Goal: Information Seeking & Learning: Check status

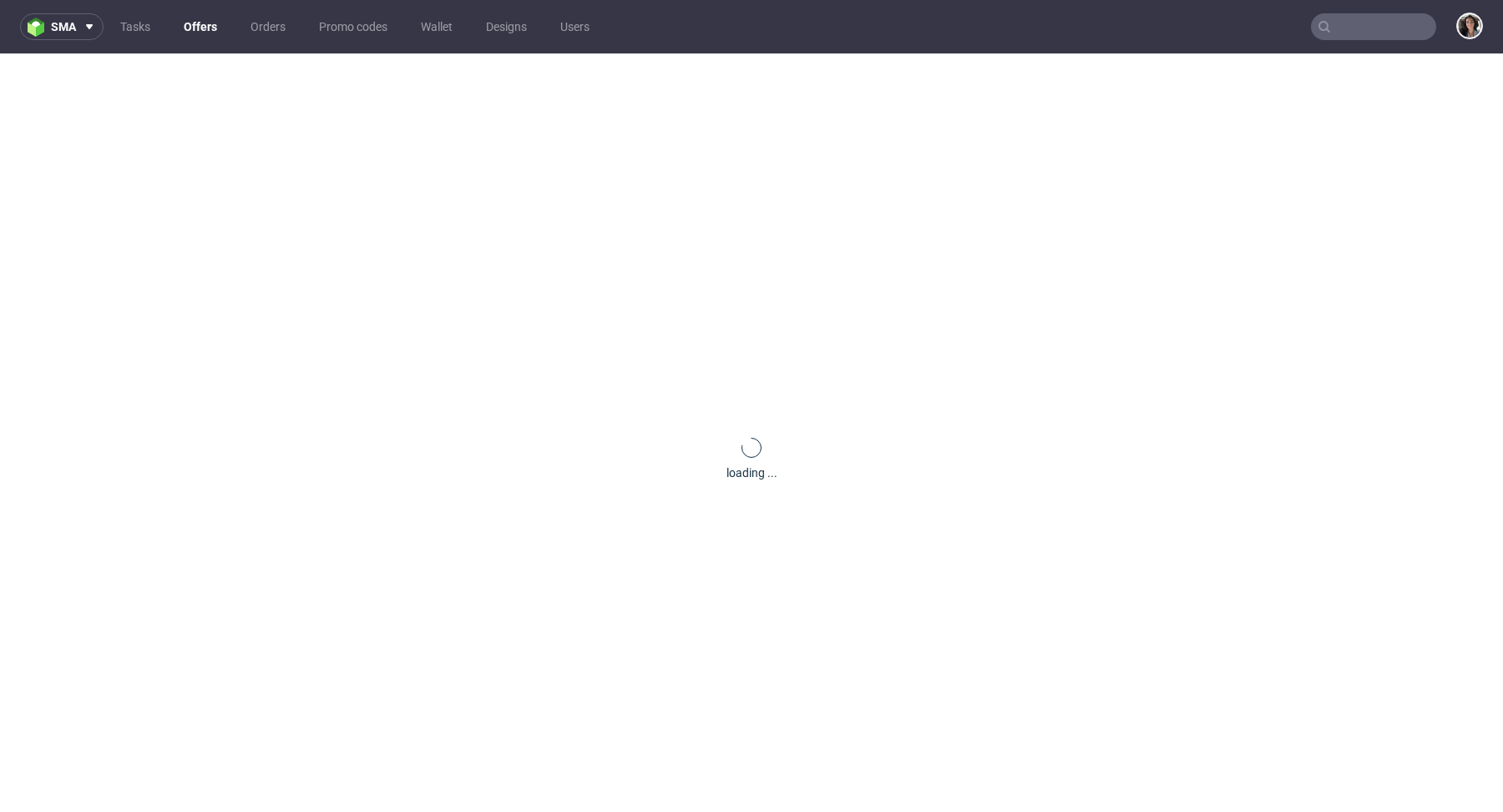
click at [1388, 21] on input "text" at bounding box center [1374, 26] width 126 height 27
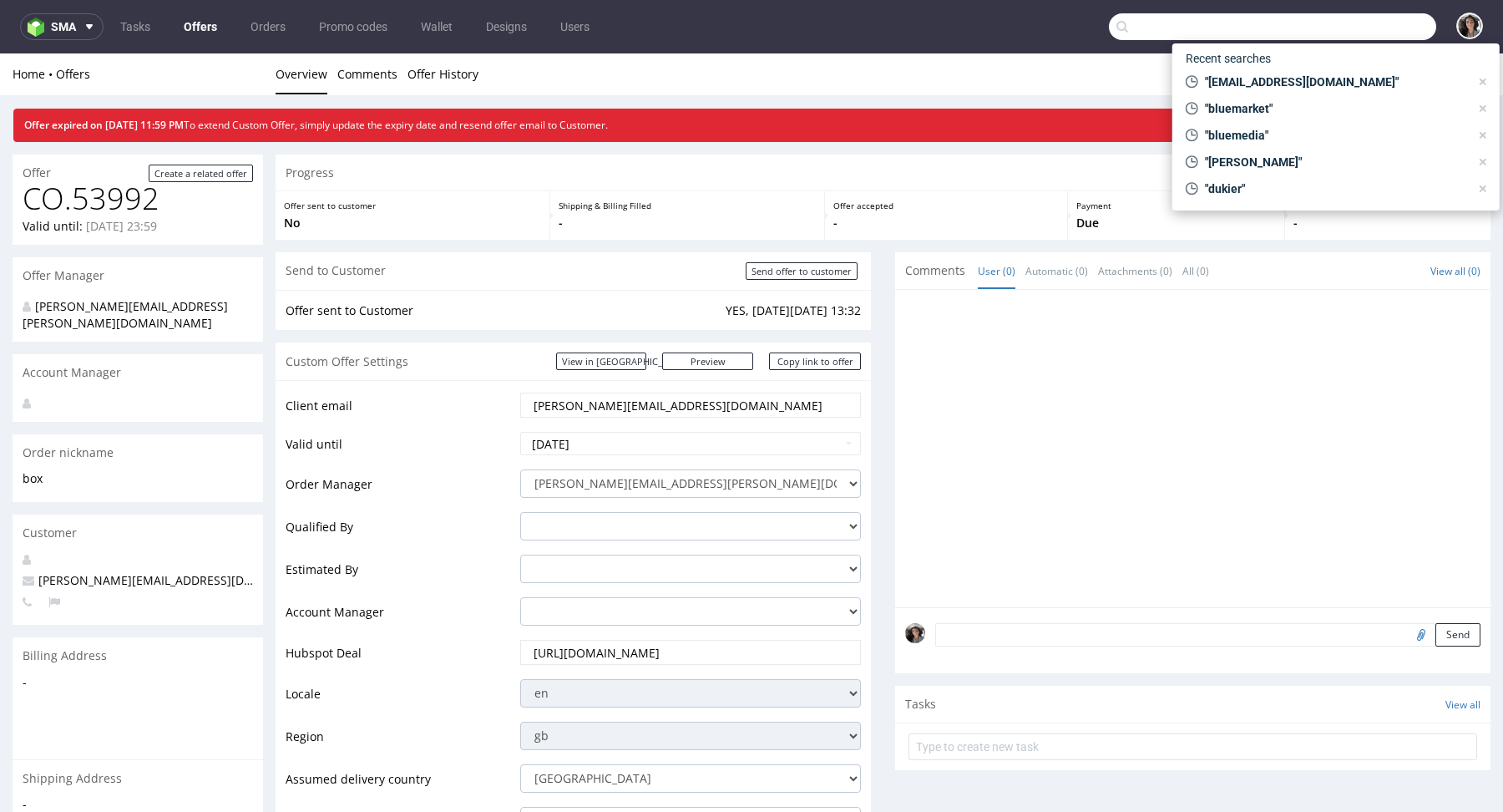
paste input "info@itsmyparty.be"
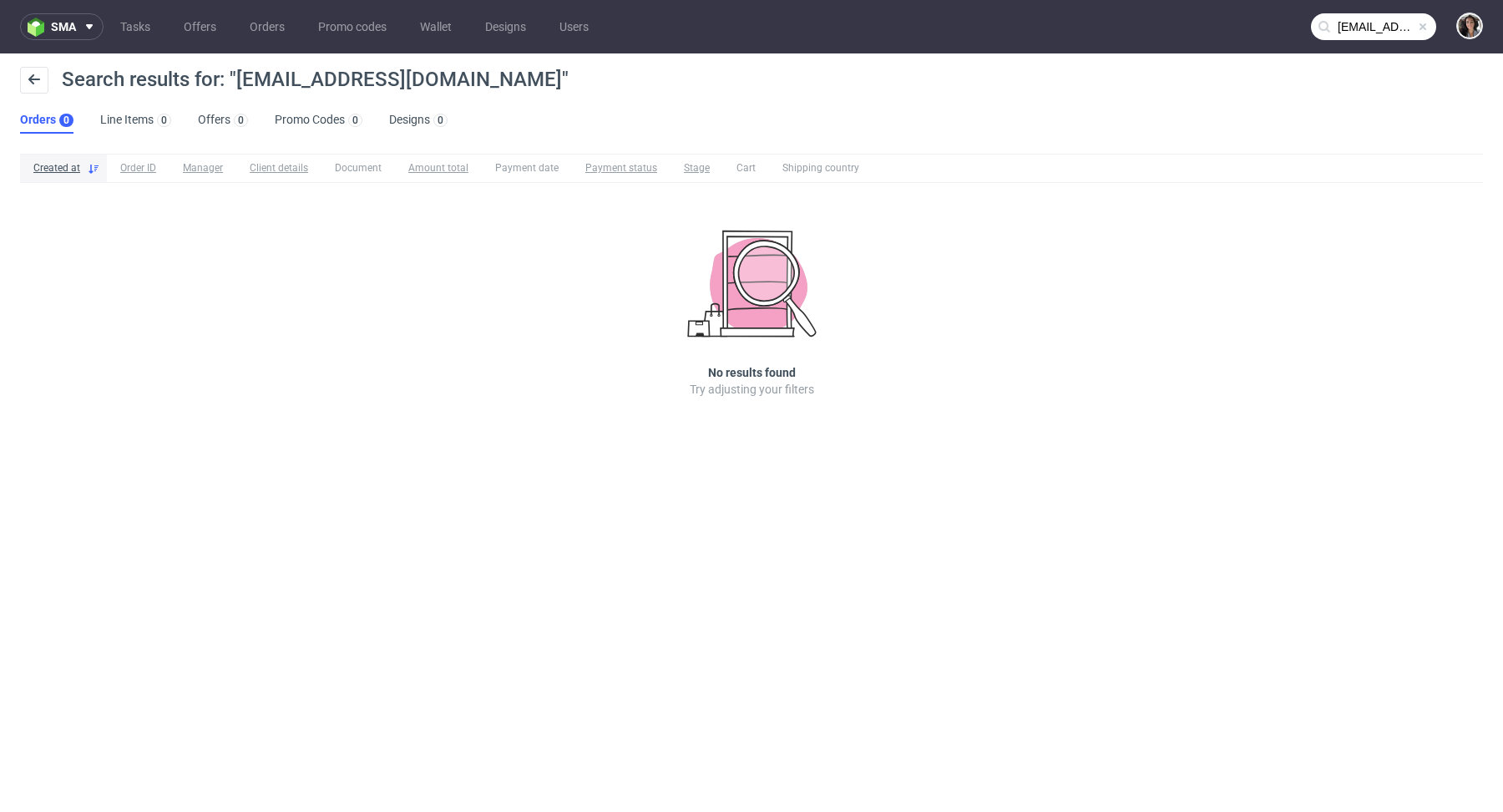
click at [1354, 21] on input "info@itsmyparty.be" at bounding box center [1374, 26] width 126 height 27
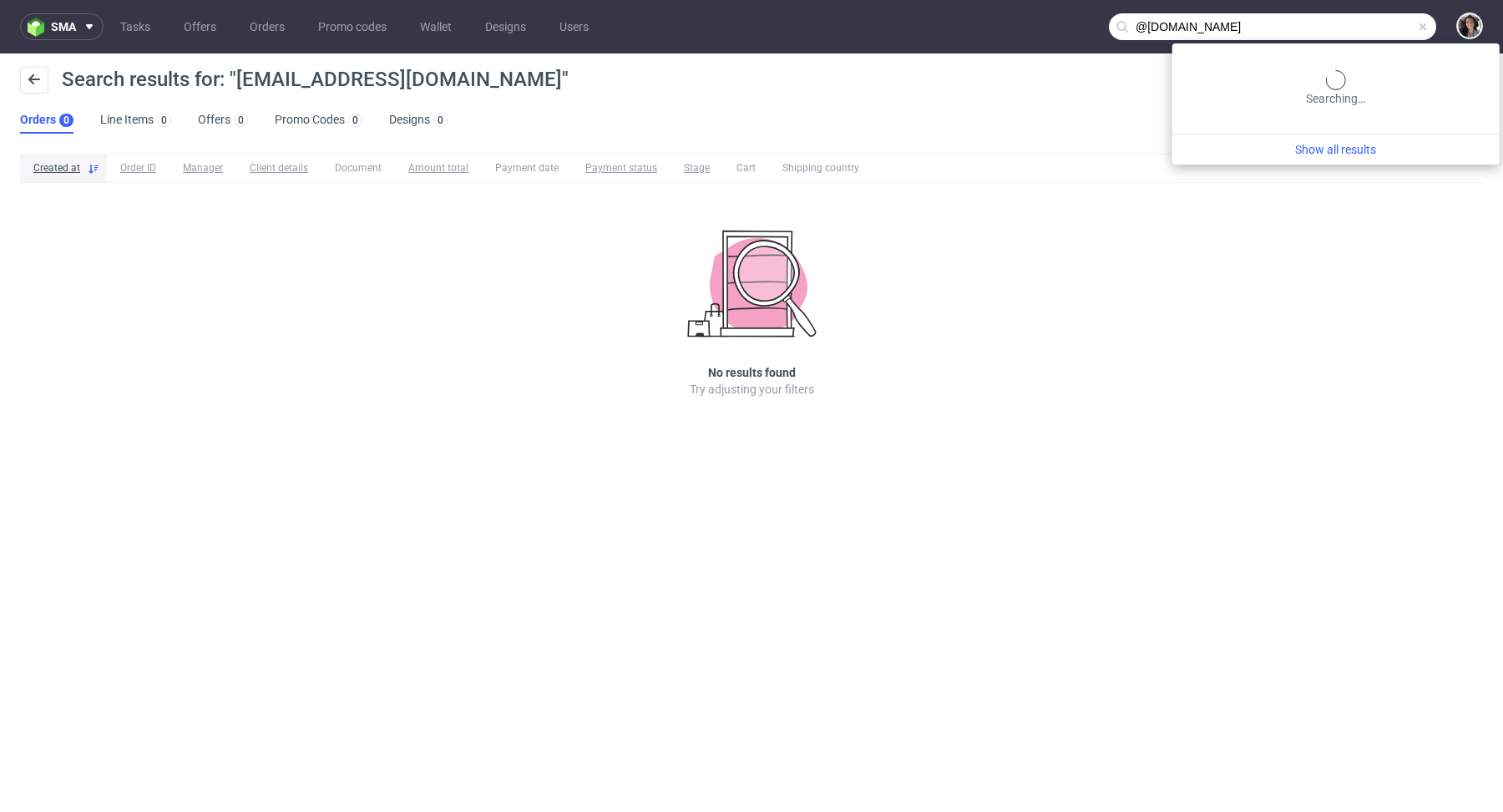
type input "@itsmyparty.be"
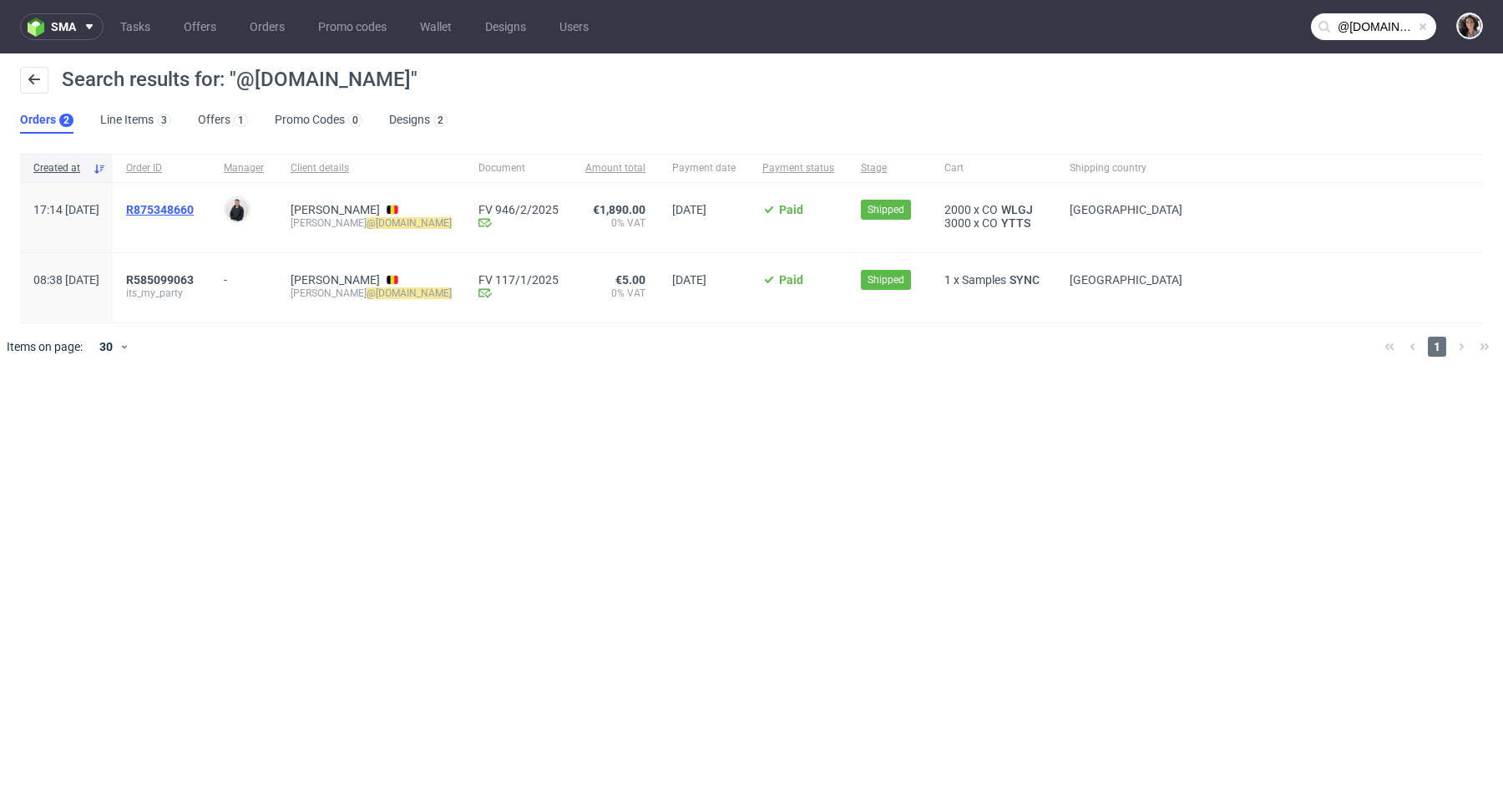
click at [194, 208] on span "R875348660" at bounding box center [159, 210] width 68 height 13
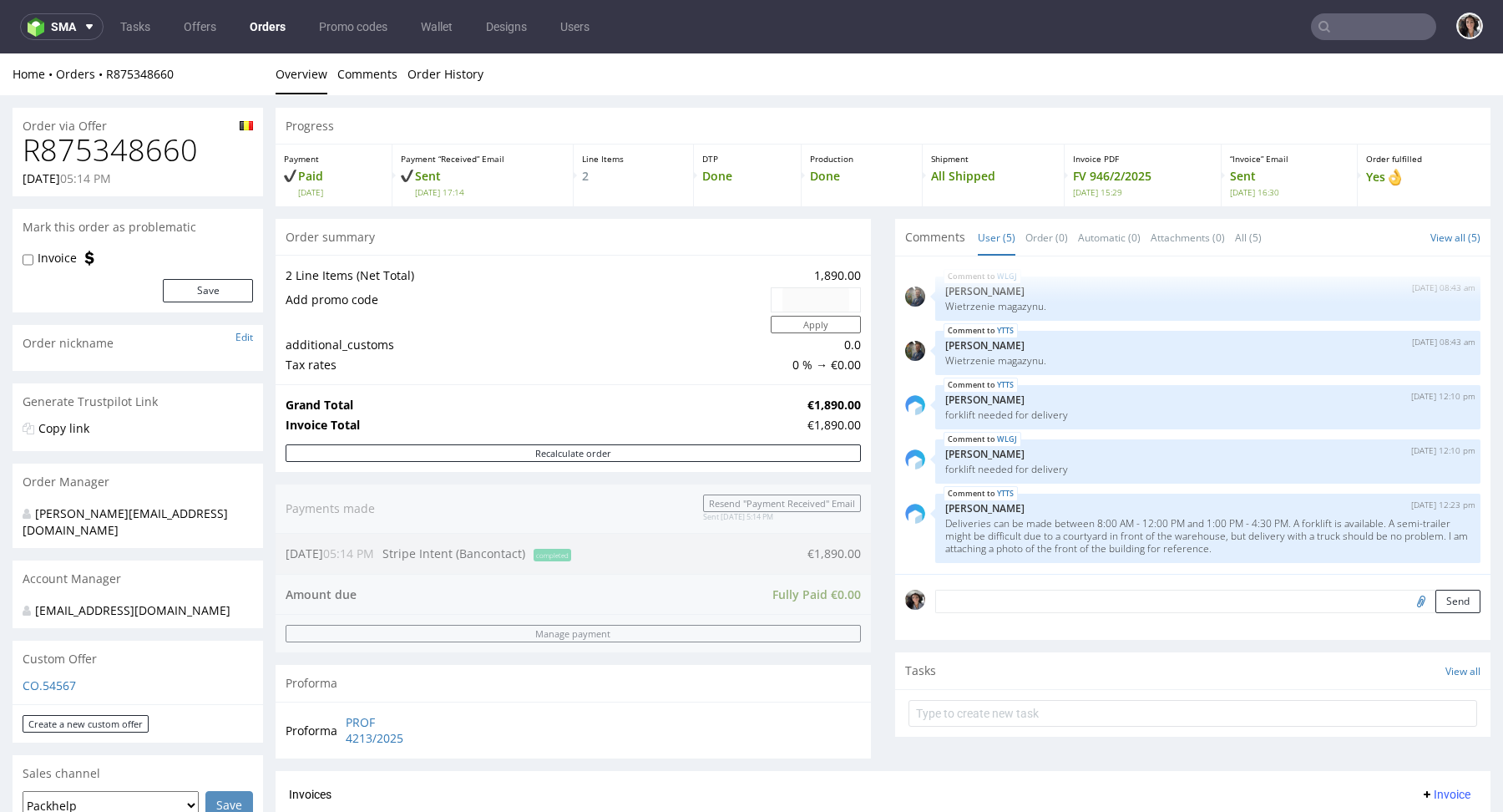
type input "@itsmyparty.be"
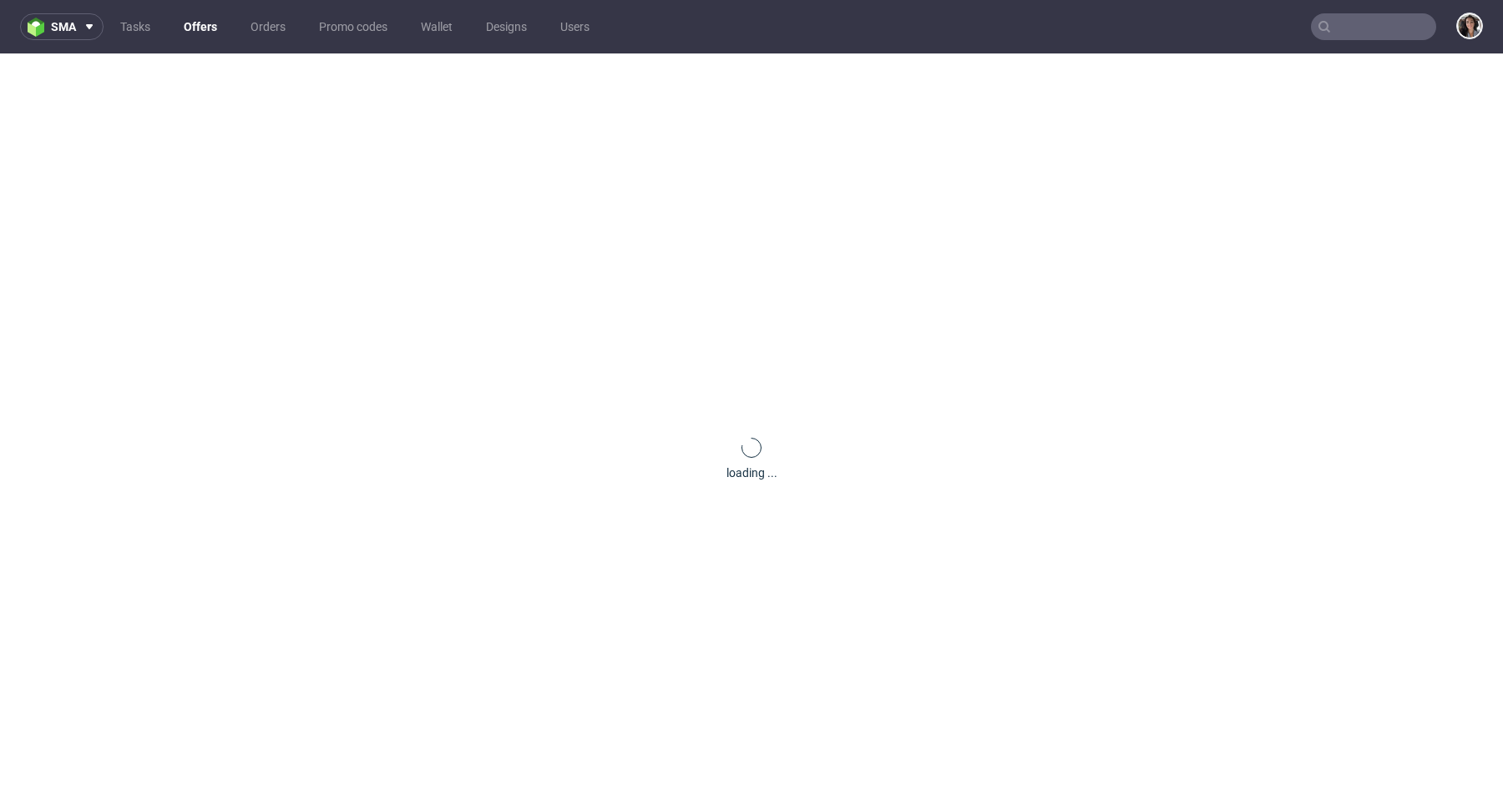
click at [1361, 29] on input "text" at bounding box center [1374, 26] width 126 height 27
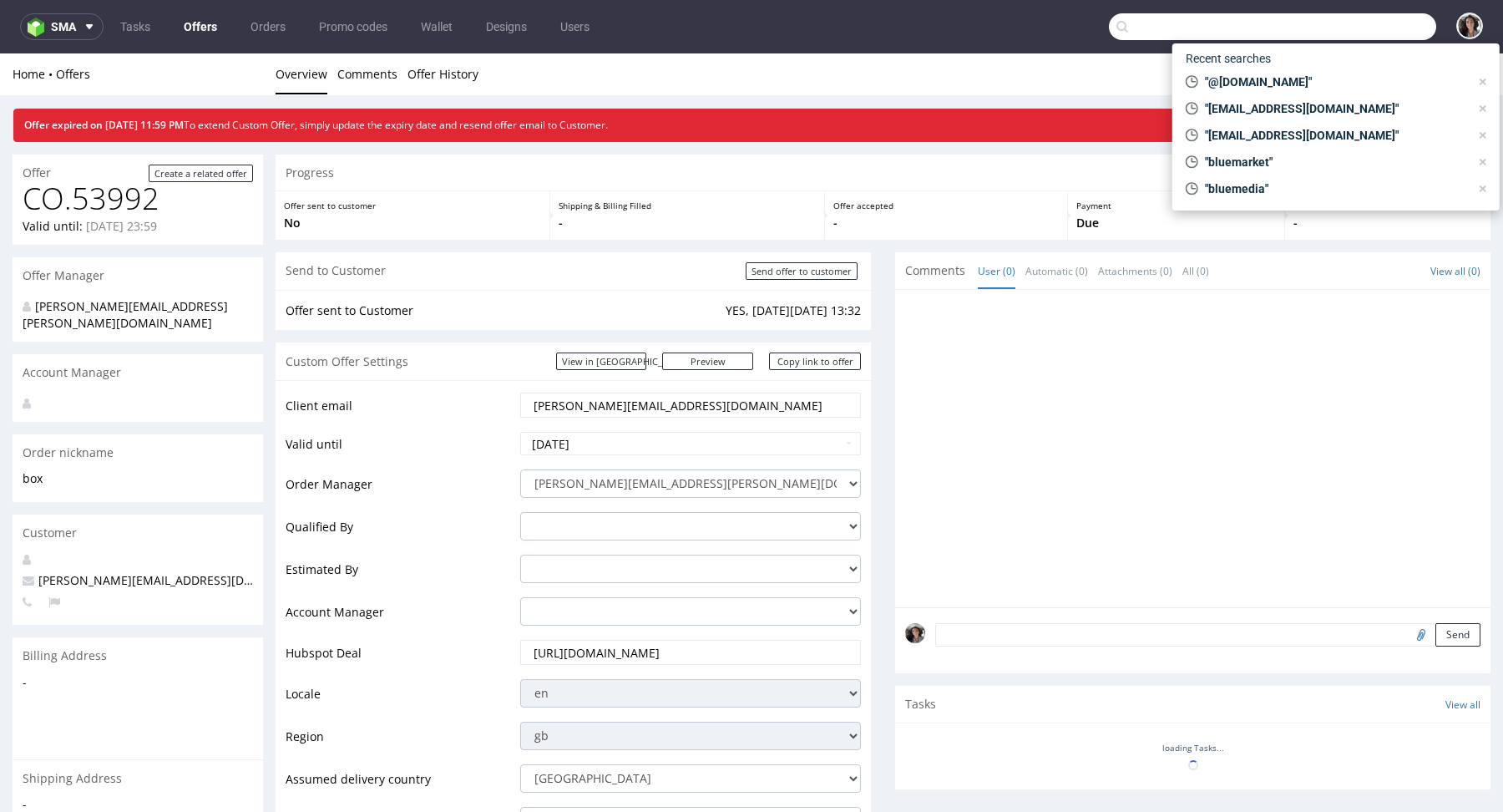
paste input "contact@kombinut.ro"
type input "contact@kombinut.ro"
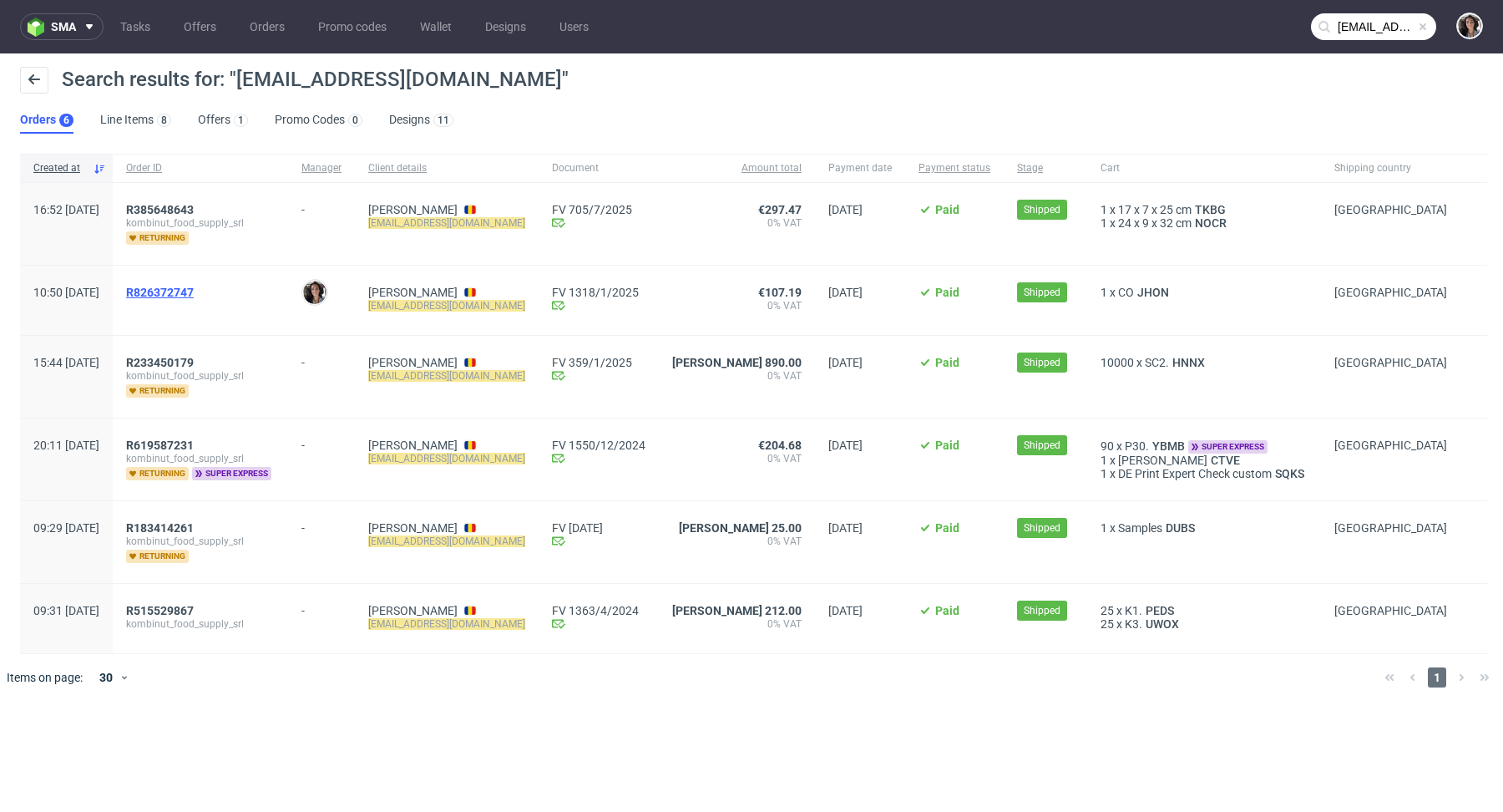
click at [194, 287] on span "R826372747" at bounding box center [159, 292] width 68 height 13
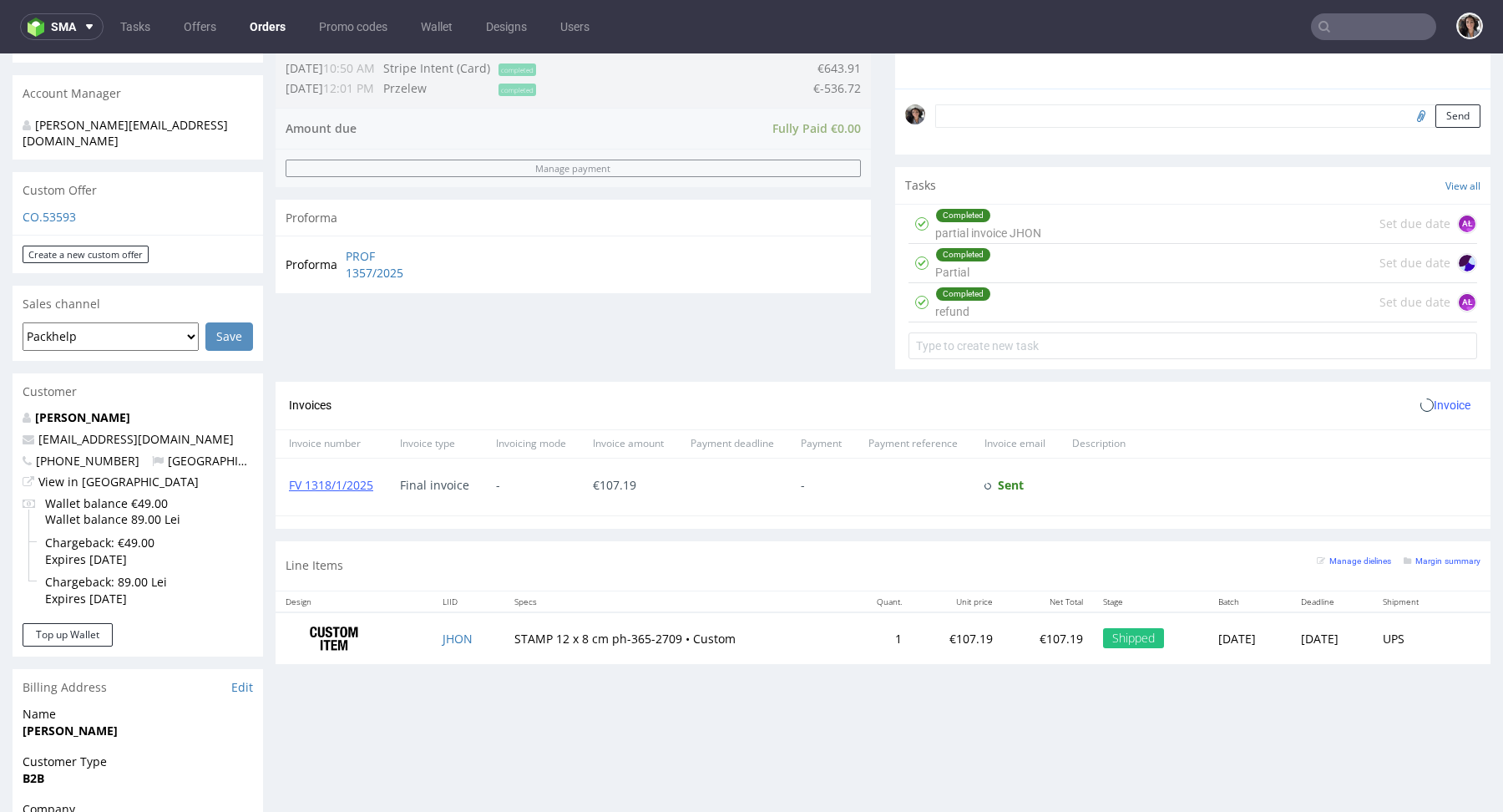
scroll to position [877, 0]
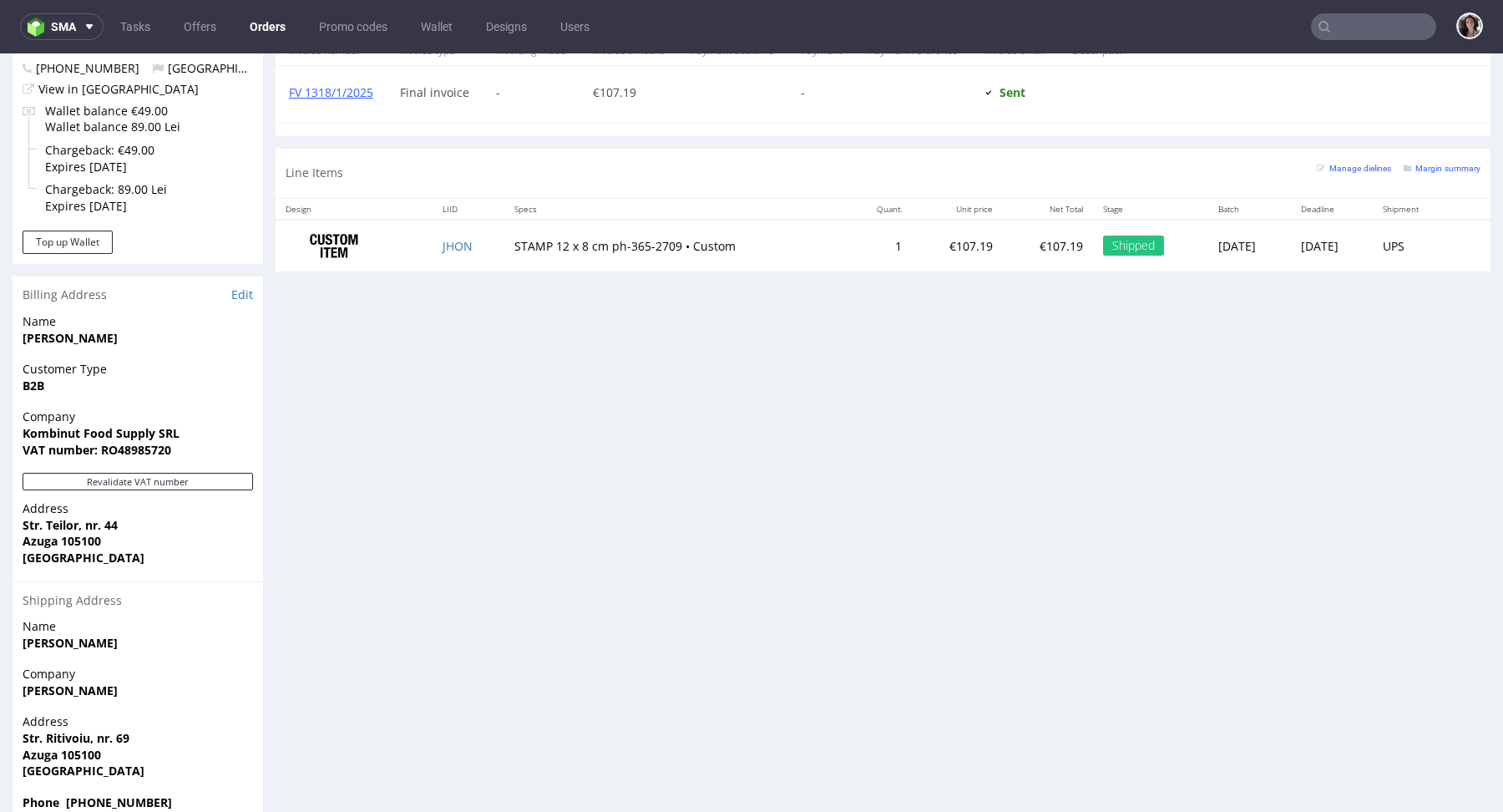
type input "contact@kombinut.ro"
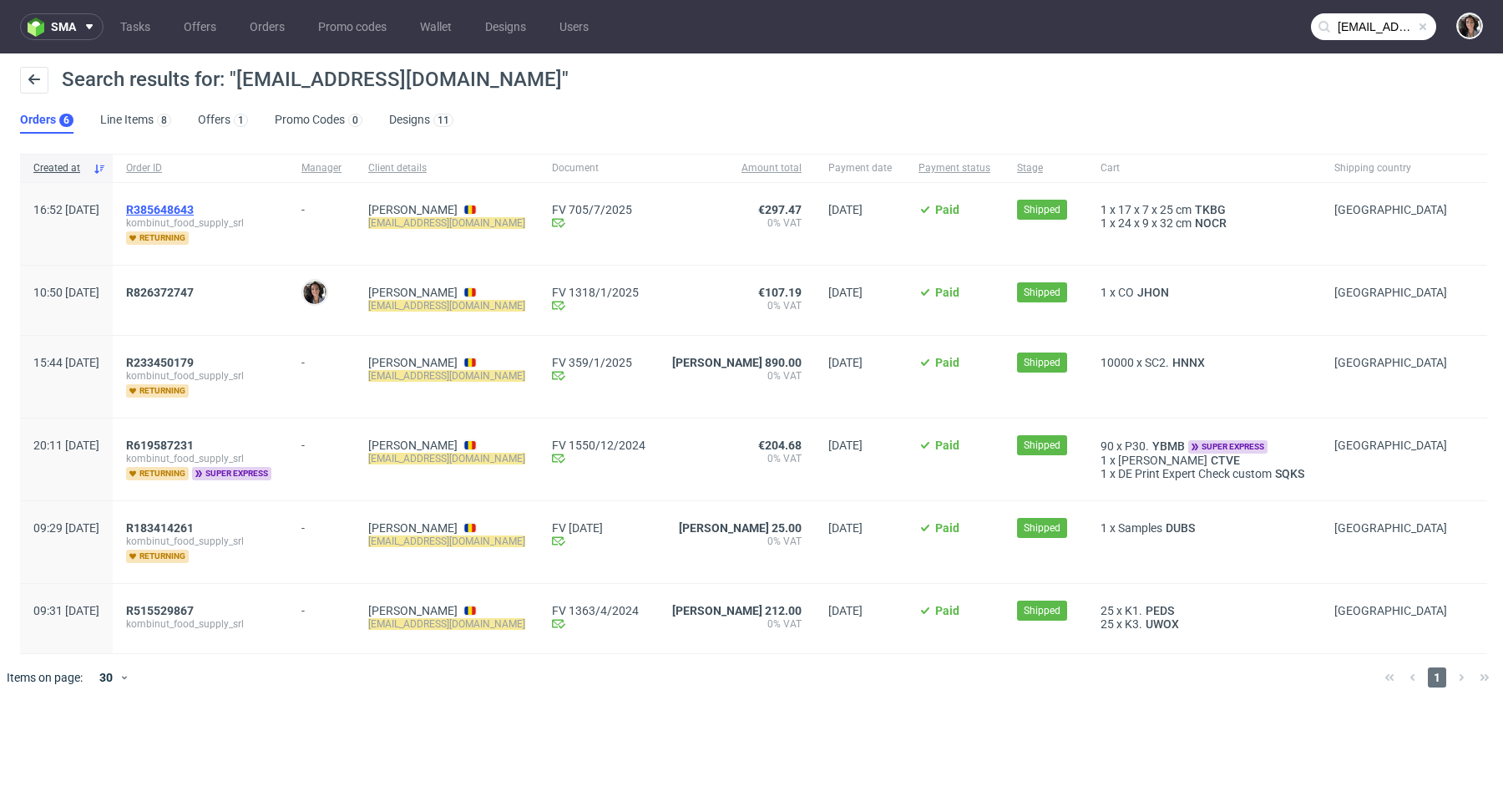
click at [194, 203] on span "R385648643" at bounding box center [159, 210] width 68 height 13
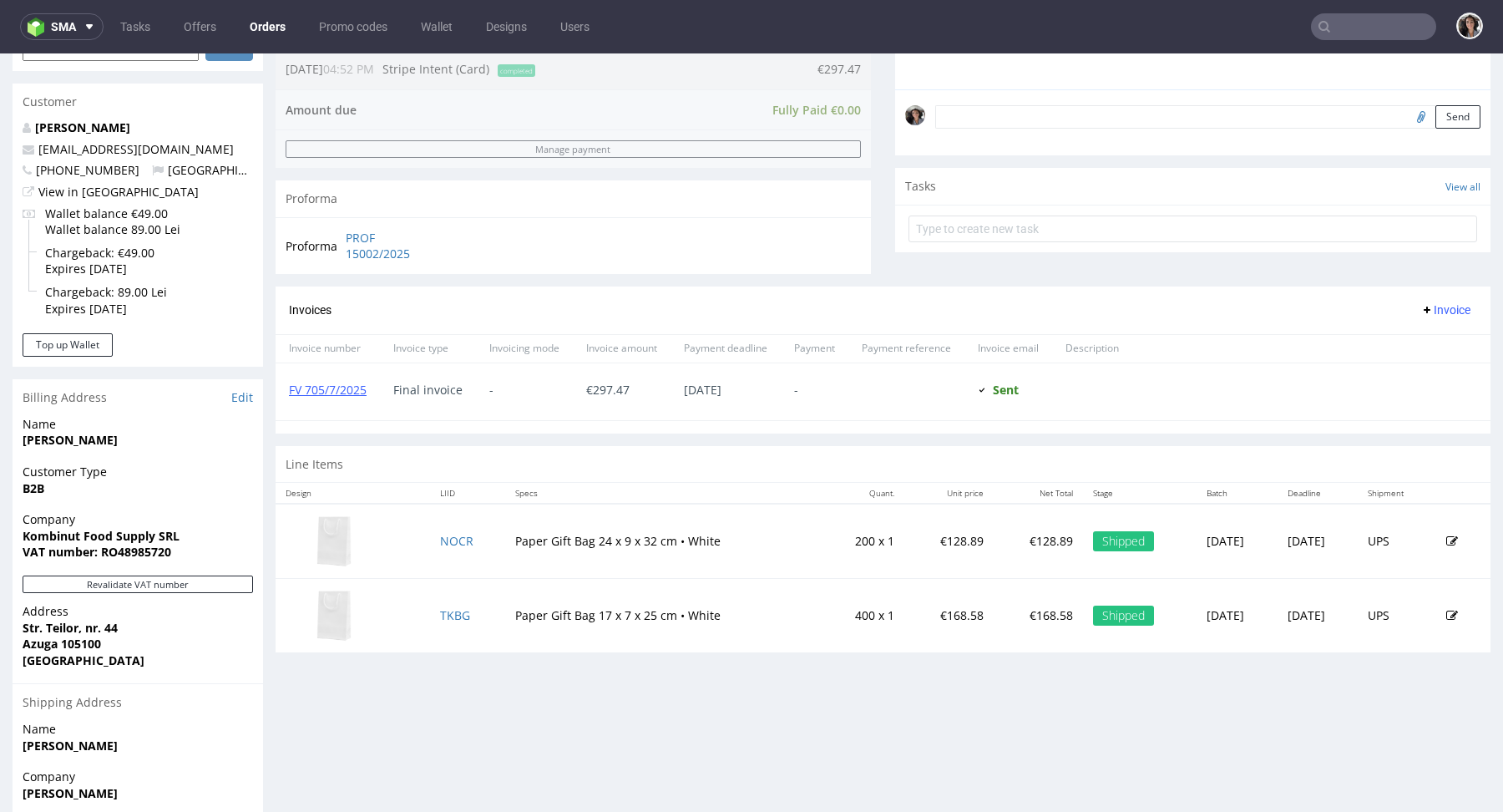
scroll to position [486, 0]
drag, startPoint x: 727, startPoint y: 534, endPoint x: 509, endPoint y: 527, distance: 218.1
click at [508, 527] on td "Paper Gift Bag 24 x 9 x 32 cm • White" at bounding box center [664, 539] width 317 height 75
copy td "Paper Gift Bag 24 x 9 x 32 cm • White"
drag, startPoint x: 710, startPoint y: 610, endPoint x: 506, endPoint y: 607, distance: 204.0
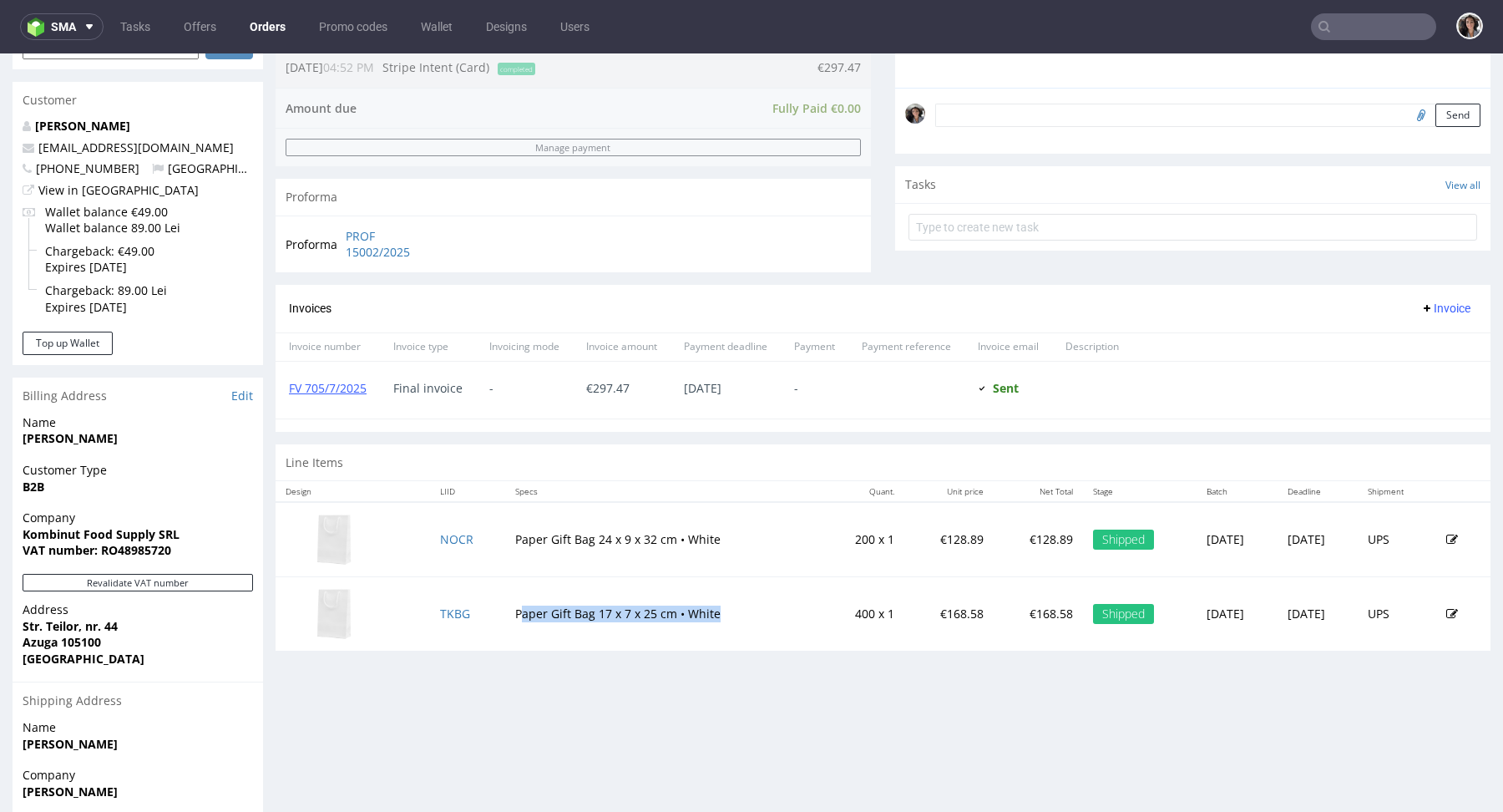
click at [506, 607] on td "Paper Gift Bag 17 x 7 x 25 cm • White" at bounding box center [664, 615] width 317 height 74
drag, startPoint x: 501, startPoint y: 607, endPoint x: 730, endPoint y: 612, distance: 229.1
click at [730, 612] on td "Paper Gift Bag 17 x 7 x 25 cm • White" at bounding box center [664, 615] width 317 height 74
copy td "Paper Gift Bag 17 x 7 x 25 cm • White"
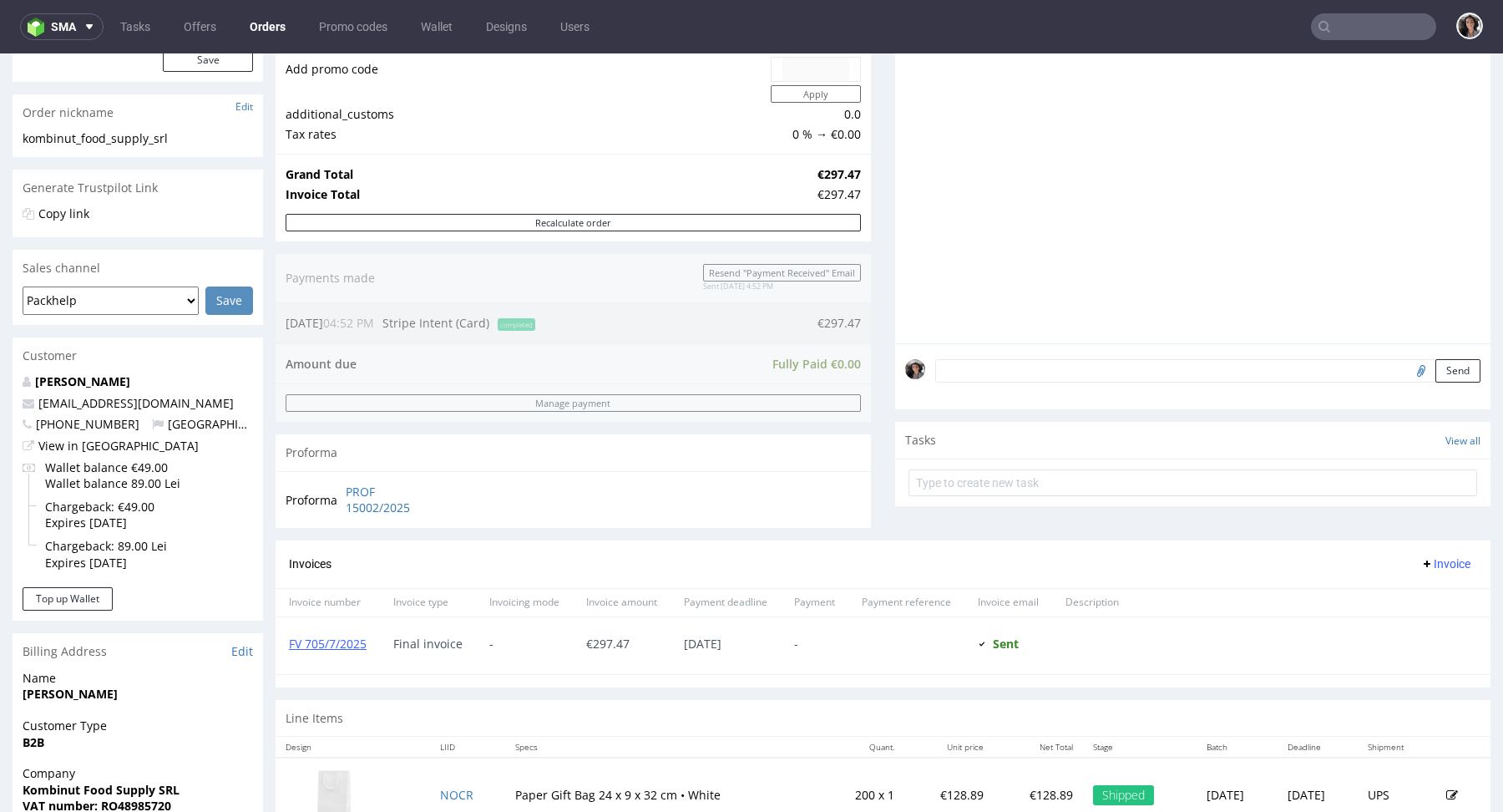
scroll to position [0, 0]
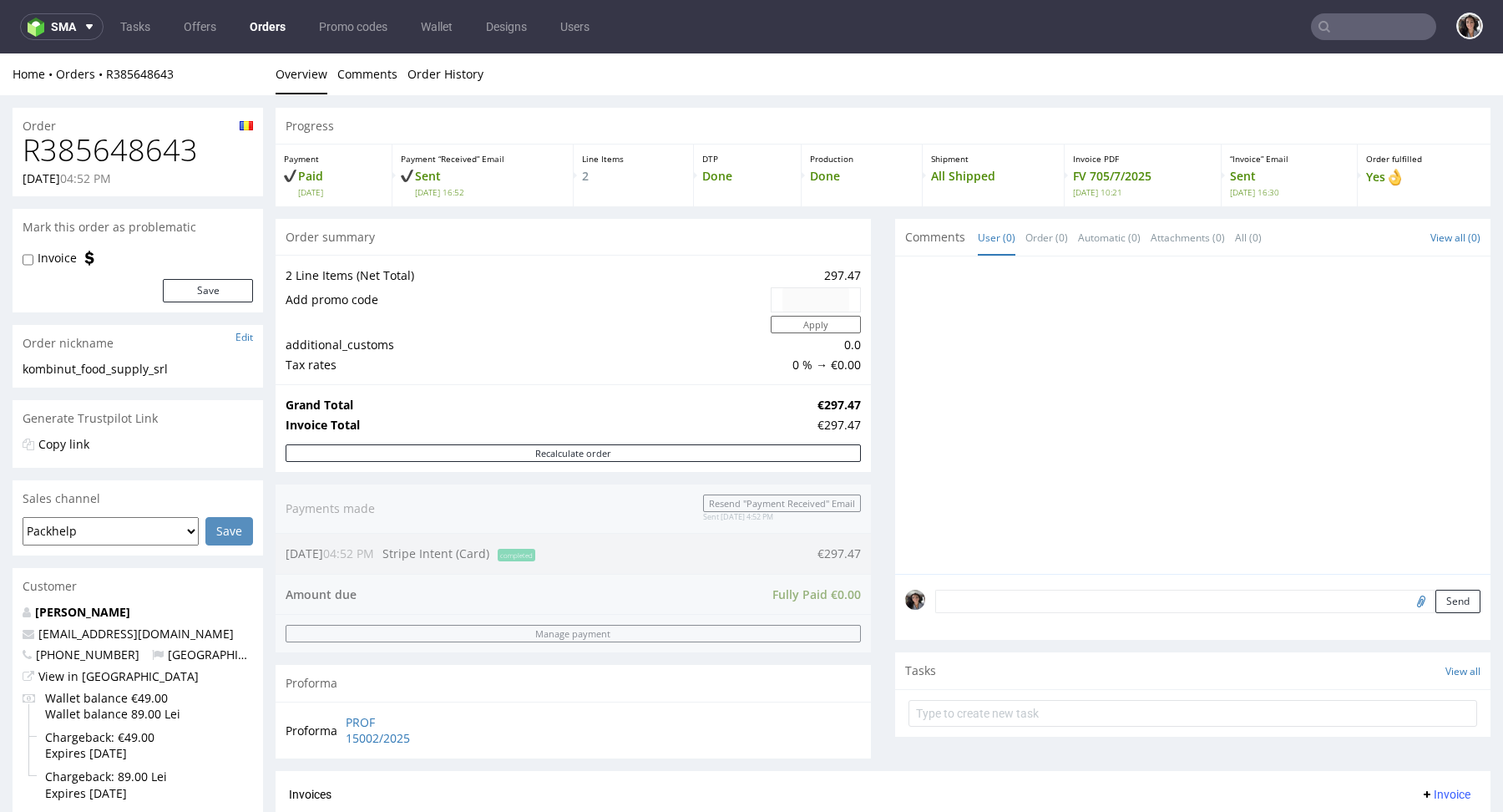
type input "contact@kombinut.ro"
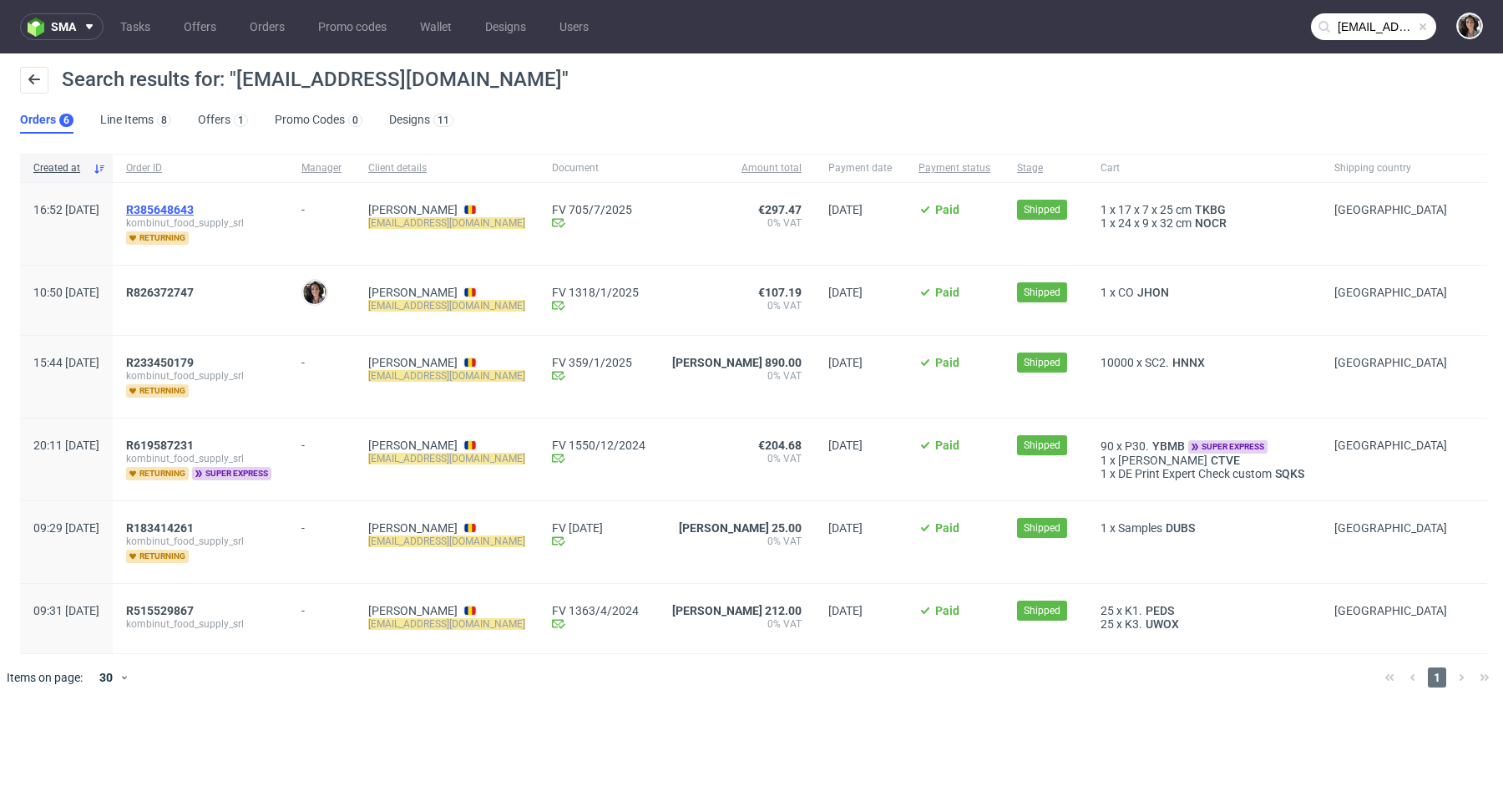
click at [194, 209] on span "R385648643" at bounding box center [159, 210] width 68 height 13
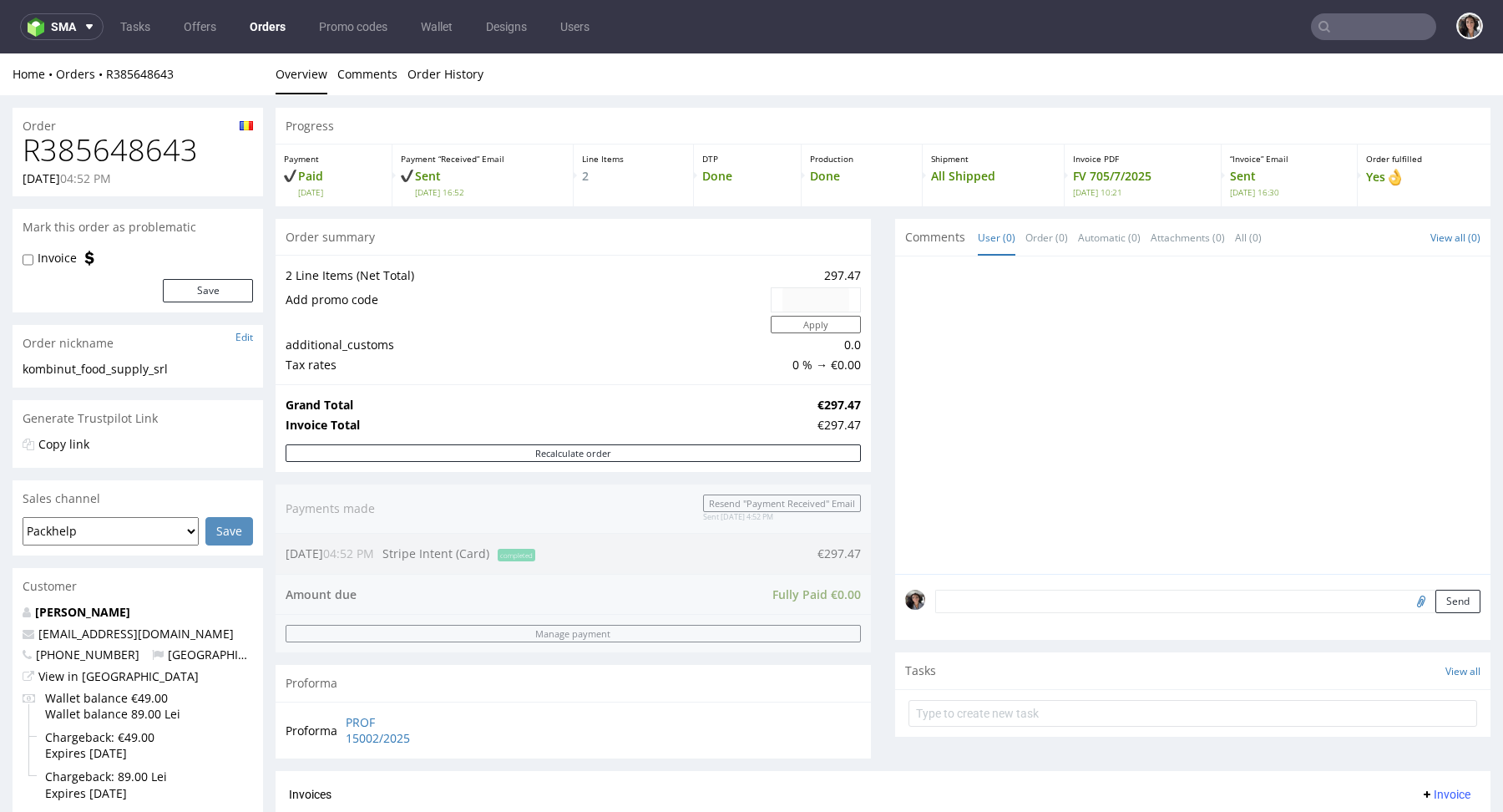
type input "contact@kombinut.ro"
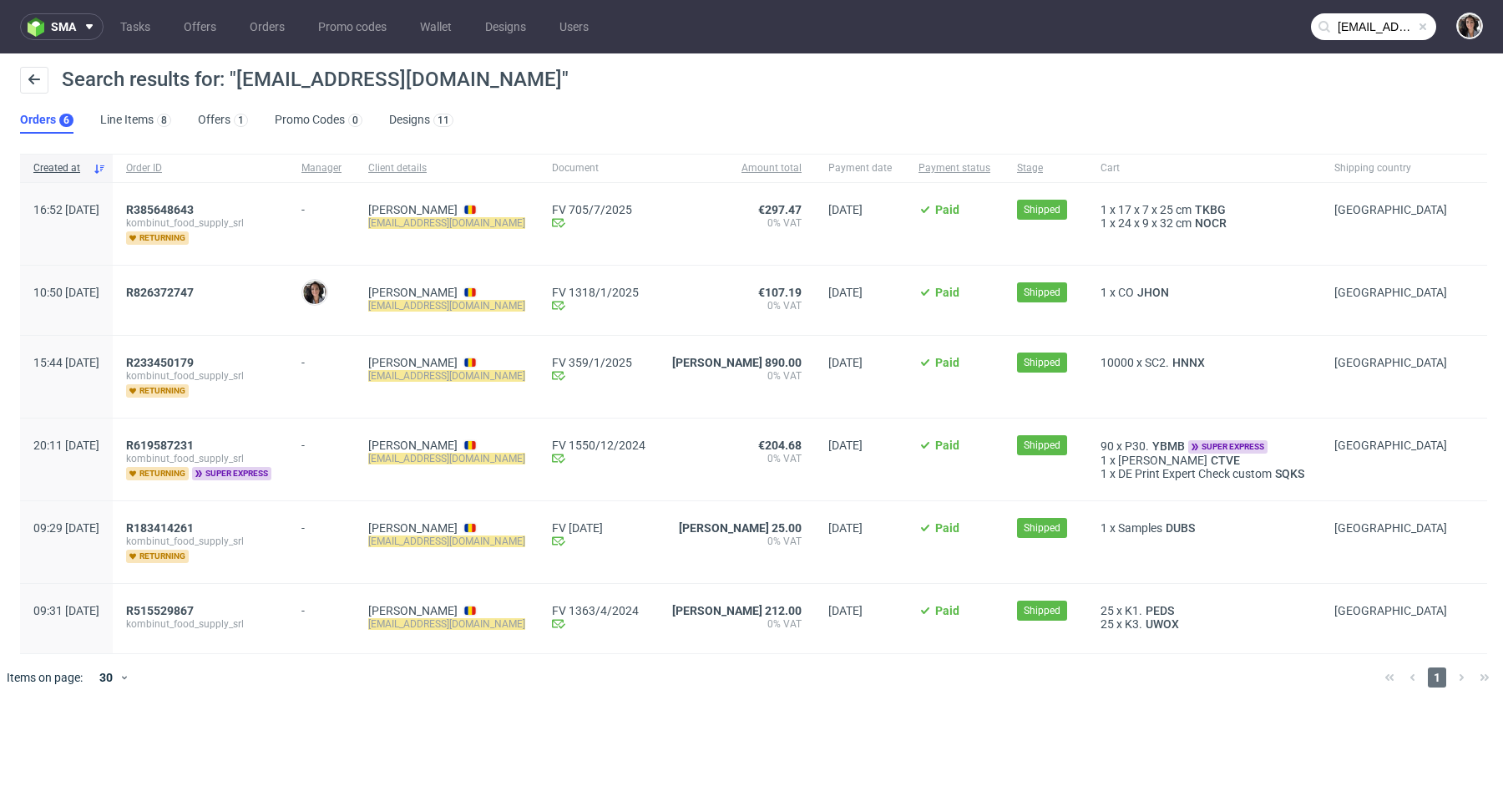
click at [207, 372] on span "kombinut_food_supply_srl" at bounding box center [200, 375] width 149 height 13
click at [194, 358] on span "R233450179" at bounding box center [159, 362] width 68 height 13
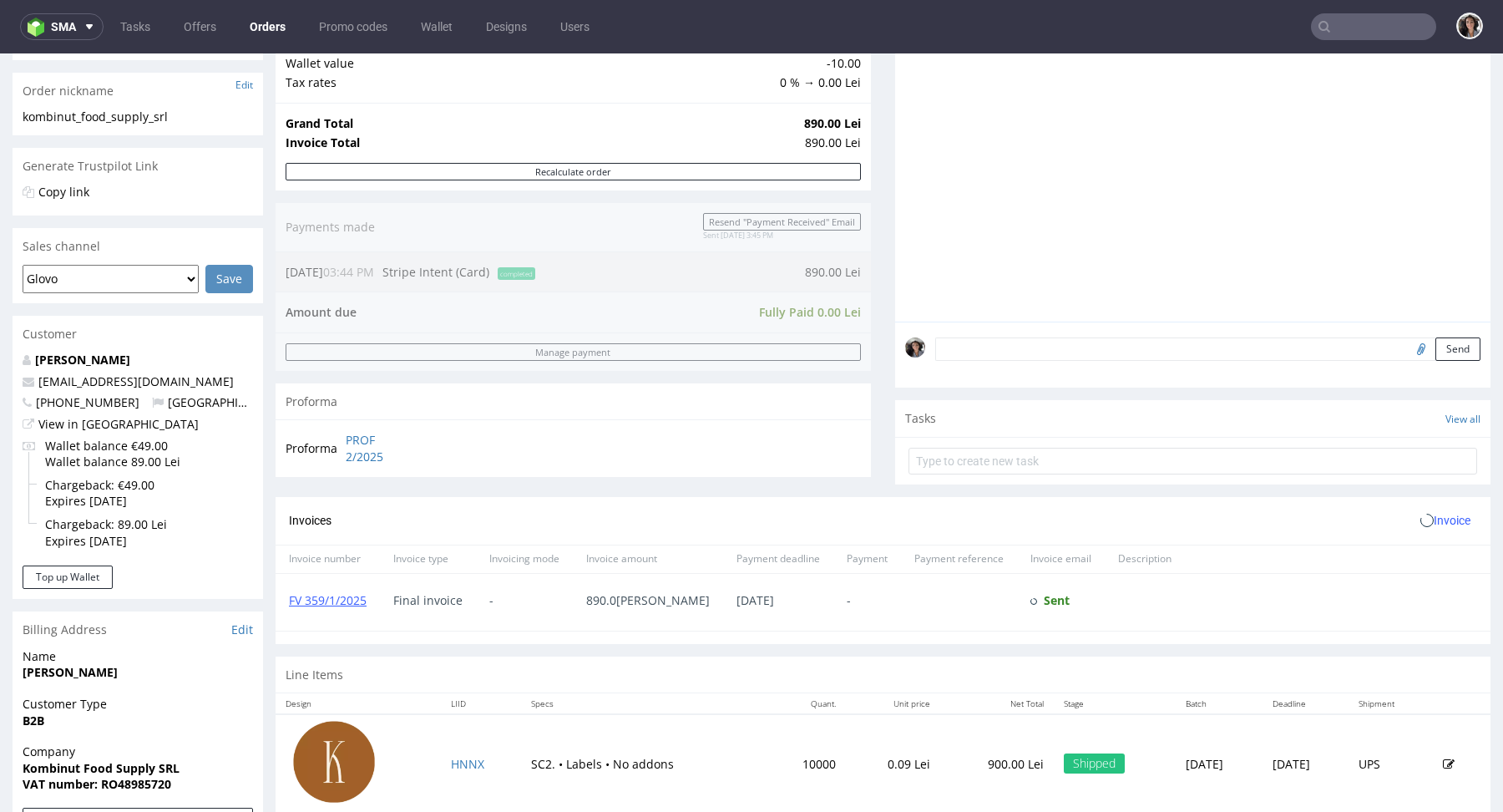
scroll to position [619, 0]
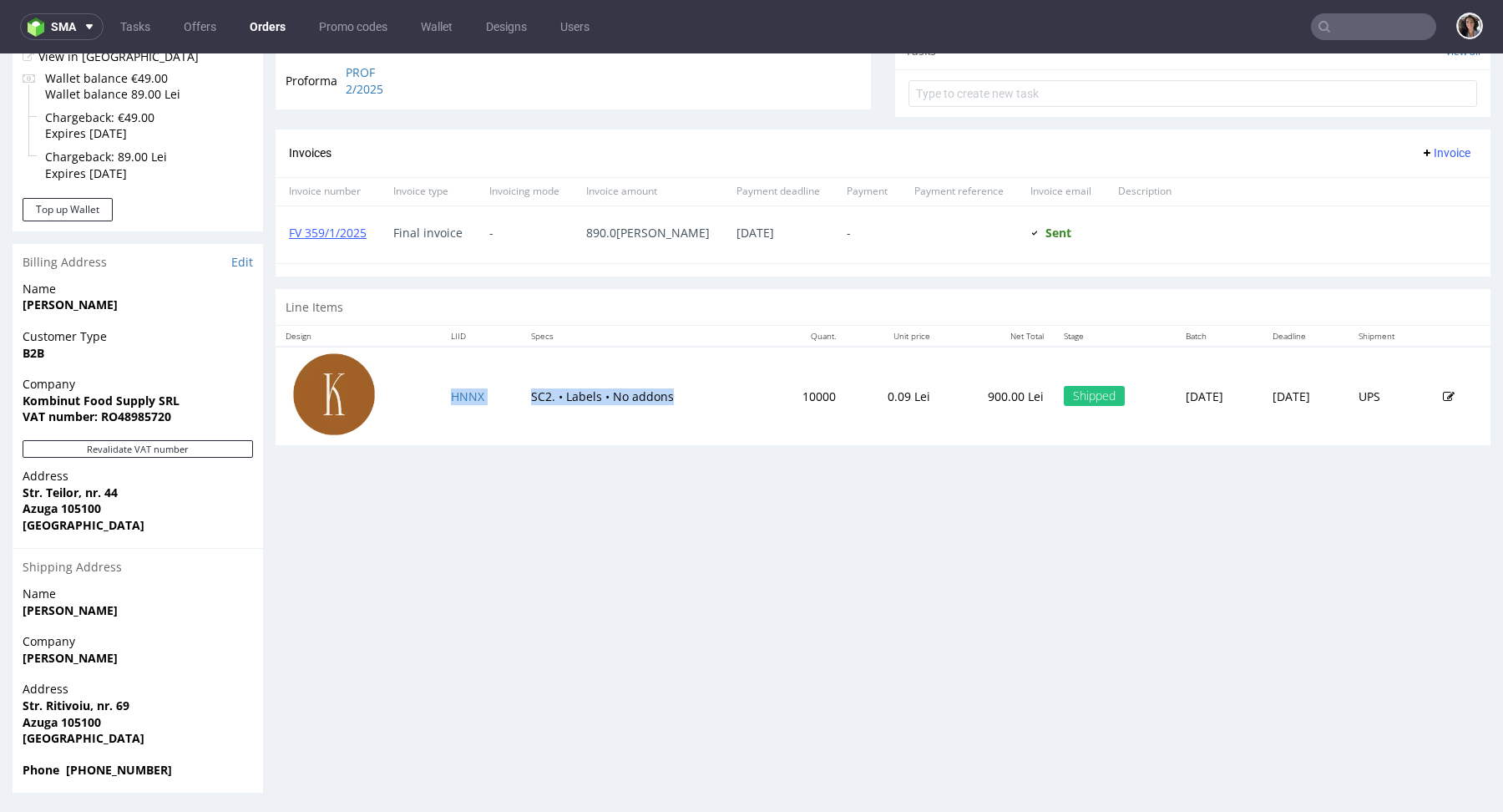
drag, startPoint x: 667, startPoint y: 395, endPoint x: 501, endPoint y: 396, distance: 166.0
click at [501, 396] on tr "HNNX SC2. • Labels • No addons 10000 0.09 Lei 900.00 Lei Shipped Thu 02 Jan Fri…" at bounding box center [883, 396] width 1215 height 99
click at [586, 399] on td "SC2. • Labels • No addons" at bounding box center [643, 396] width 245 height 99
drag, startPoint x: 588, startPoint y: 398, endPoint x: 510, endPoint y: 392, distance: 78.2
click at [521, 392] on td "SC2. • Labels • No addons" at bounding box center [643, 396] width 245 height 99
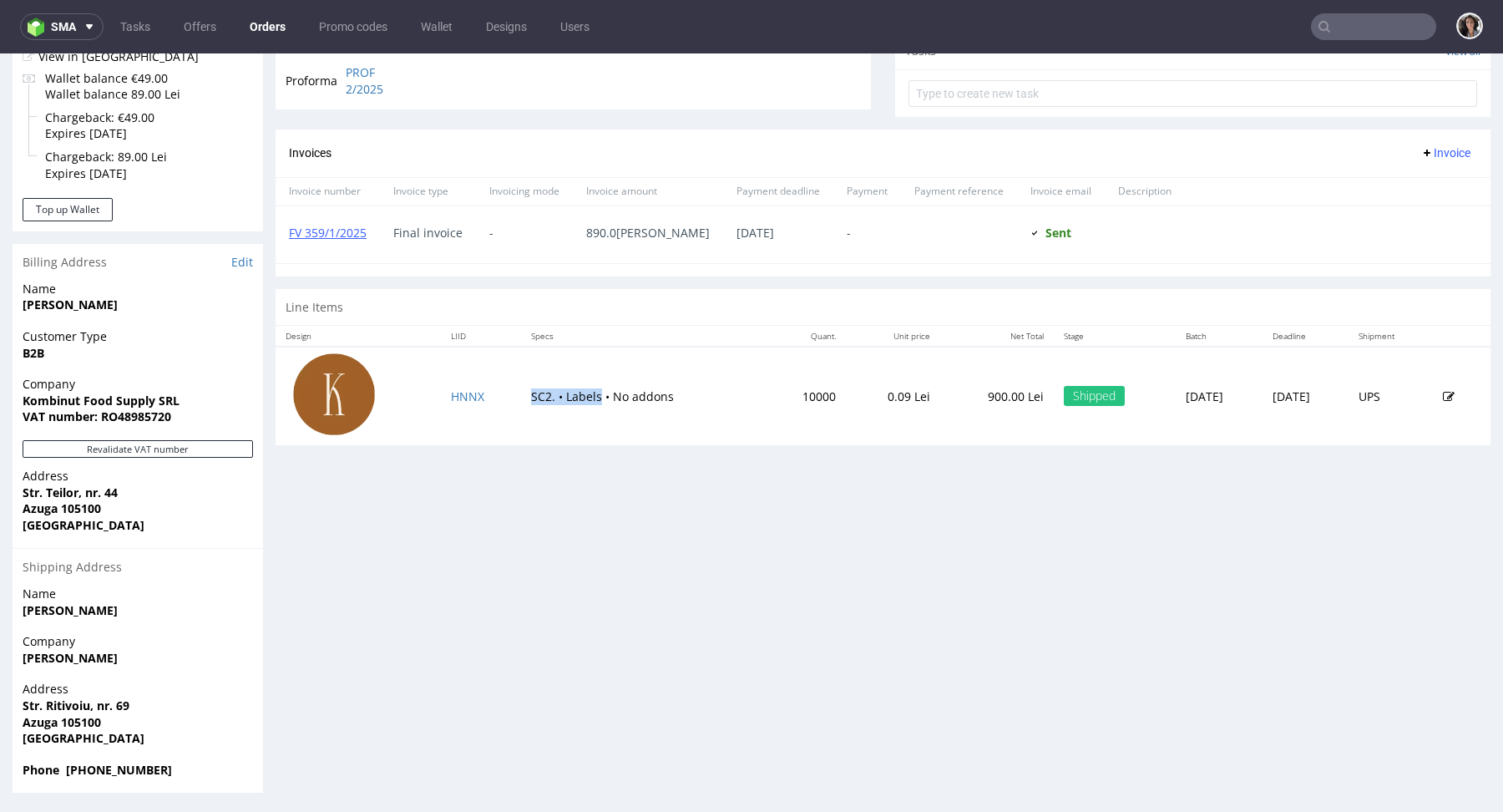
copy td "SC2. • Labels"
type input "contact@kombinut.ro"
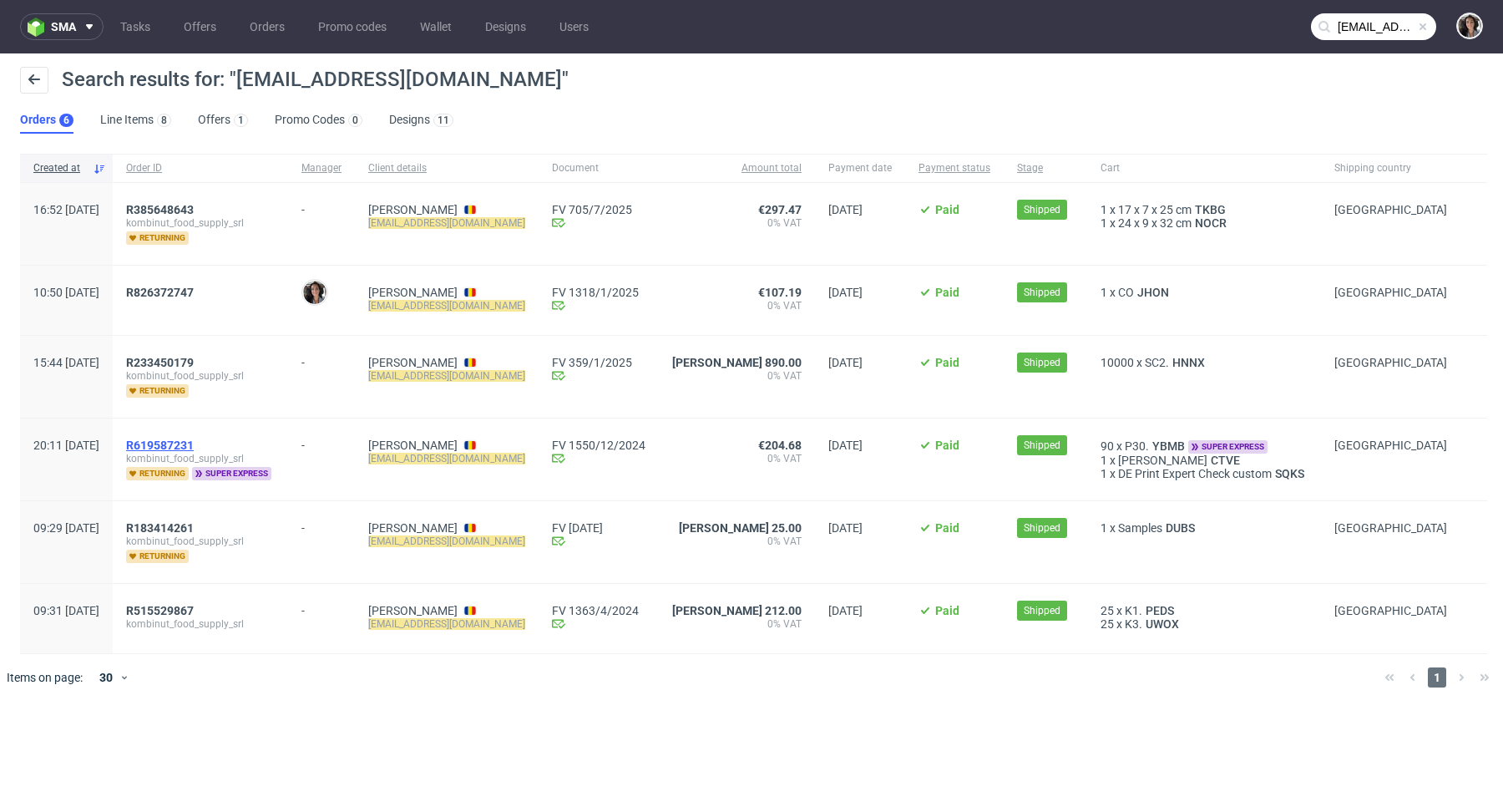
click at [193, 440] on span "R619587231" at bounding box center [159, 445] width 68 height 13
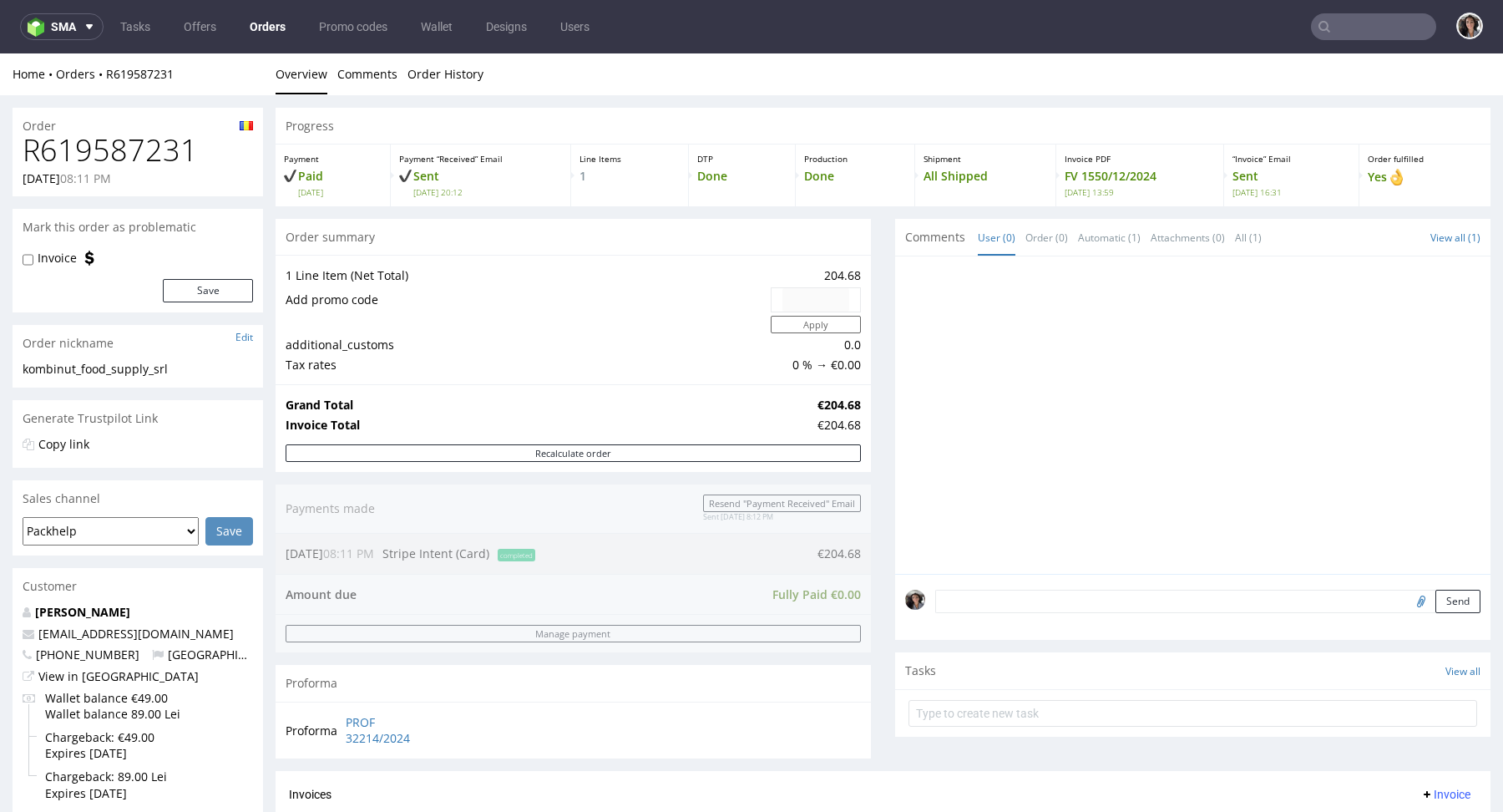
scroll to position [556, 0]
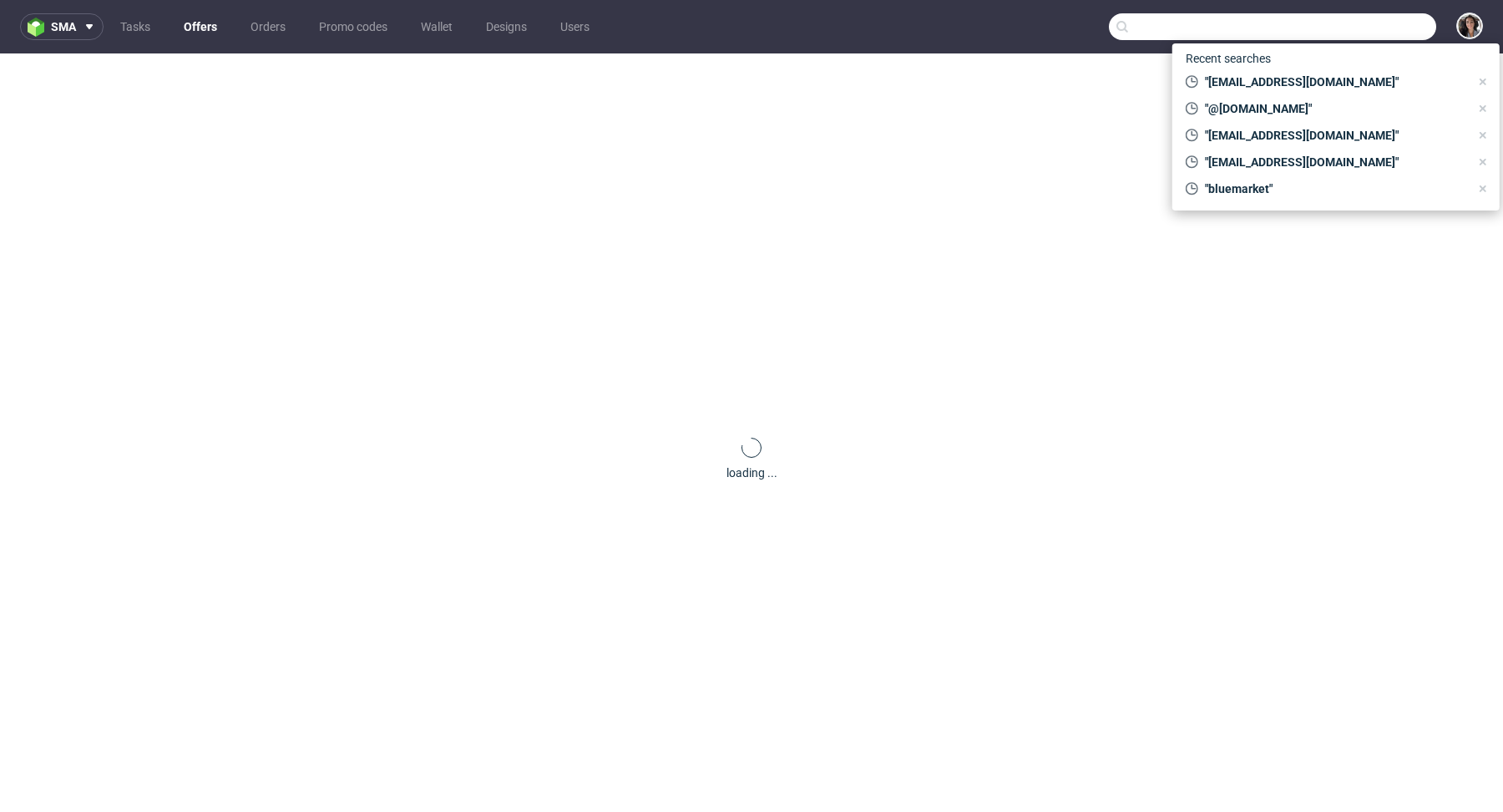
click at [1342, 32] on input "text" at bounding box center [1273, 26] width 328 height 27
paste input "[PERSON_NAME][EMAIL_ADDRESS][DOMAIN_NAME]"
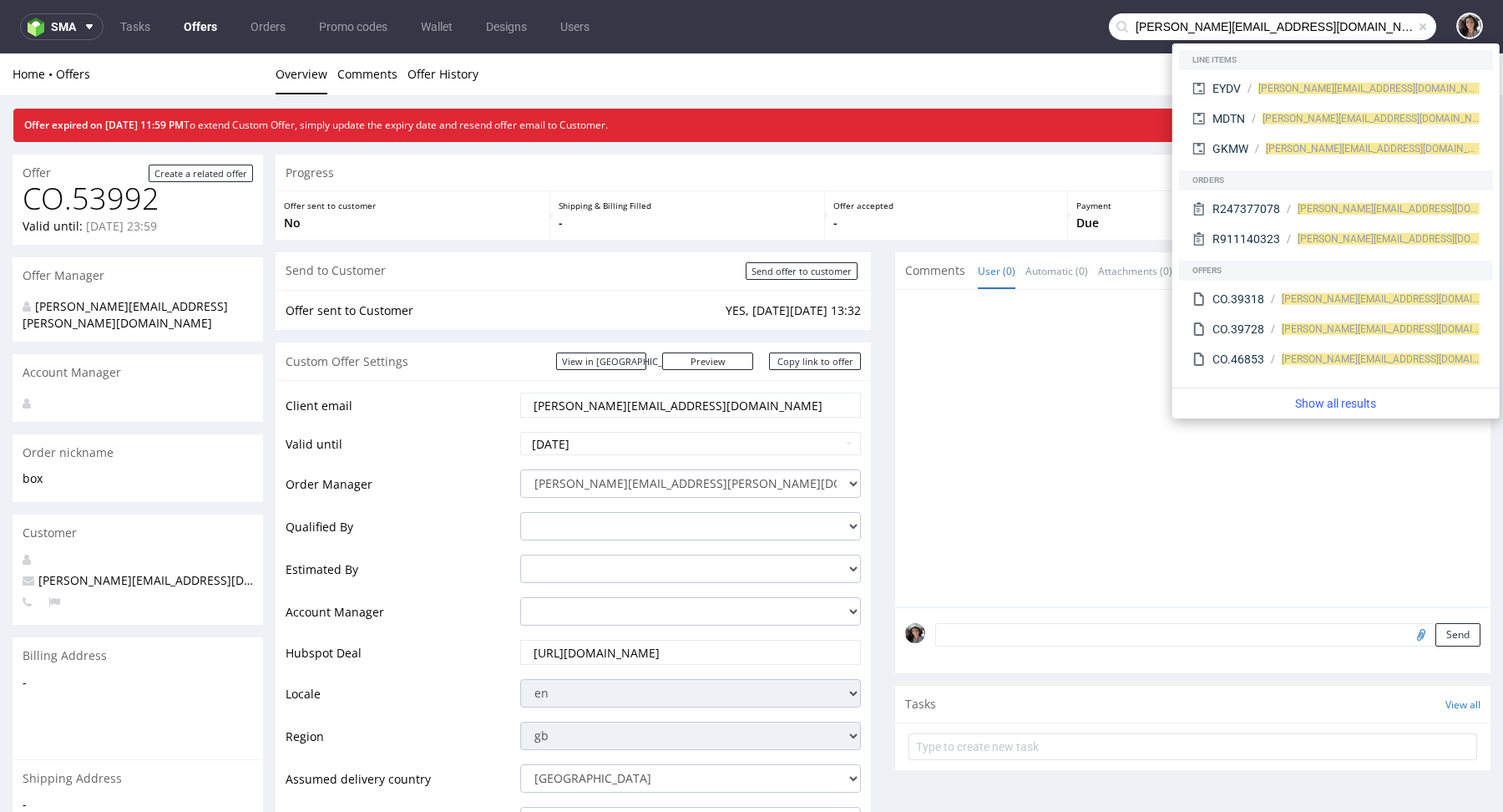
type input "[PERSON_NAME][EMAIL_ADDRESS][DOMAIN_NAME]"
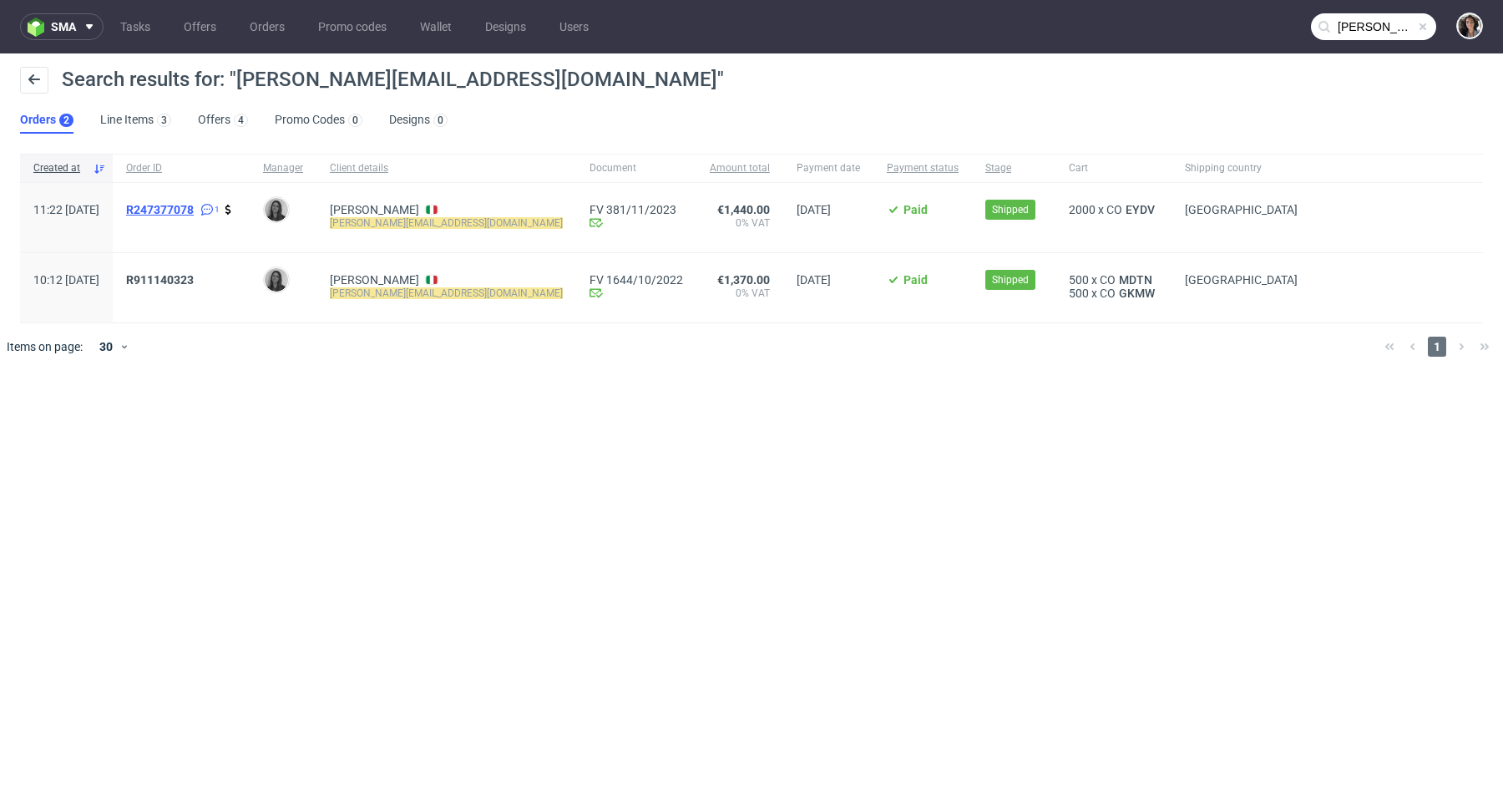
click at [194, 205] on span "R247377078" at bounding box center [159, 210] width 68 height 13
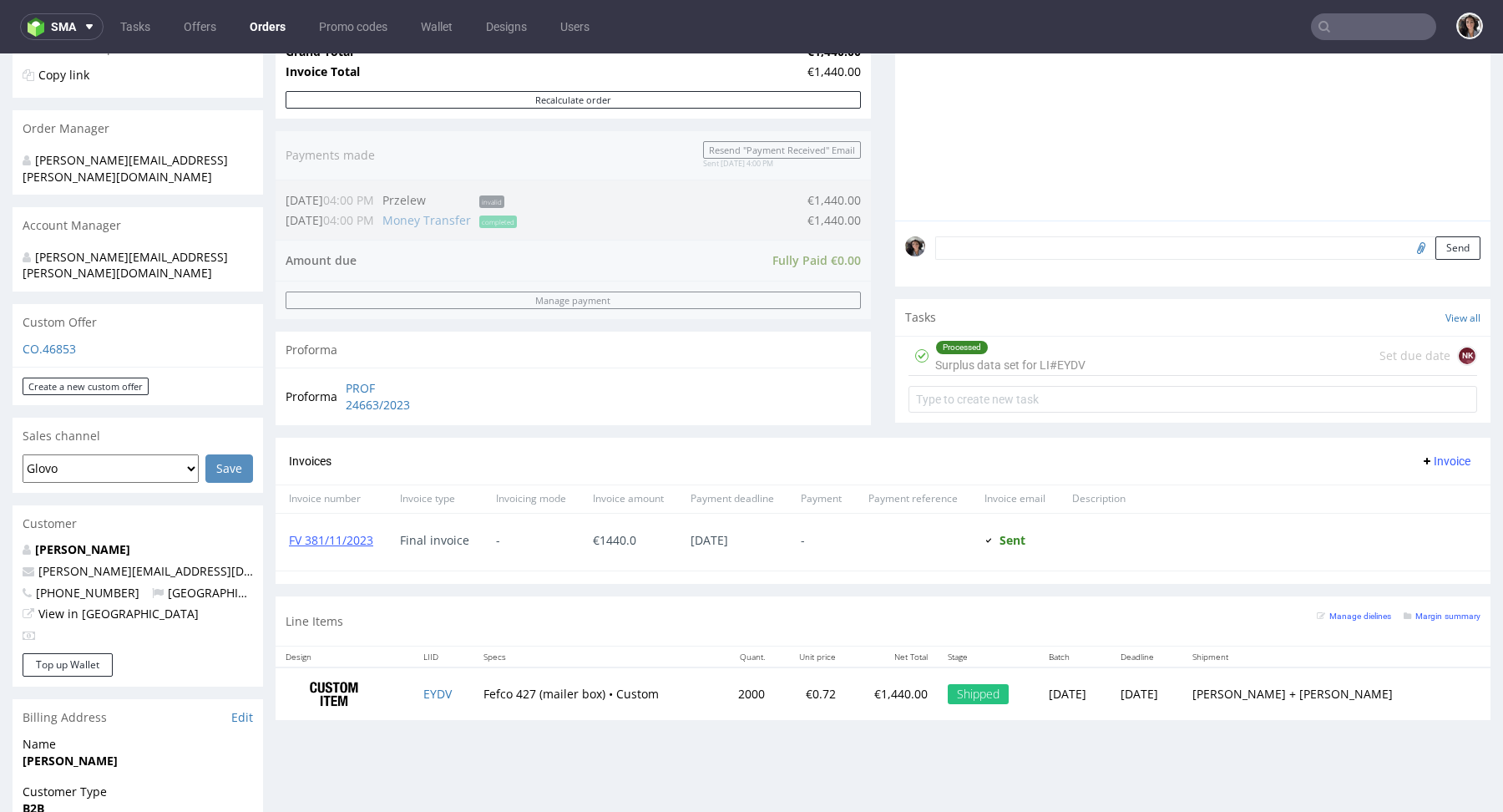
scroll to position [763, 0]
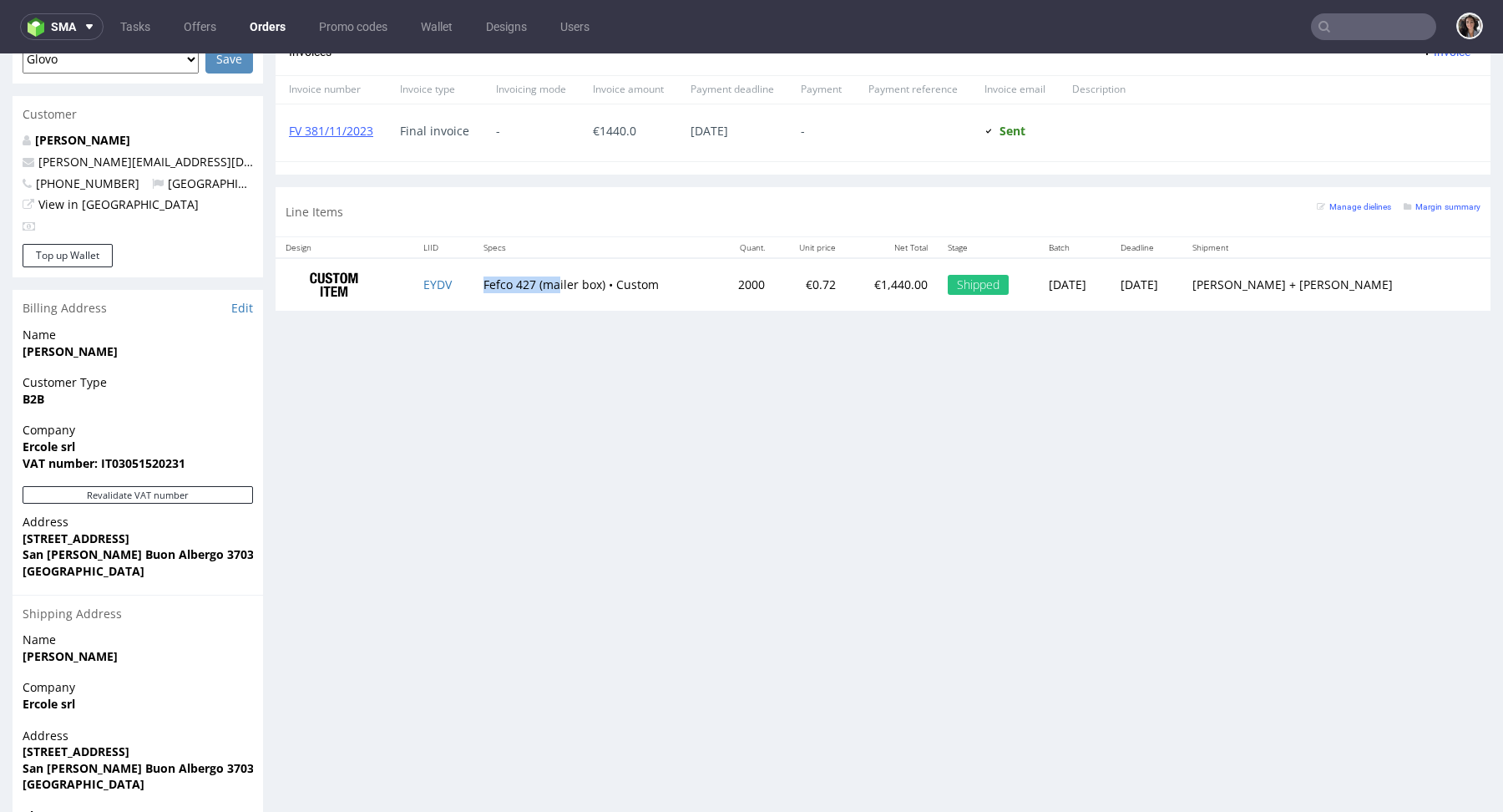
drag, startPoint x: 495, startPoint y: 285, endPoint x: 575, endPoint y: 286, distance: 80.0
click at [575, 286] on td "Fefco 427 (mailer box) • Custom" at bounding box center [595, 284] width 244 height 52
type input "gloria@ercolesicurezza.com"
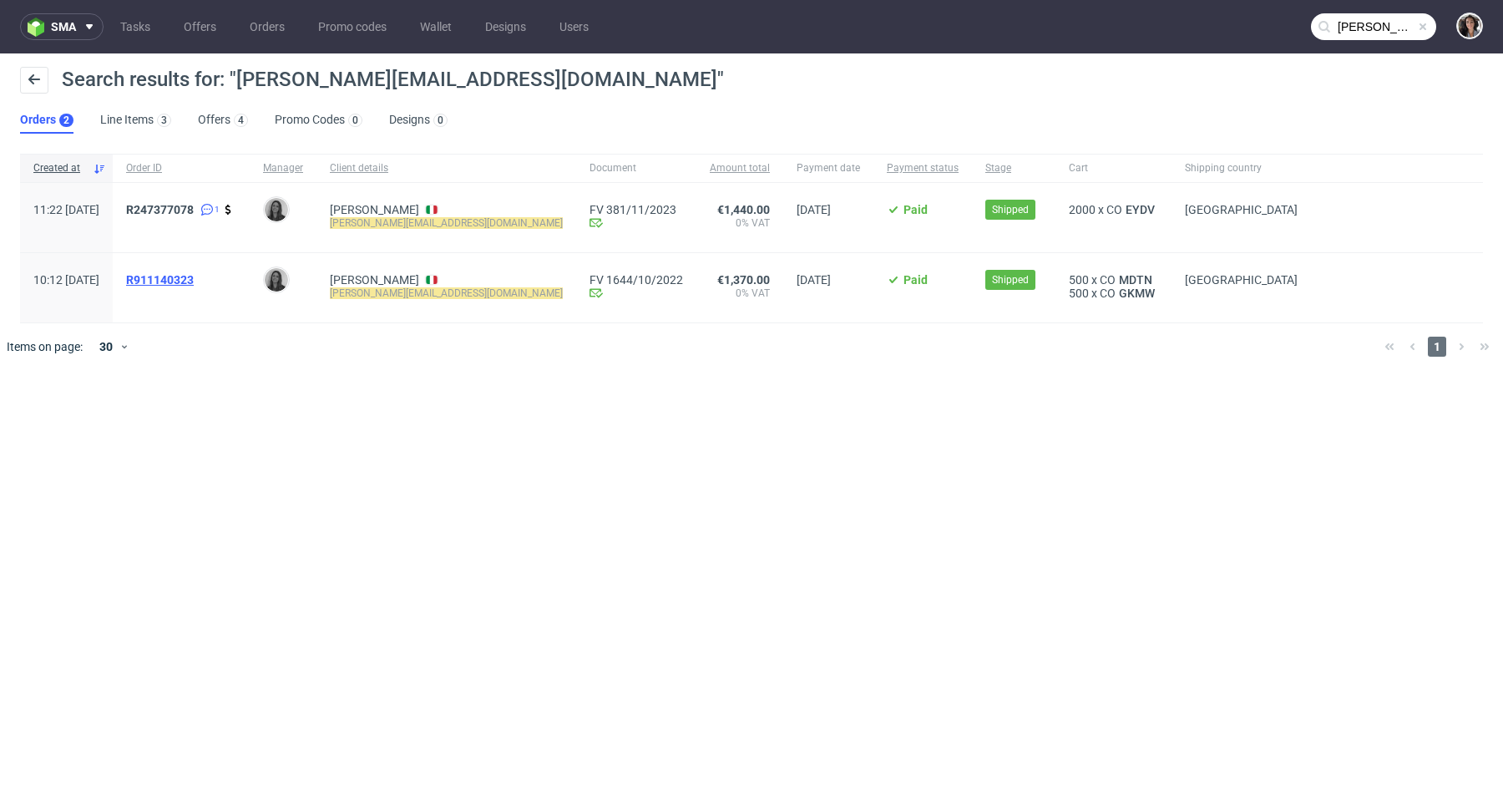
click at [194, 277] on span "R911140323" at bounding box center [159, 279] width 68 height 13
drag, startPoint x: 150, startPoint y: 206, endPoint x: 88, endPoint y: 206, distance: 62.0
click at [88, 206] on div "11:22 Thu 19.10.2023" at bounding box center [67, 217] width 93 height 69
copy span "19.10.2023"
click at [1370, 26] on input "gloria@ercolesicurezza.com" at bounding box center [1374, 26] width 126 height 27
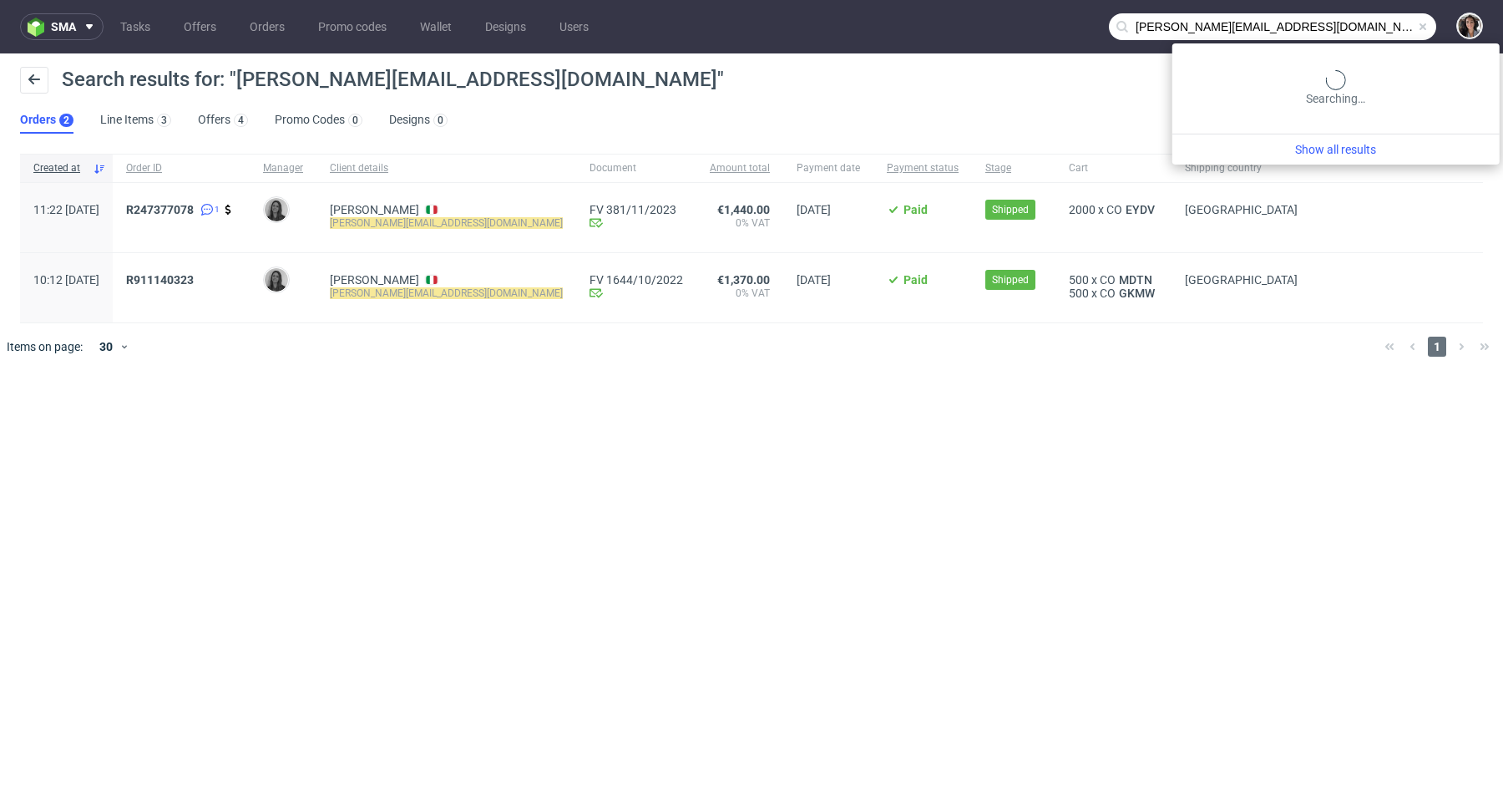
click at [1370, 26] on input "gloria@ercolesicurezza.com" at bounding box center [1273, 26] width 328 height 27
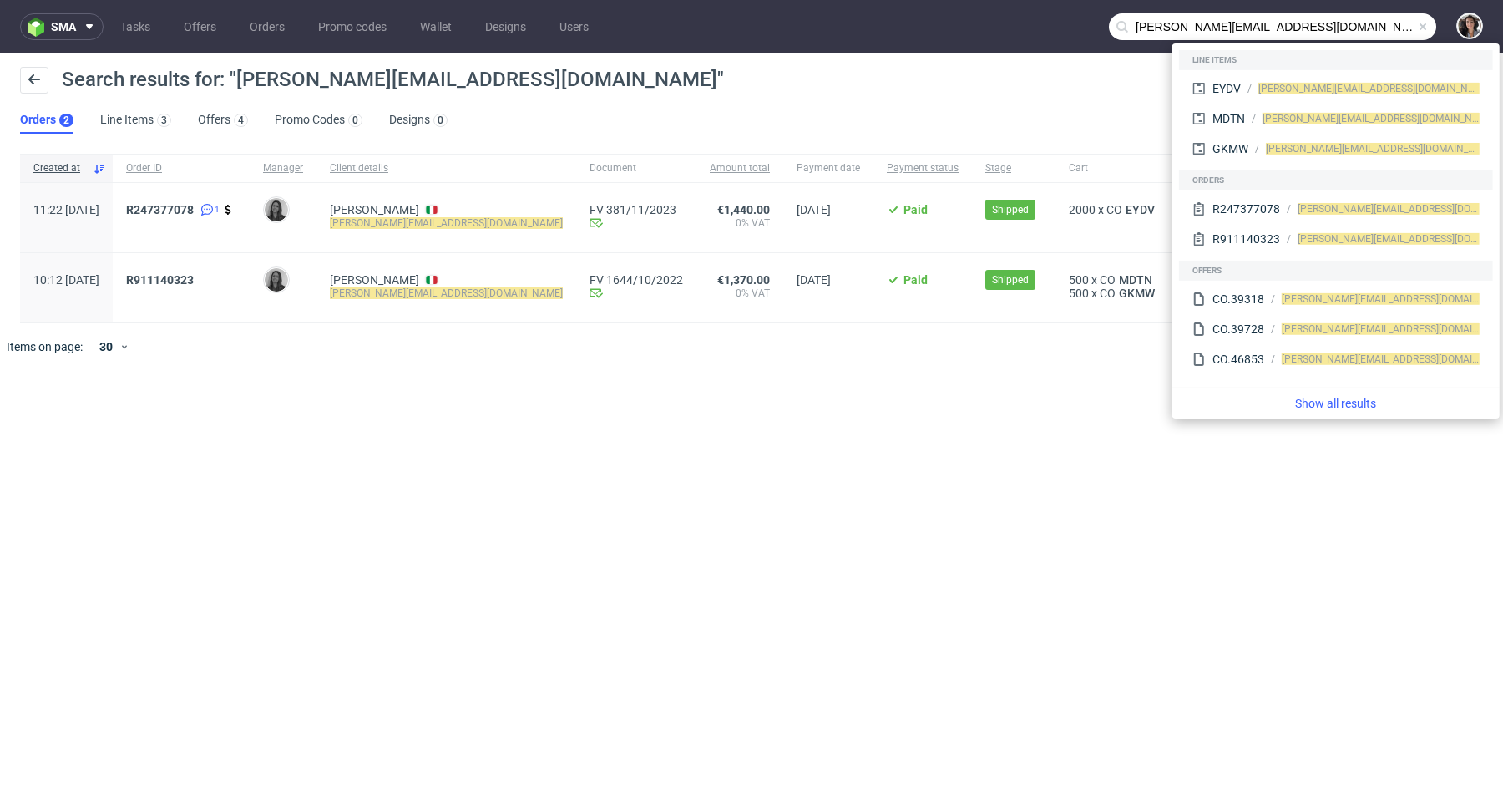
paste input "regory@bouncesports.co"
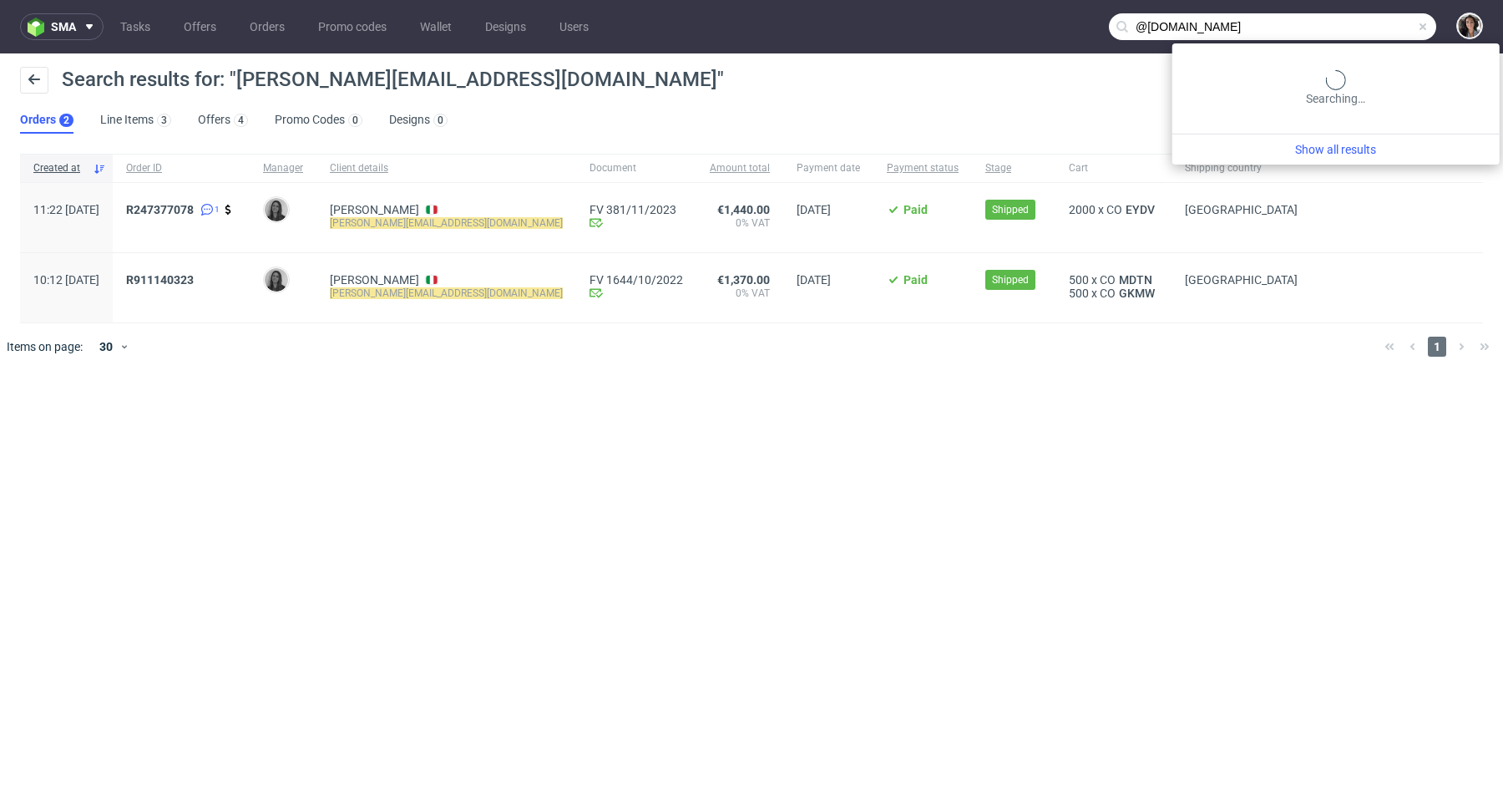
type input "@bouncesports.co"
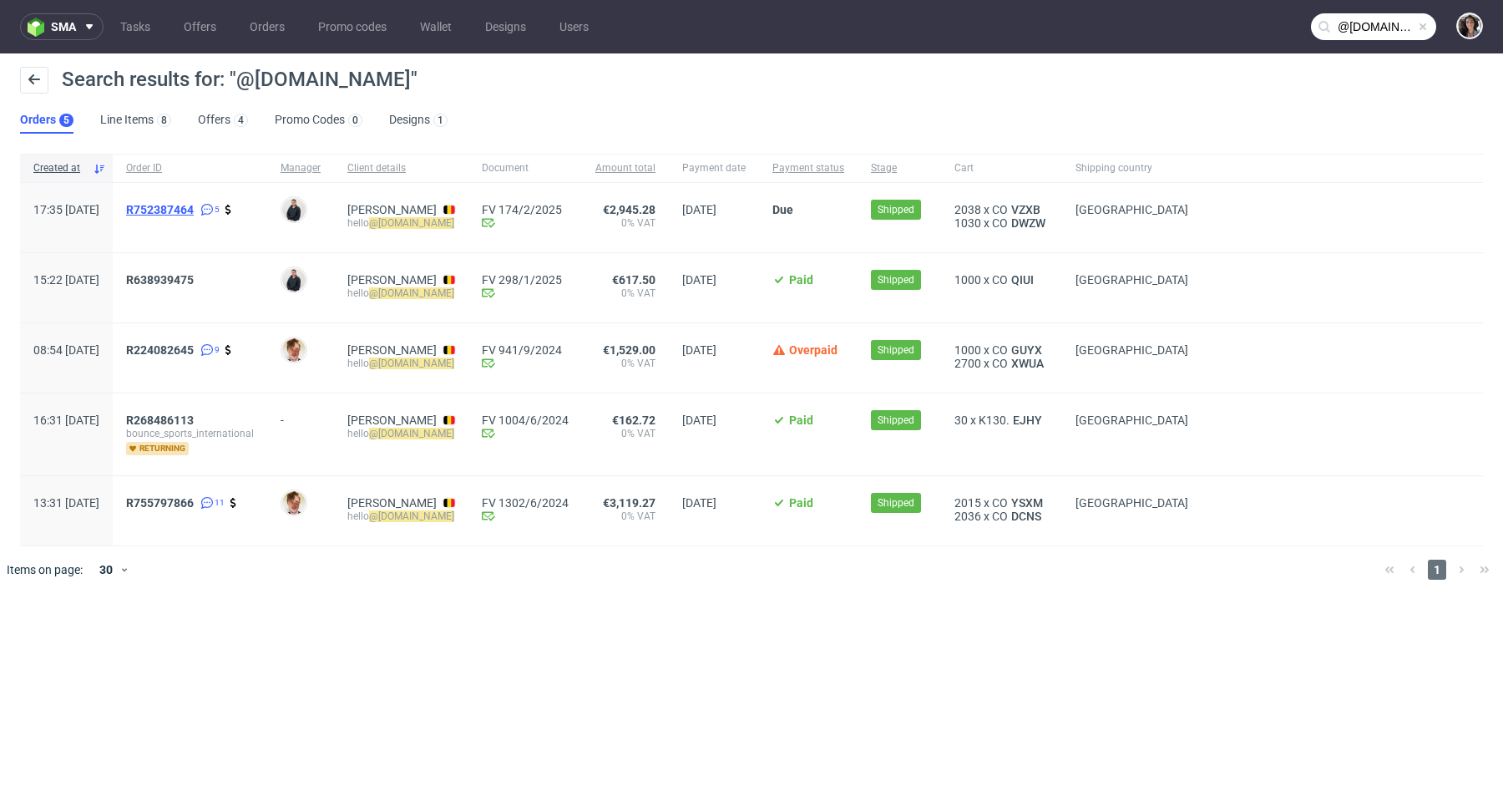
click at [194, 209] on span "R752387464" at bounding box center [159, 210] width 68 height 13
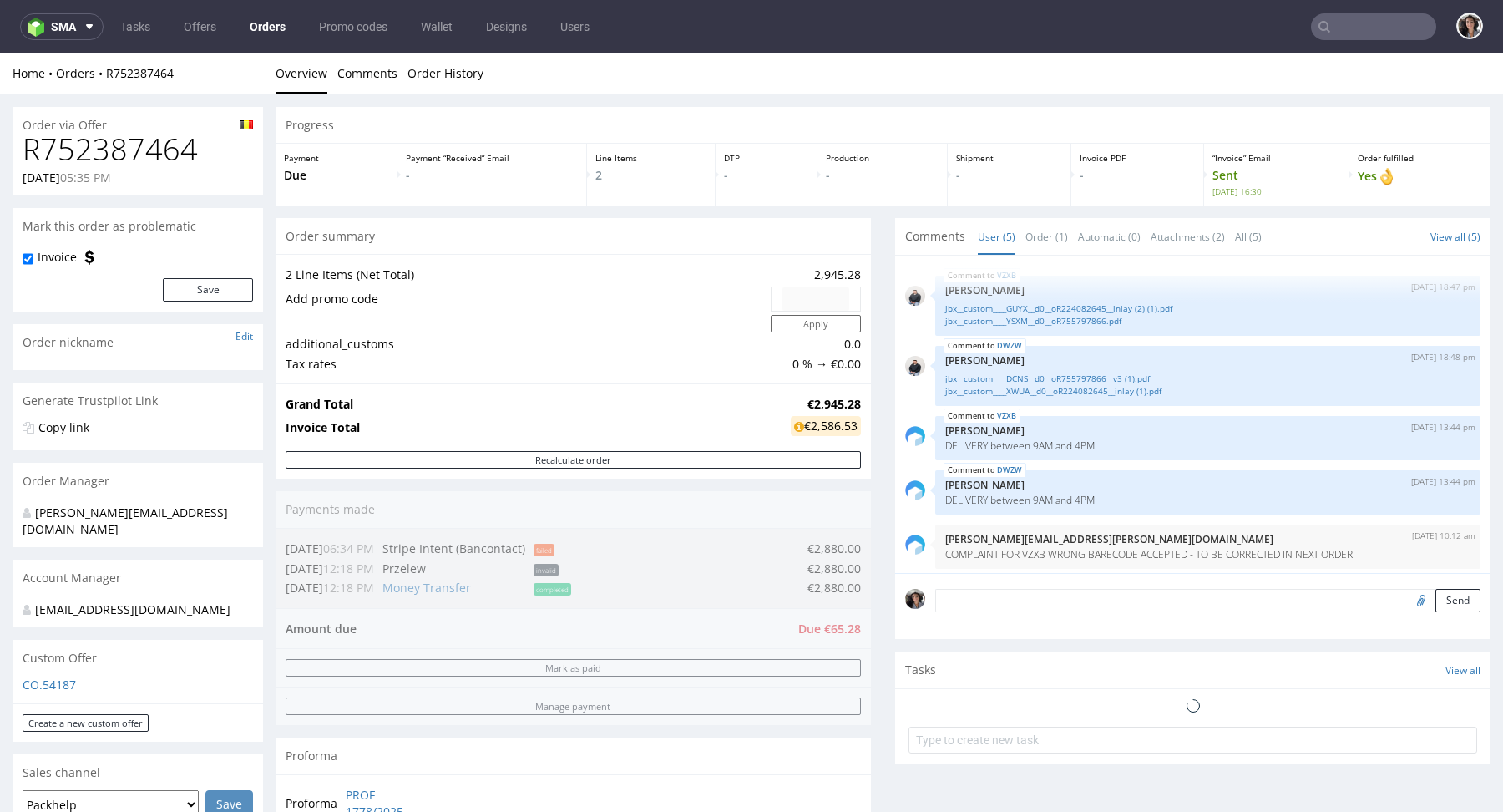
scroll to position [5, 0]
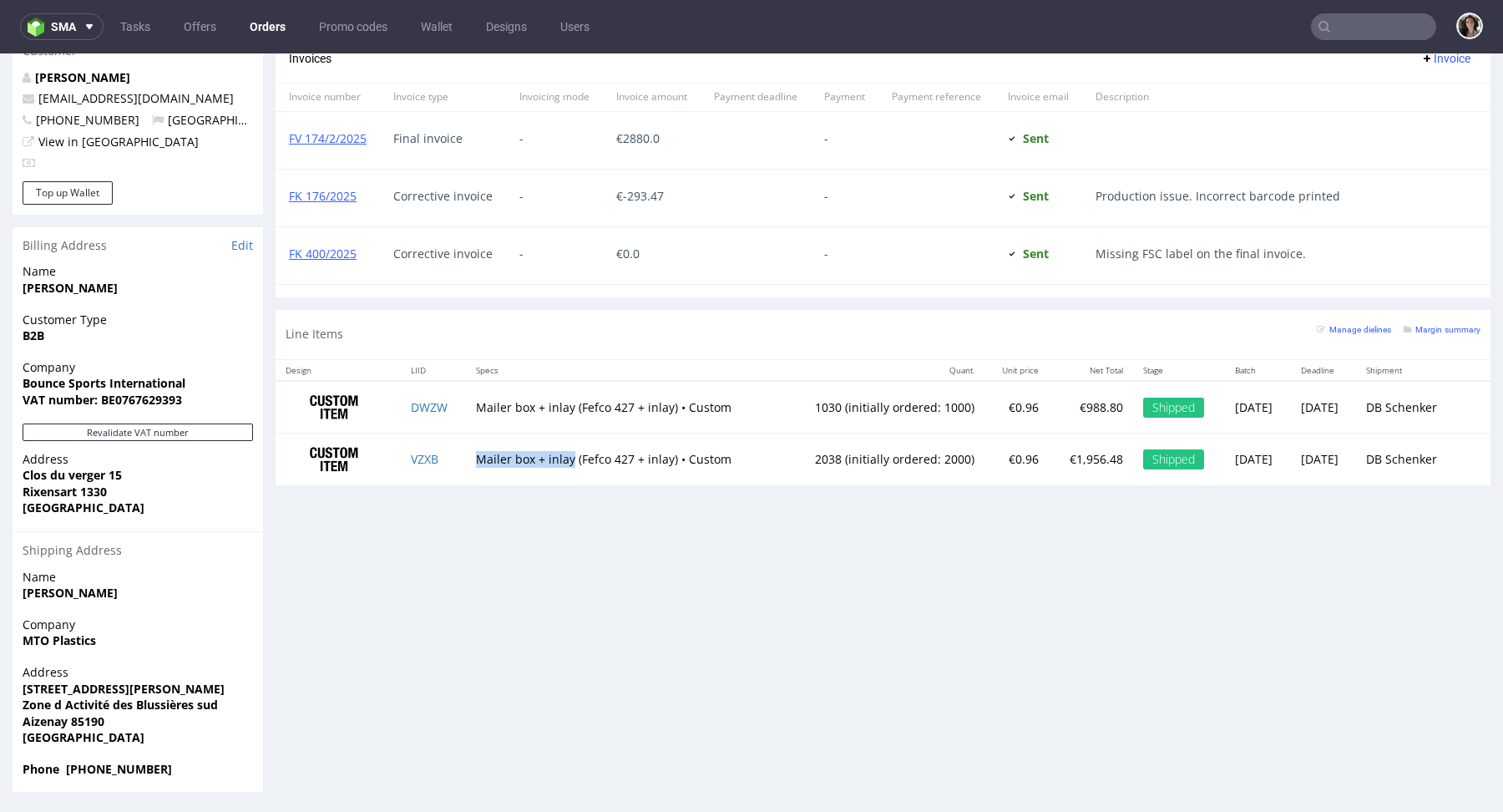
copy td "Mailer box + inlay"
drag, startPoint x: 465, startPoint y: 456, endPoint x: 562, endPoint y: 452, distance: 97.1
click at [562, 452] on td "Mailer box + inlay (Fefco 427 + inlay) • Custom" at bounding box center [622, 459] width 314 height 52
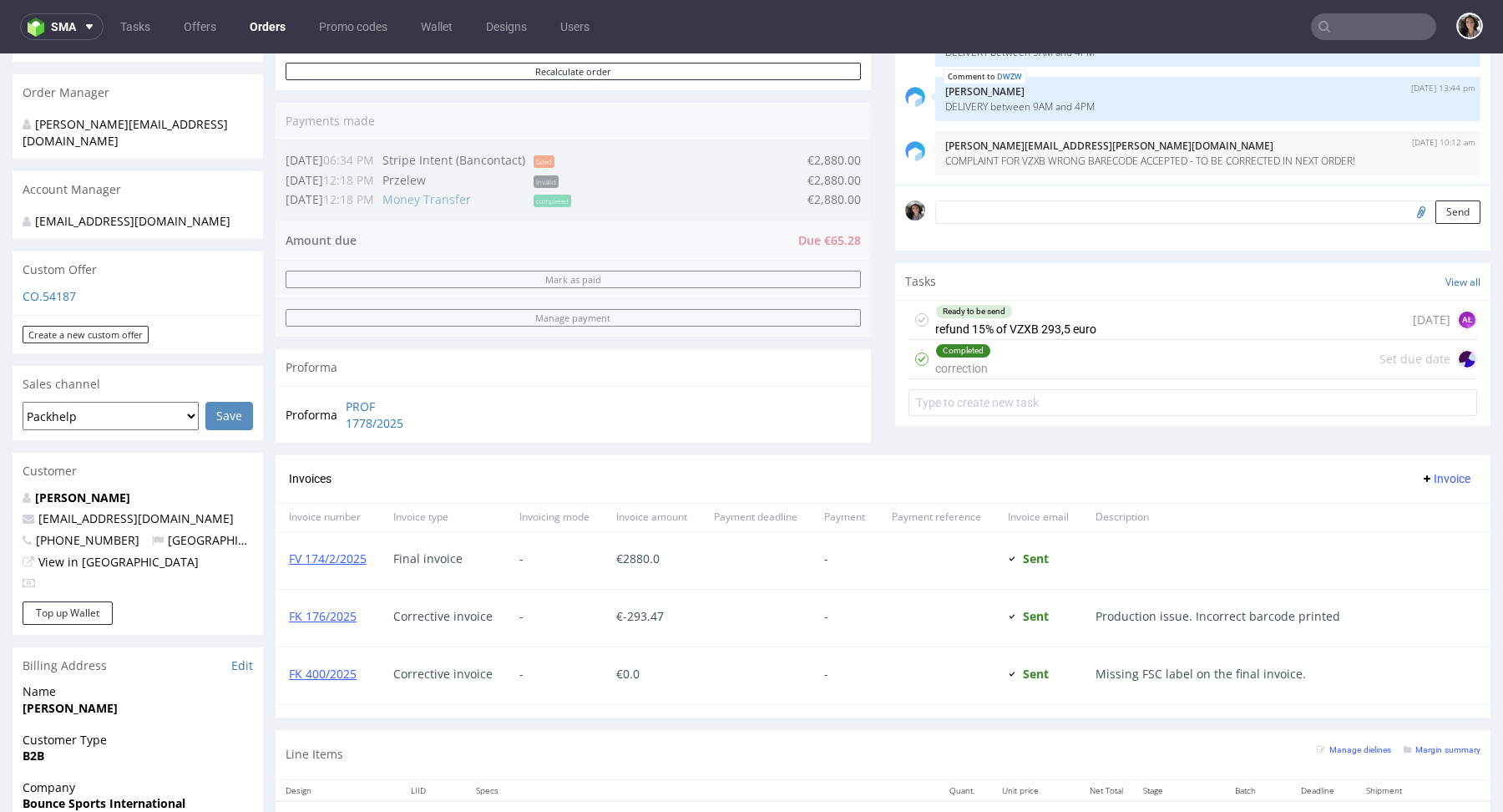
scroll to position [40, 0]
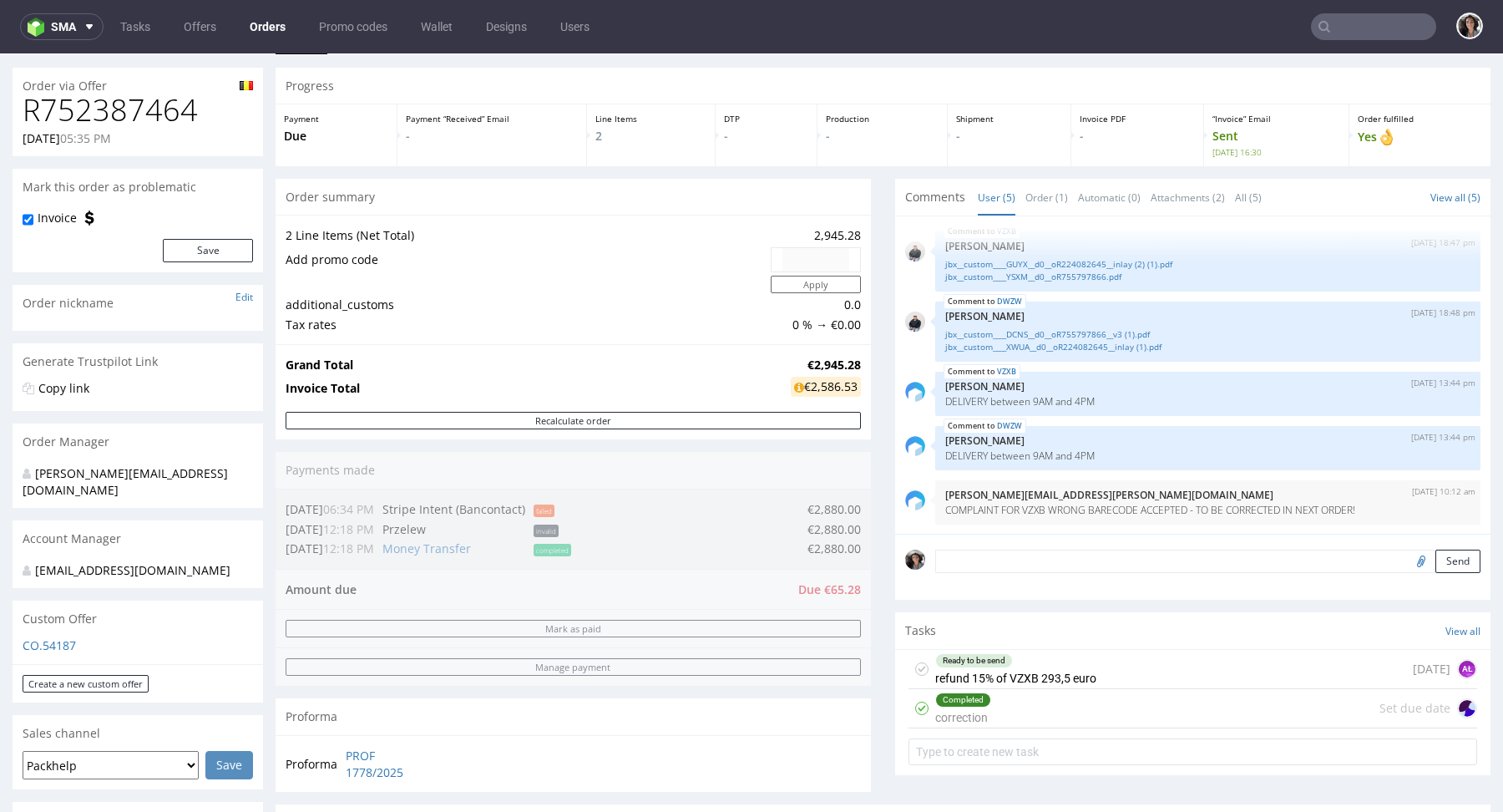
click at [1341, 29] on input "text" at bounding box center [1374, 26] width 126 height 27
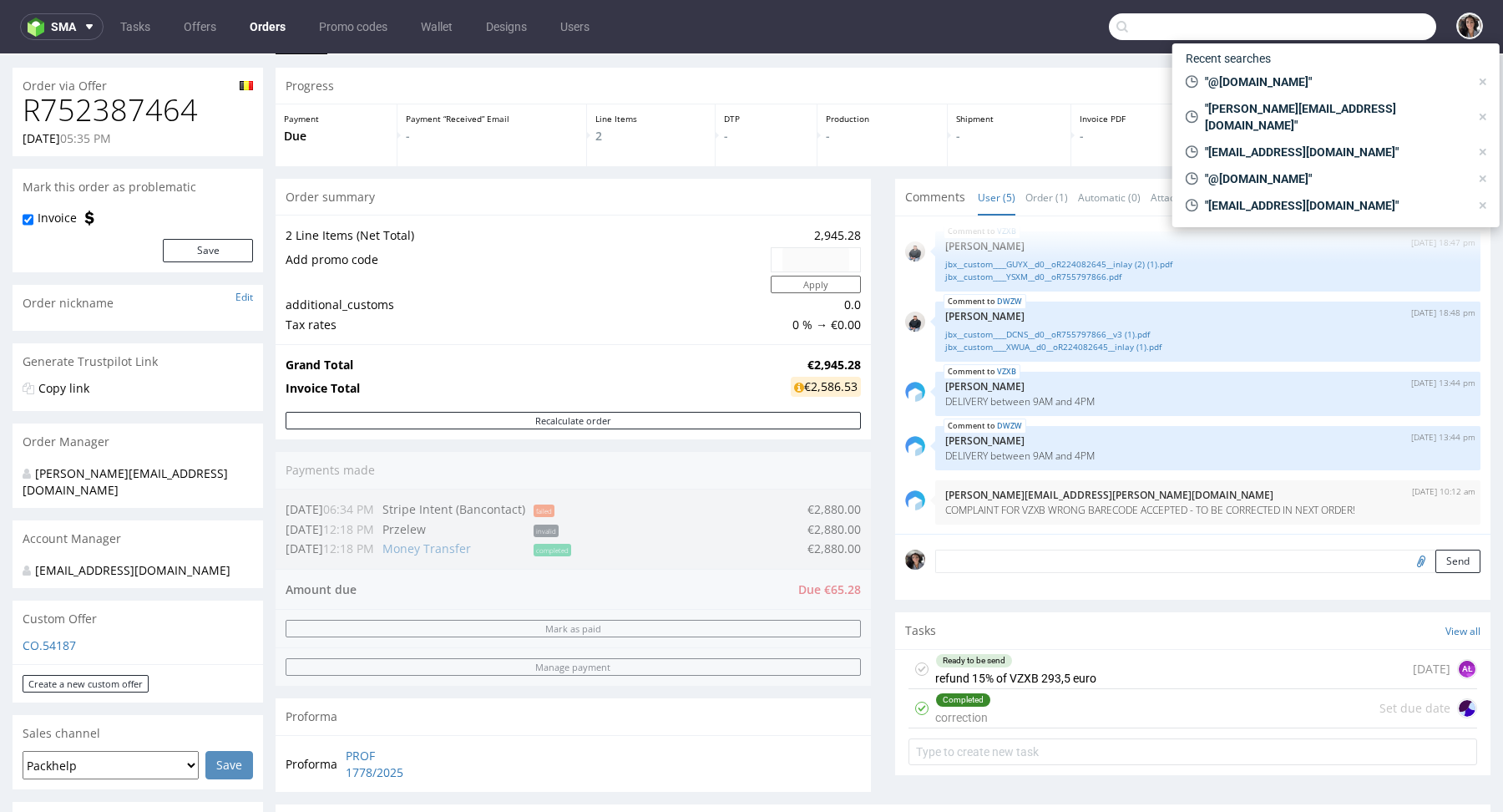
paste input "gloria@ercolesicurezza.com"
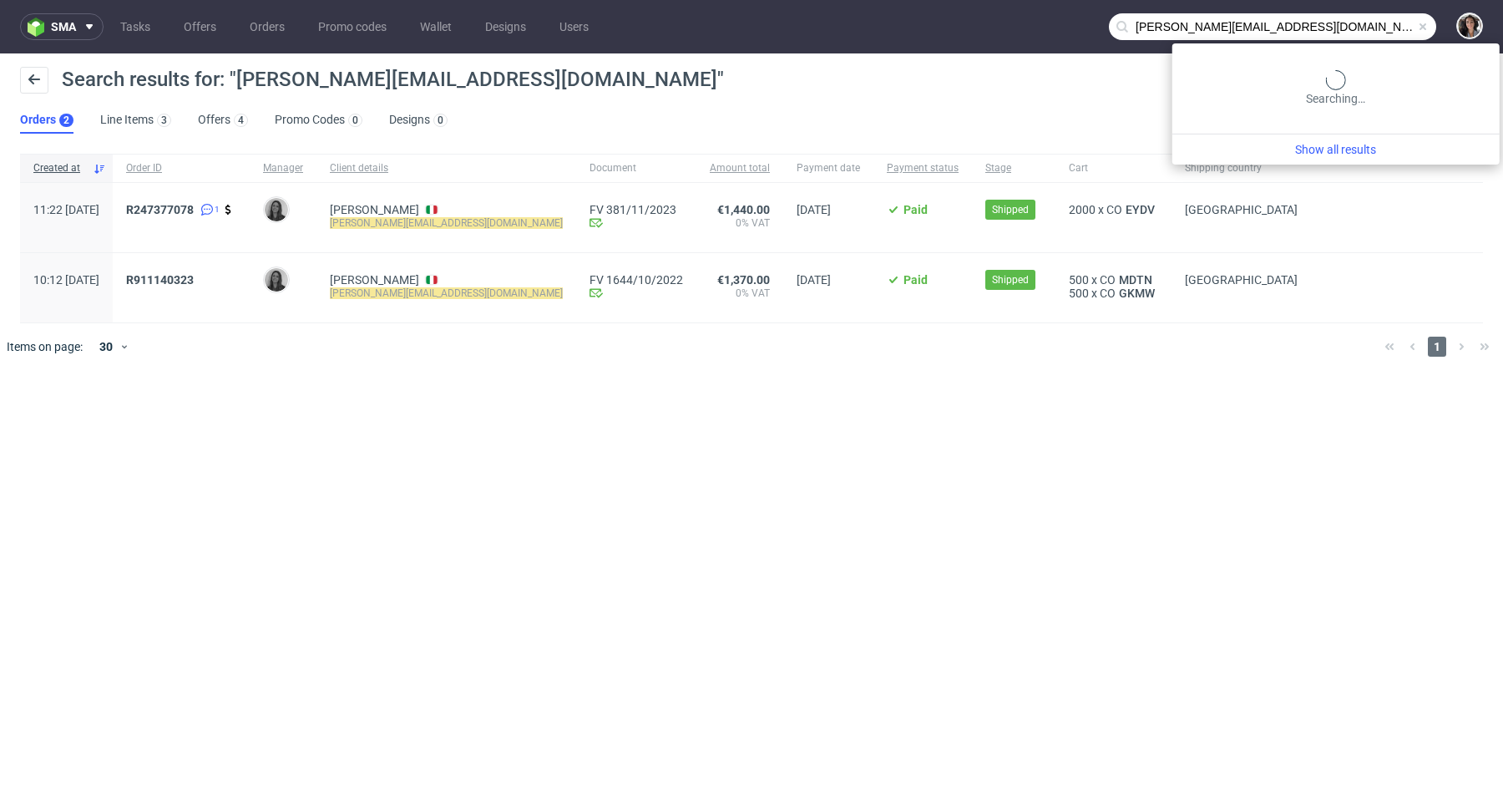
click at [1402, 14] on input "gloria@ercolesicurezza.com" at bounding box center [1273, 26] width 328 height 27
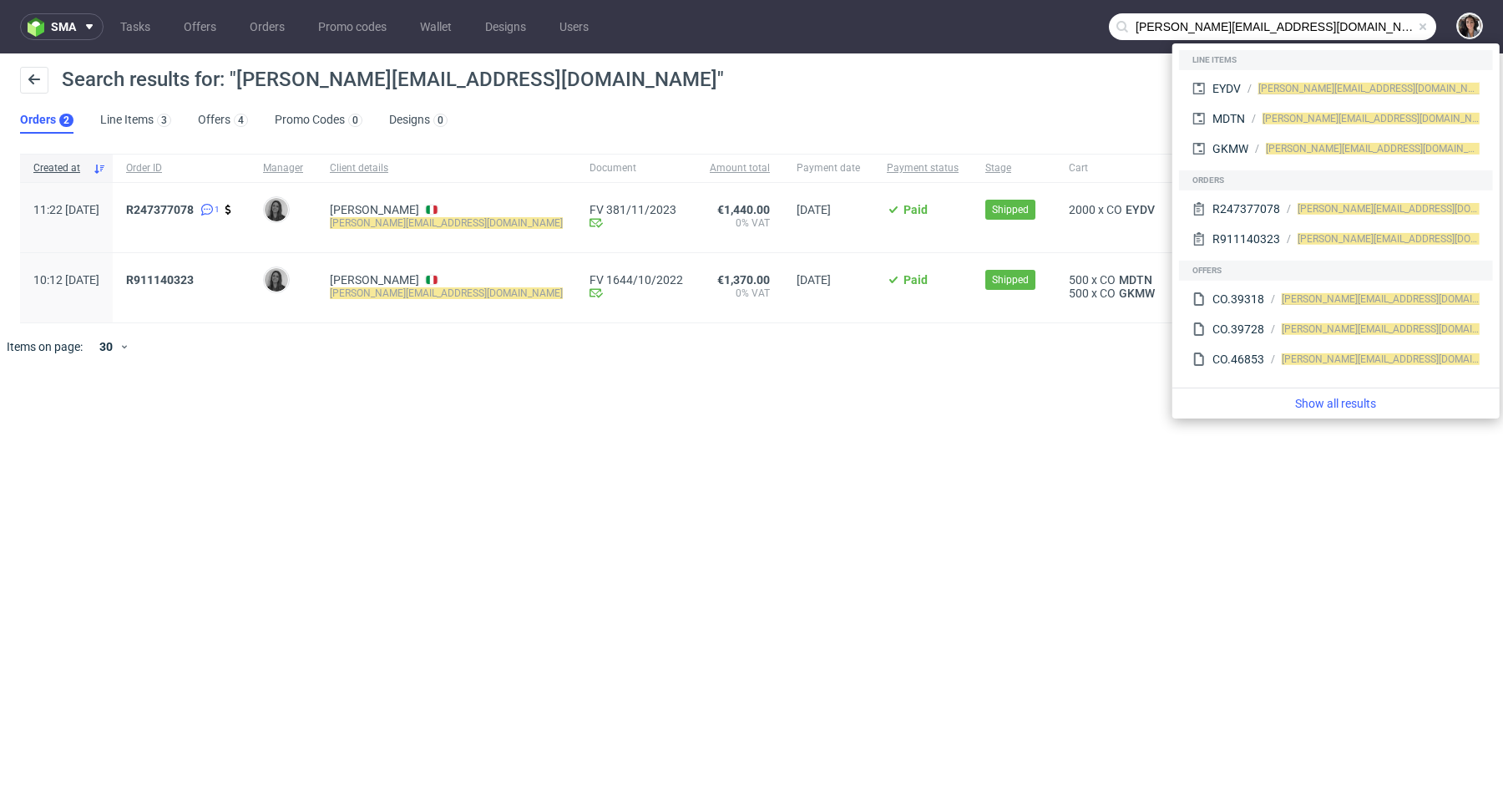
drag, startPoint x: 1166, startPoint y: 25, endPoint x: 1102, endPoint y: 25, distance: 64.0
click at [1102, 25] on nav "sma Tasks Offers Orders Promo codes Wallet Designs Users gloria@ercolesicurezza…" at bounding box center [752, 26] width 1503 height 53
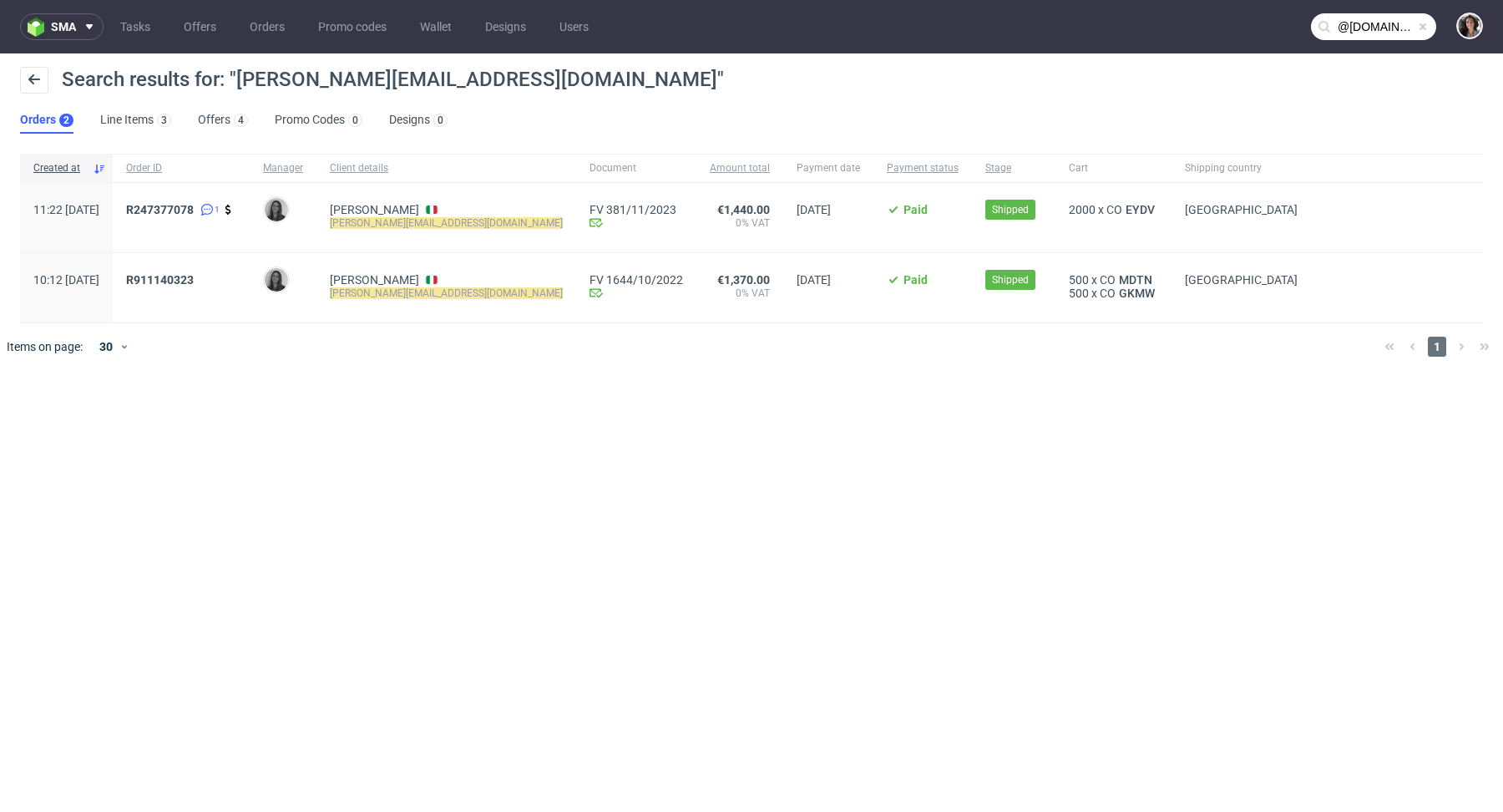
type input "@ercolesicurezza.com"
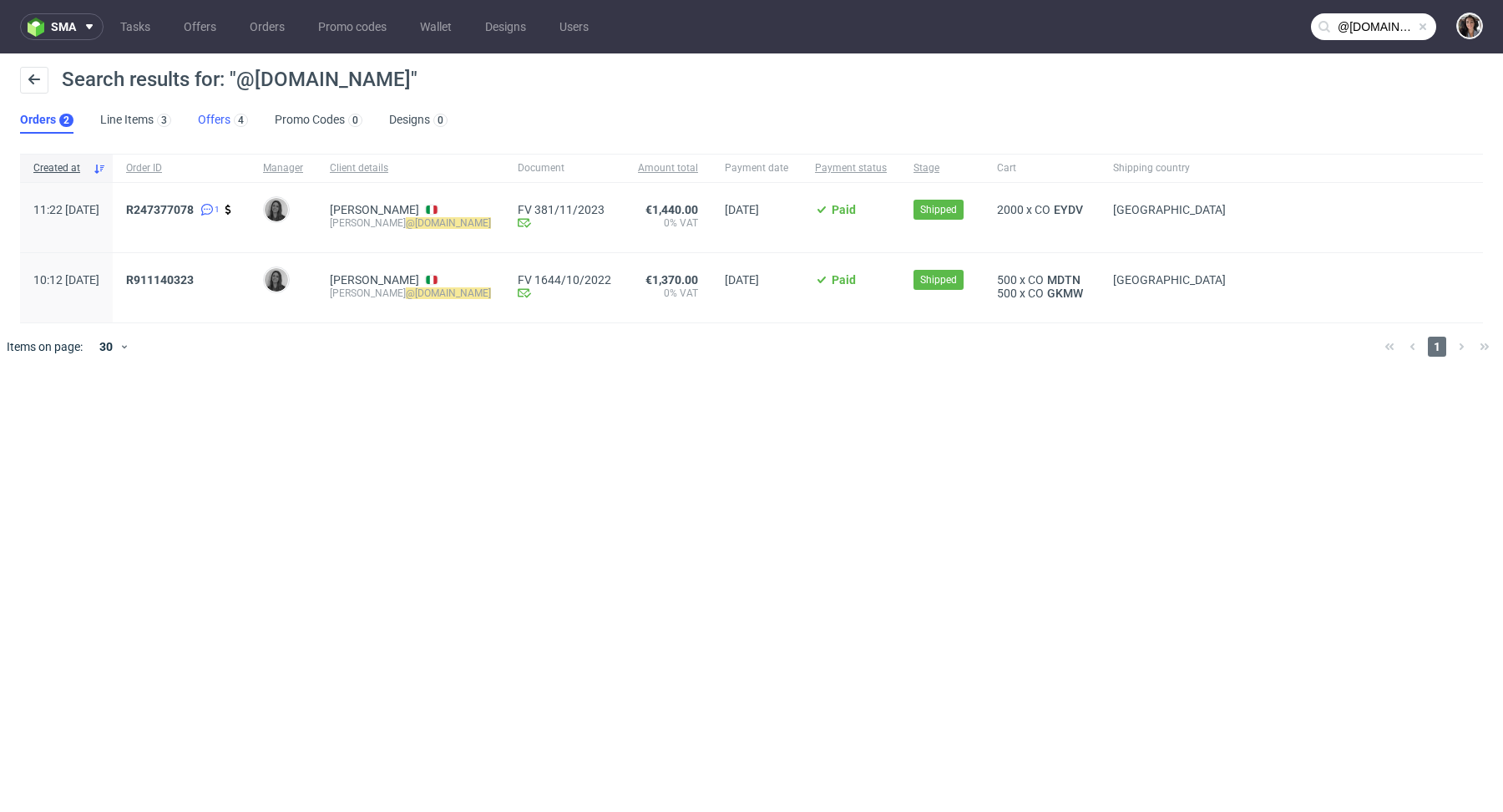
click at [213, 114] on link "Offers 4" at bounding box center [223, 120] width 50 height 27
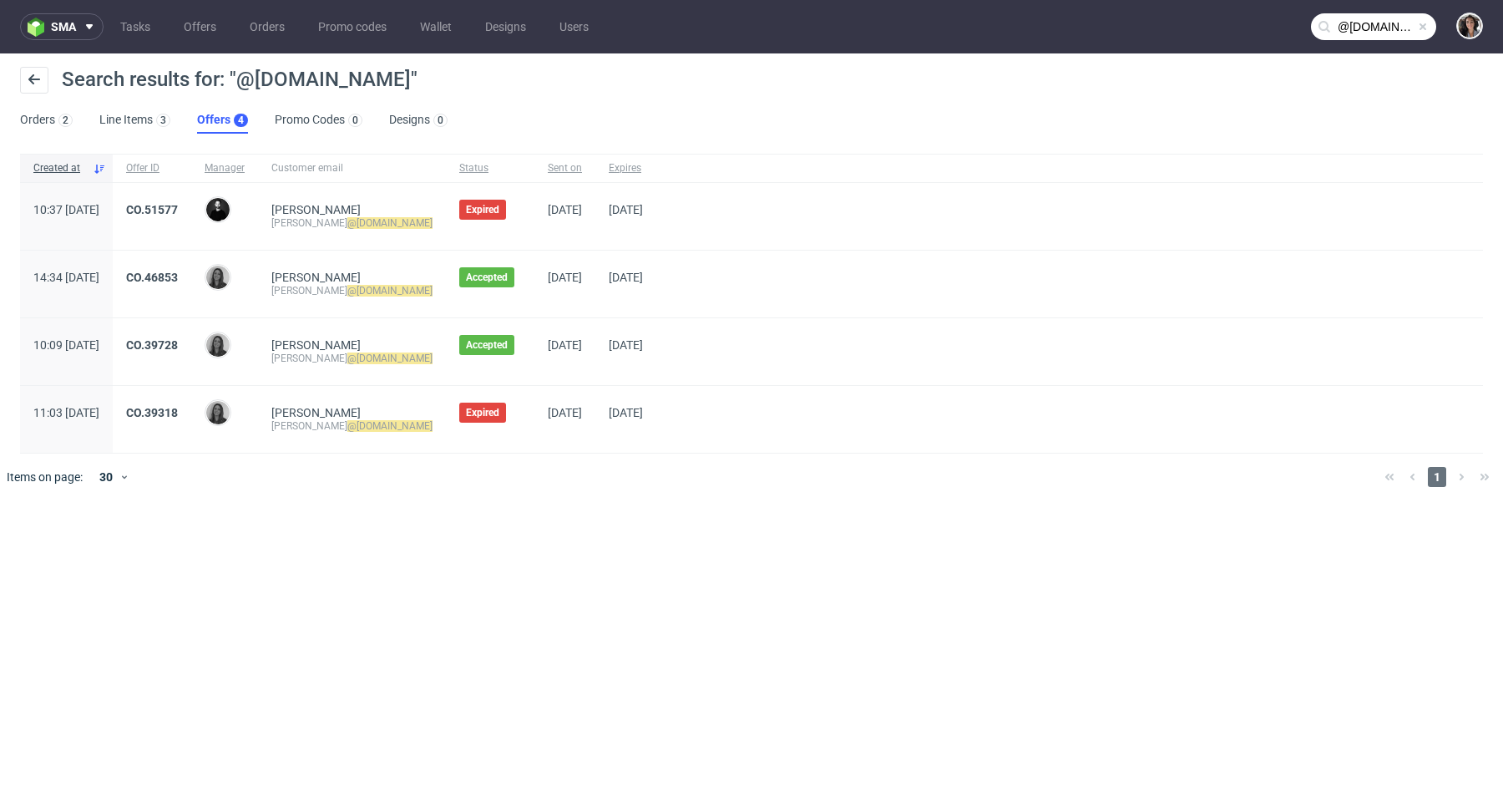
drag, startPoint x: 144, startPoint y: 277, endPoint x: 82, endPoint y: 276, distance: 62.0
click at [82, 276] on span "14:34 Fri 13.10.2023" at bounding box center [66, 284] width 66 height 27
copy span "13.10.2023"
click at [178, 274] on link "CO.46853" at bounding box center [152, 277] width 52 height 13
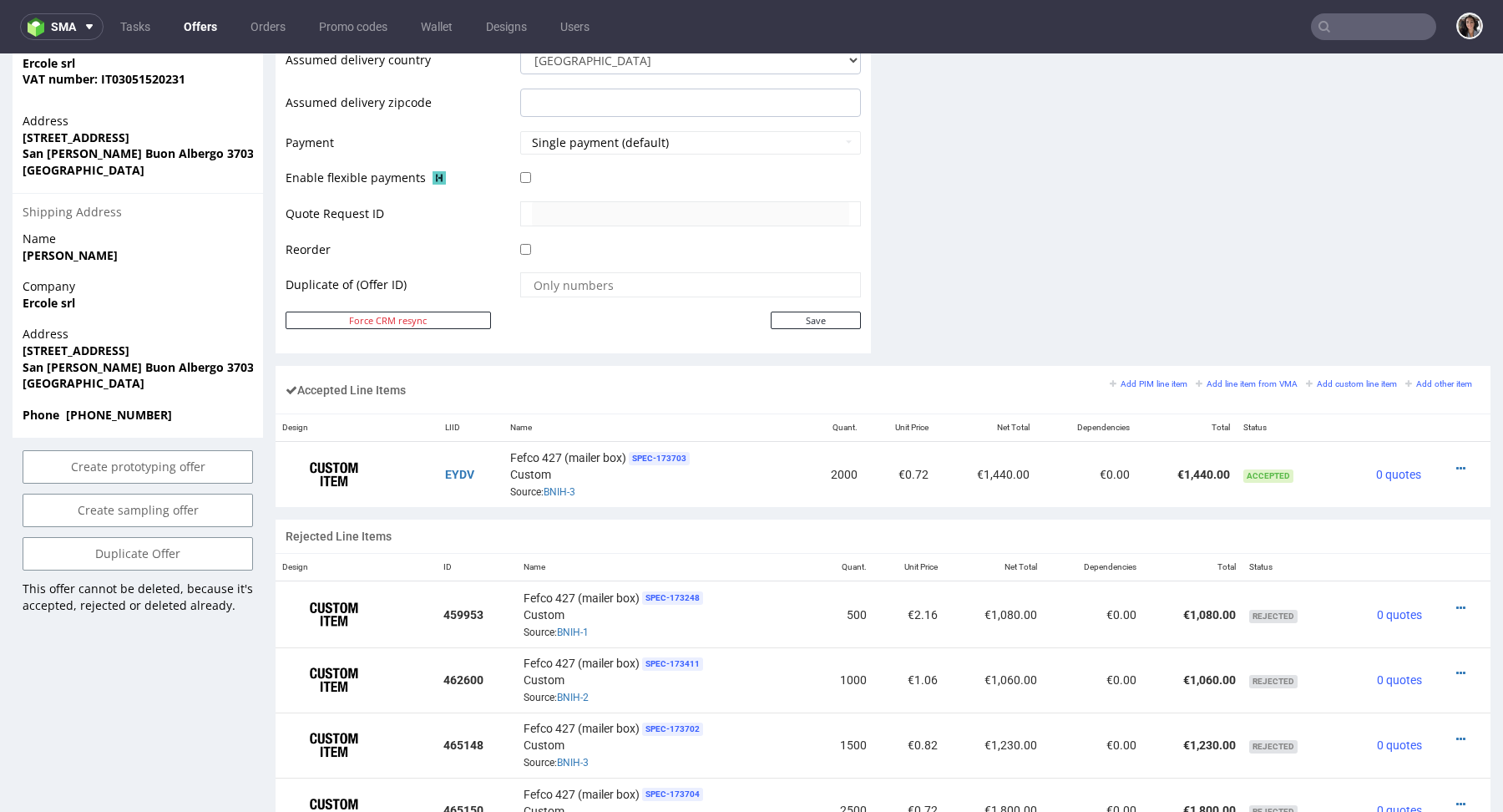
scroll to position [858, 0]
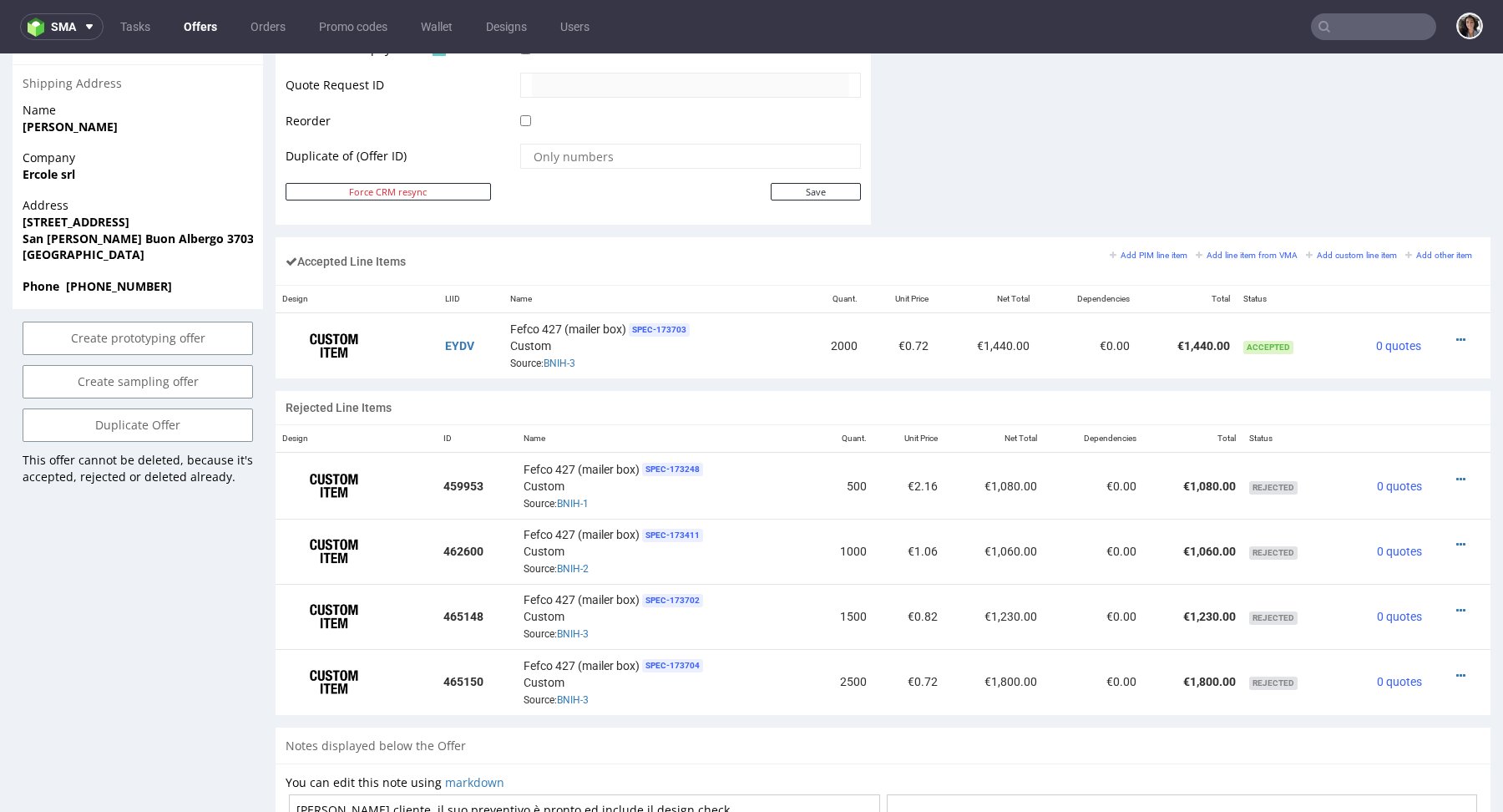
type input "@ercolesicurezza.com"
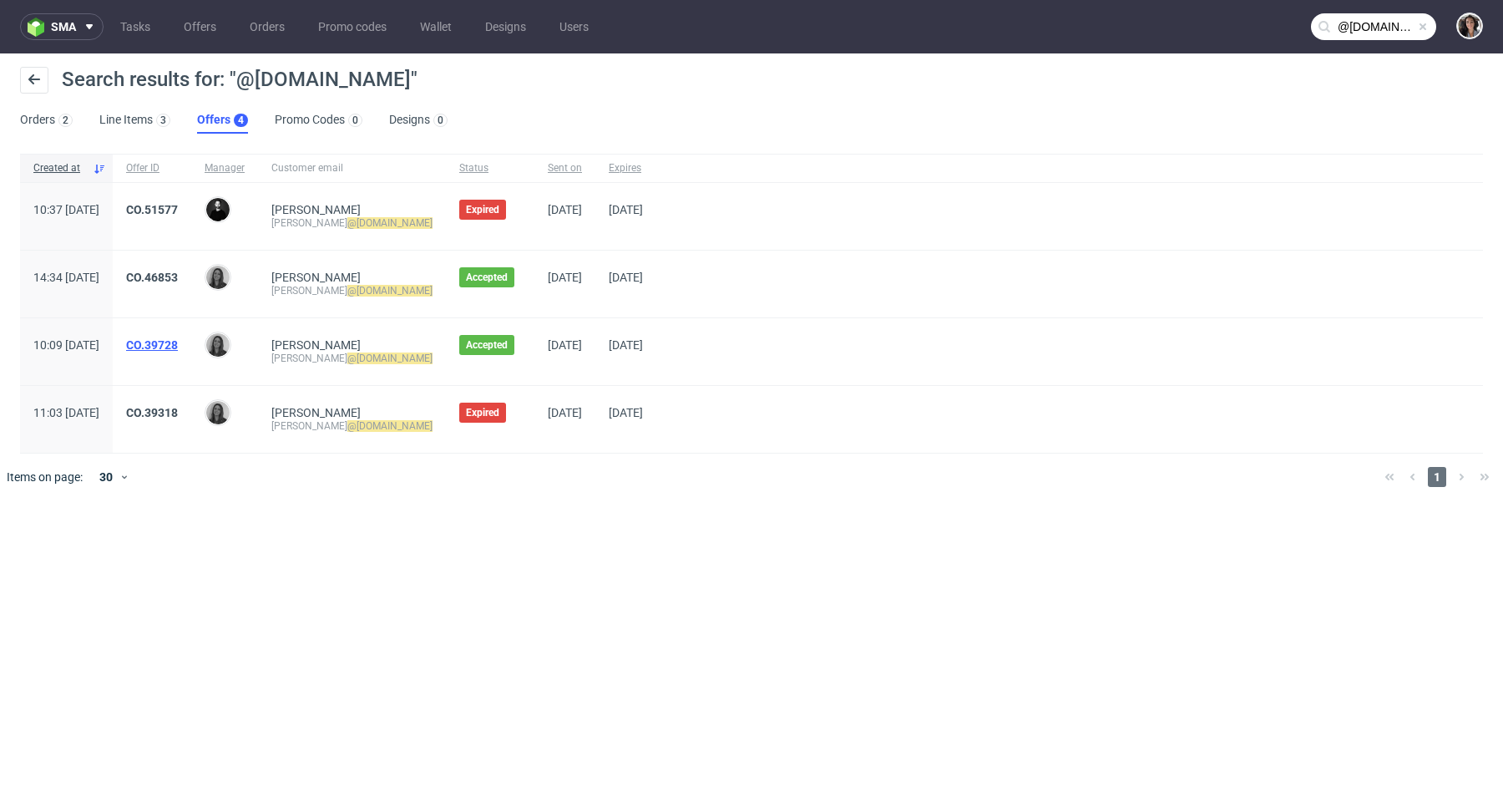
click at [178, 343] on link "CO.39728" at bounding box center [152, 345] width 52 height 13
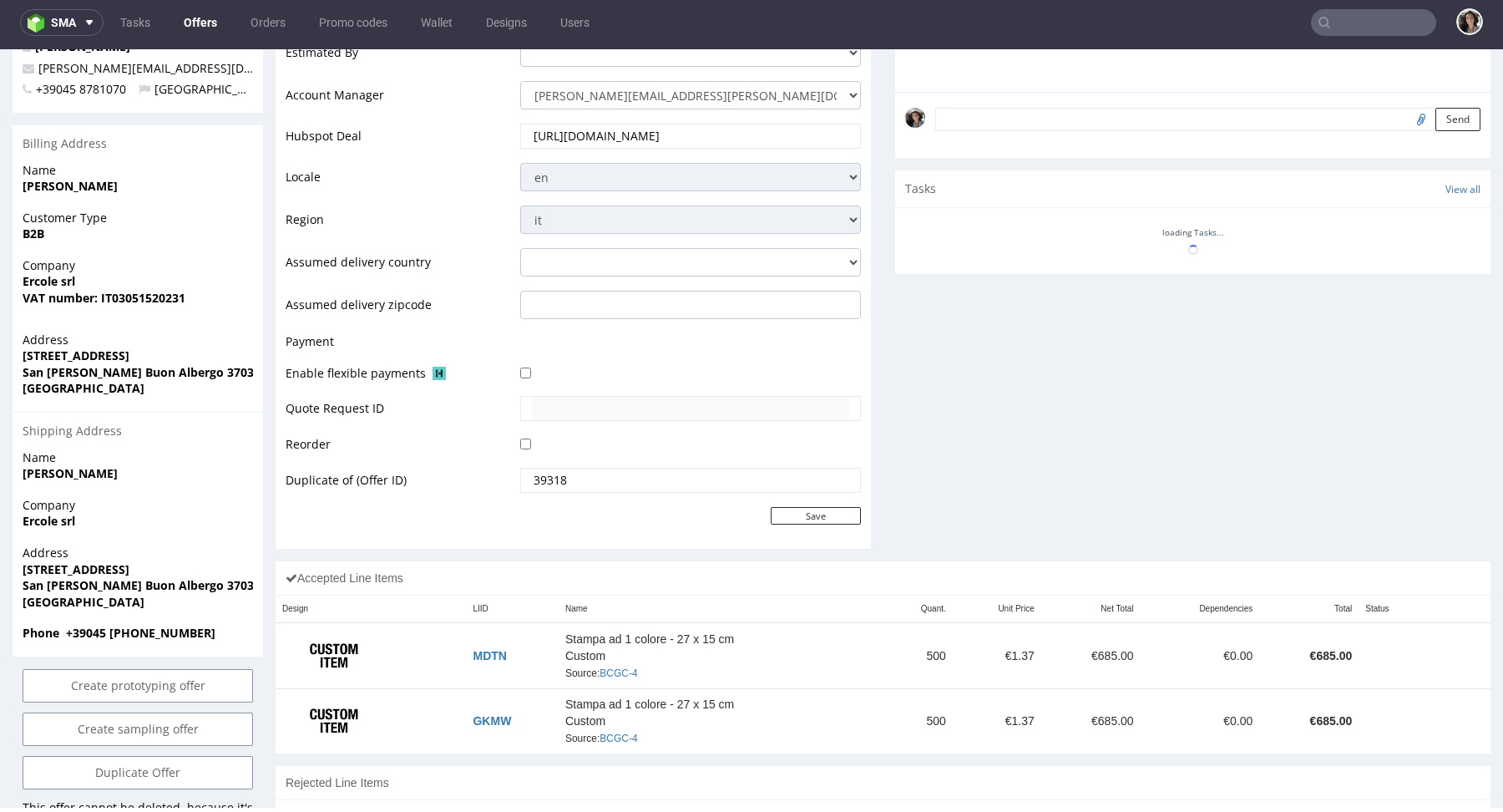
scroll to position [883, 0]
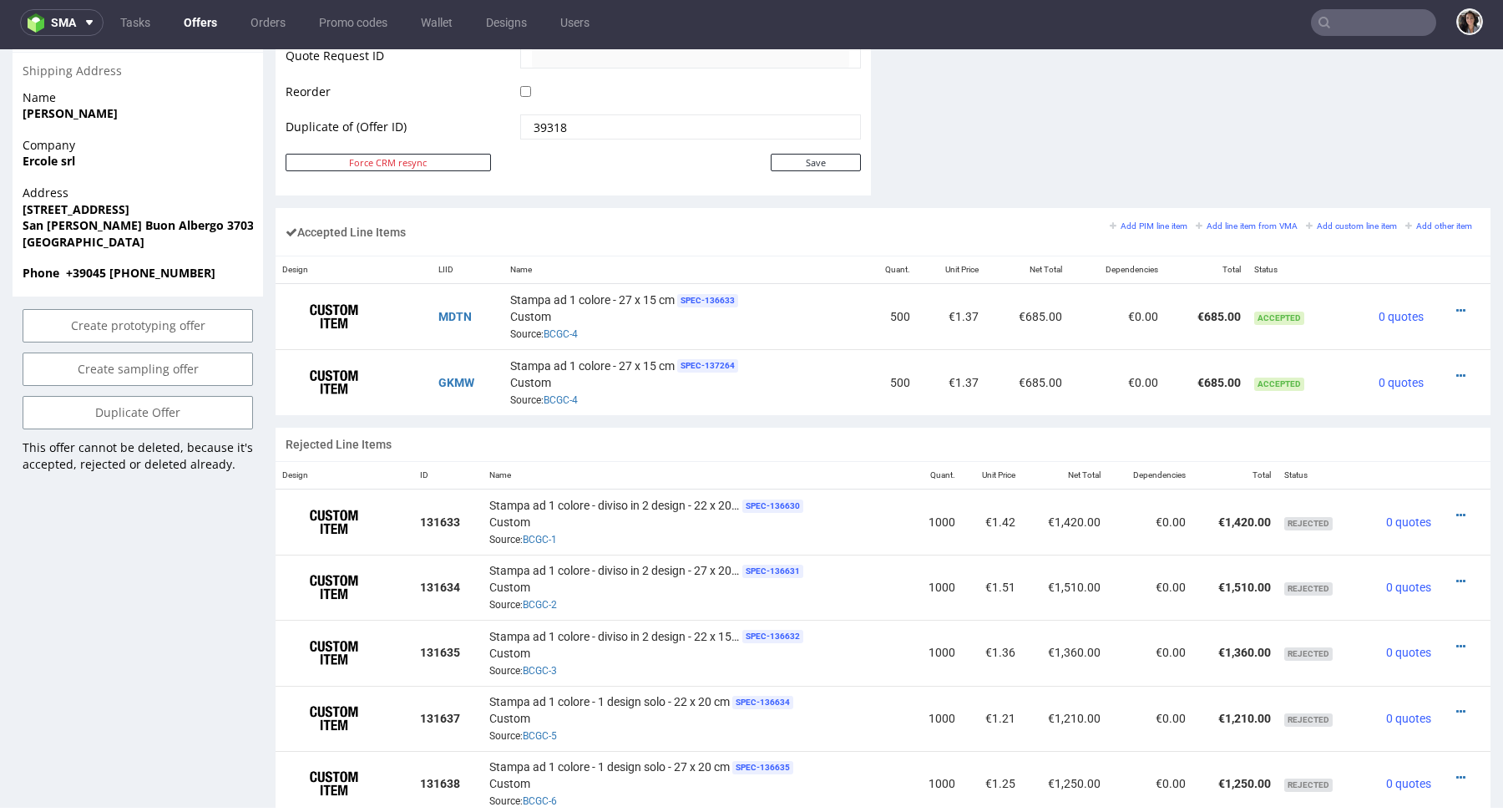
type input "@ercolesicurezza.com"
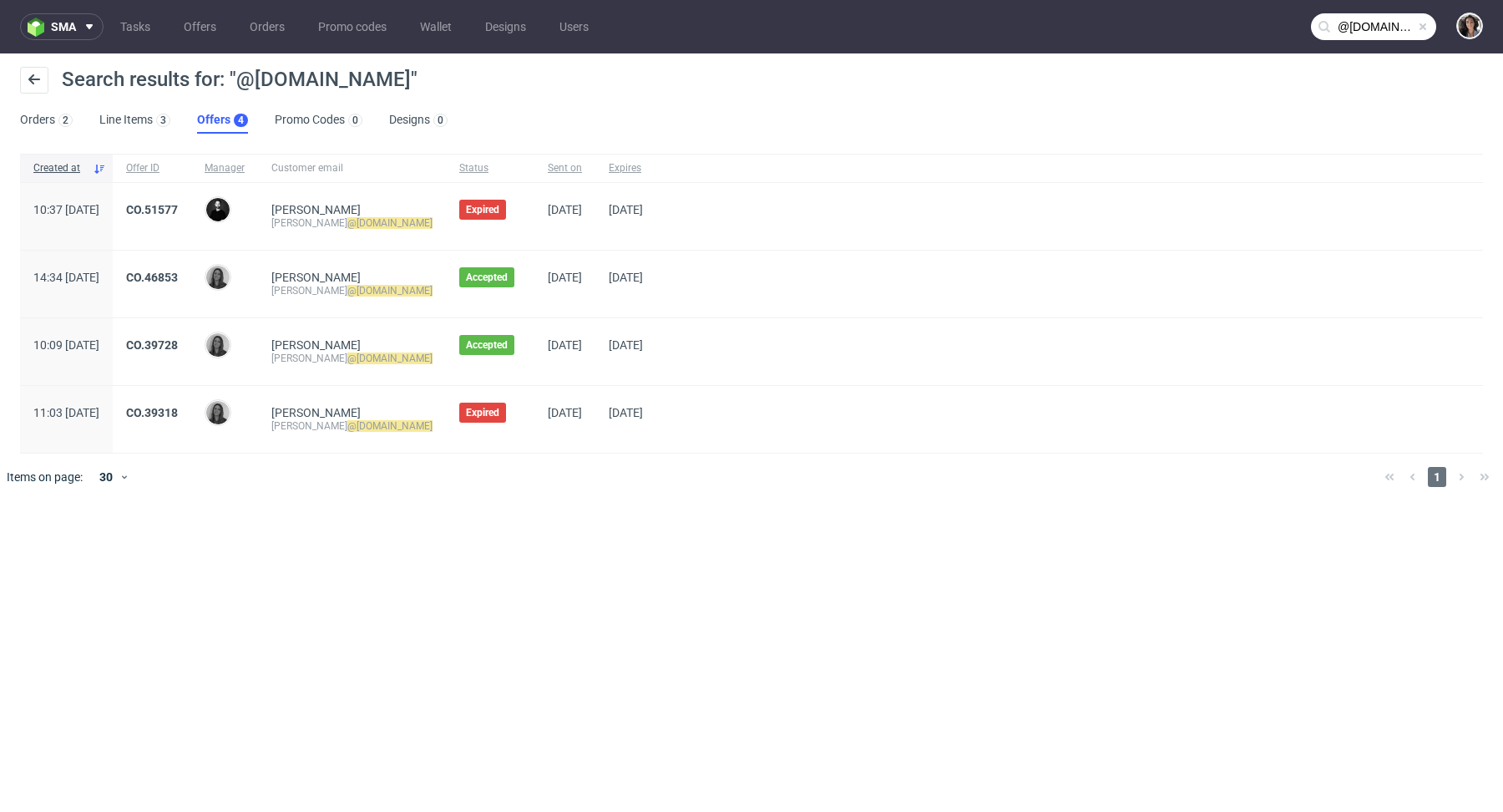
click at [178, 221] on span "CO.51577" at bounding box center [152, 216] width 52 height 27
click at [178, 204] on link "CO.51577" at bounding box center [152, 210] width 52 height 13
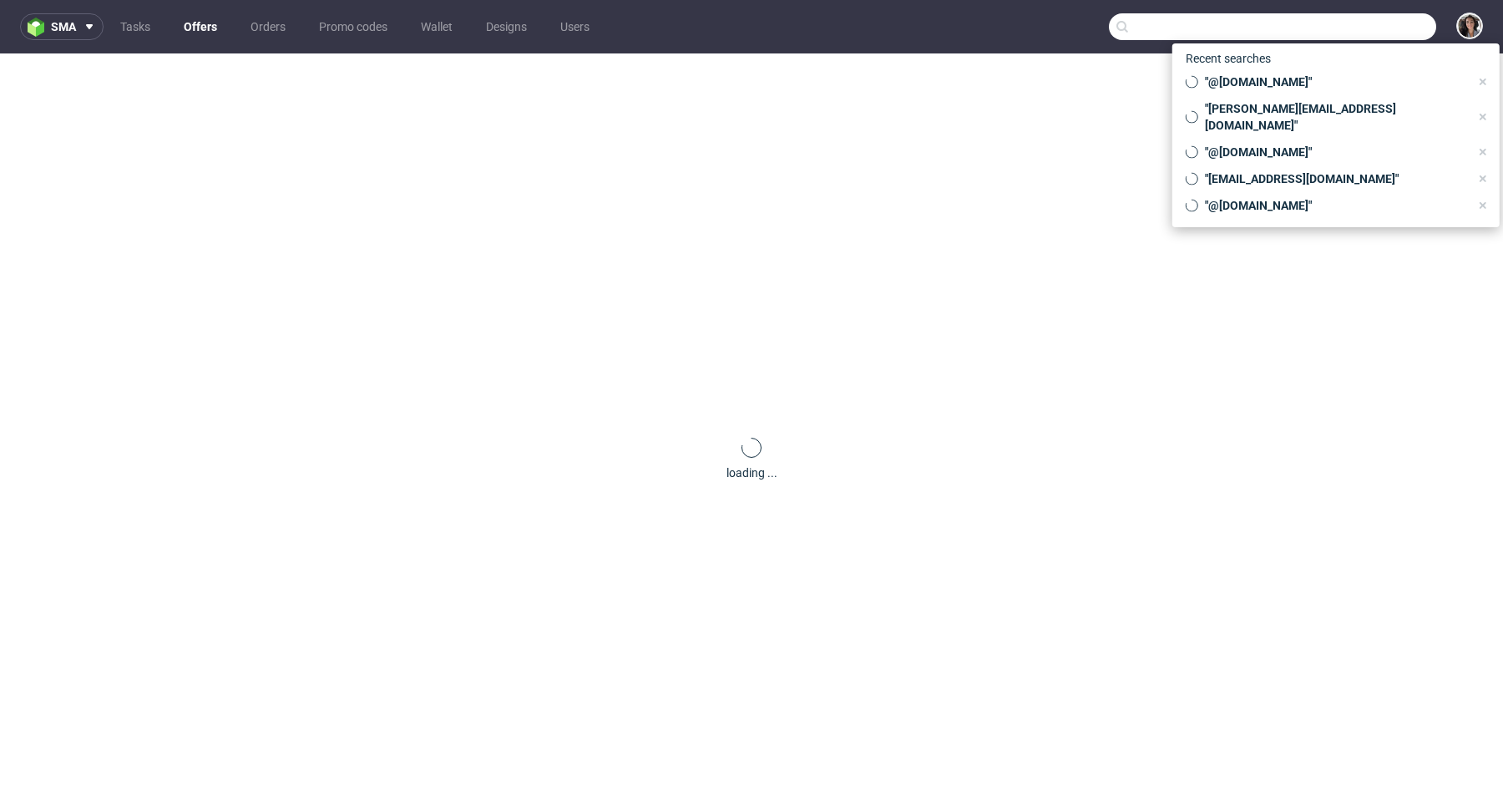
click at [1382, 13] on input "text" at bounding box center [1273, 26] width 328 height 27
paste input "lorabailora@gmail.com"
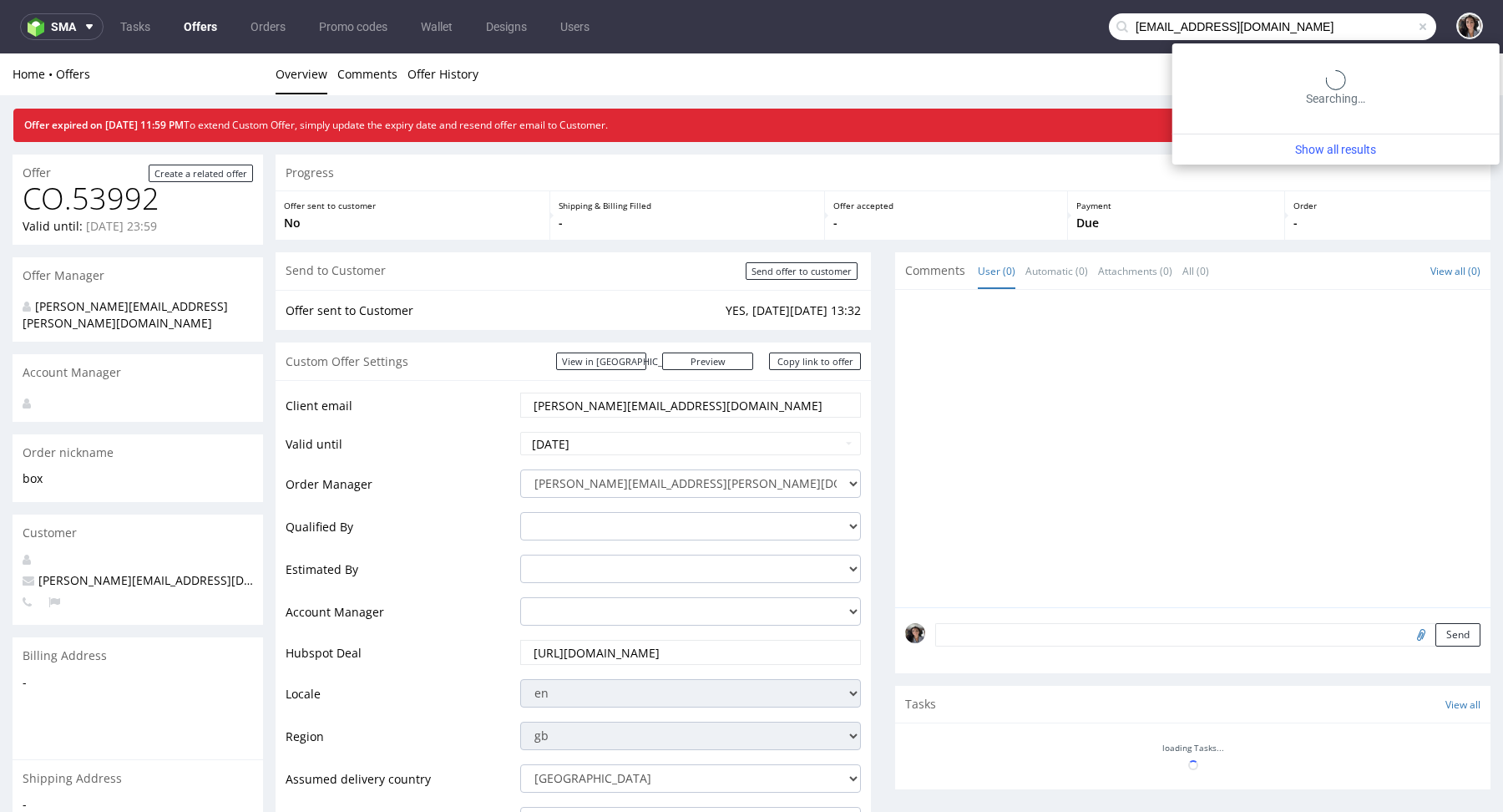
type input "lorabailora@gmail.com"
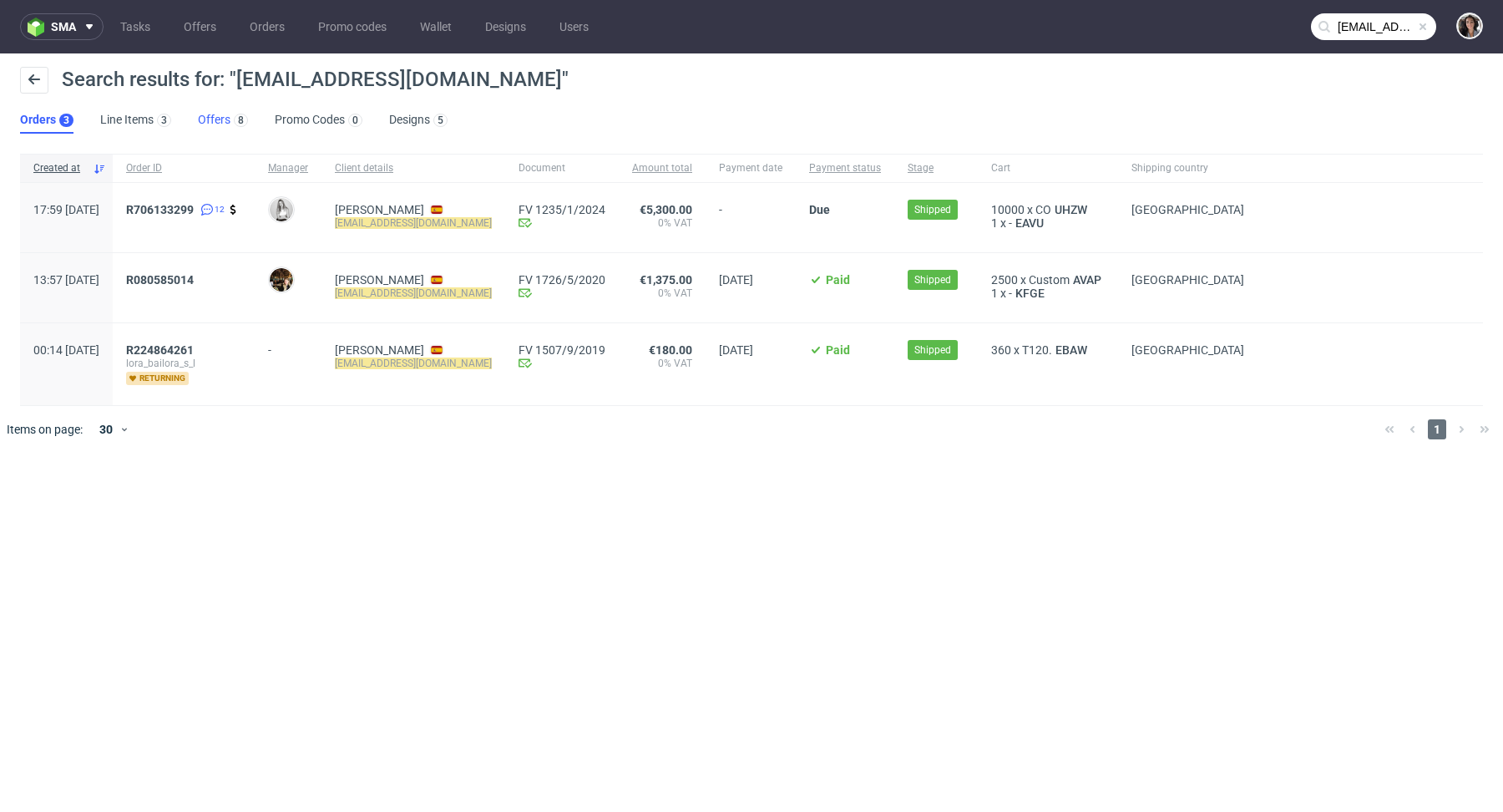
click at [223, 119] on link "Offers 8" at bounding box center [223, 120] width 50 height 27
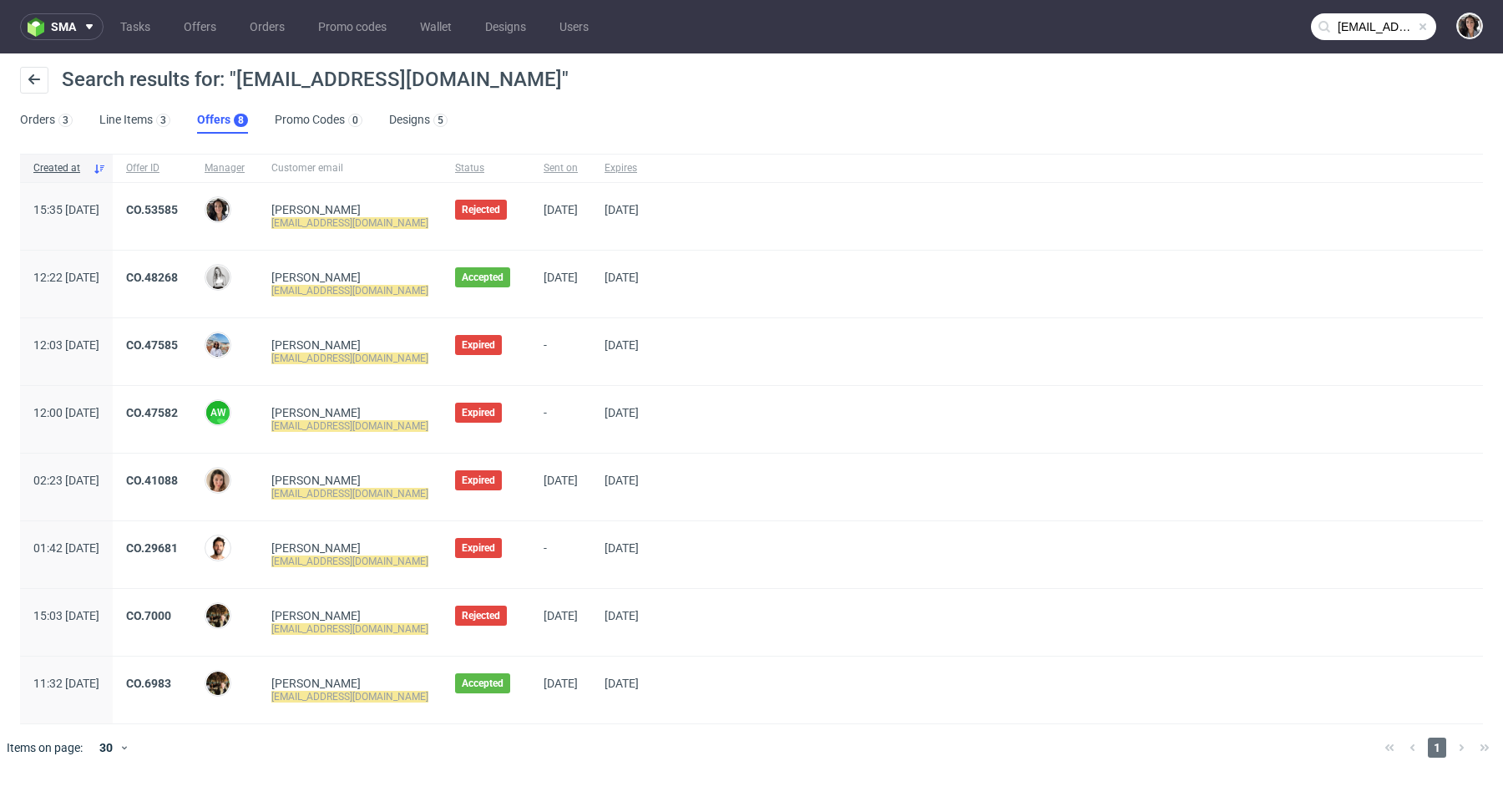
click at [191, 196] on div "CO.53585" at bounding box center [152, 216] width 78 height 67
click at [191, 198] on div "CO.53585" at bounding box center [152, 216] width 78 height 67
click at [178, 213] on link "CO.53585" at bounding box center [152, 210] width 52 height 13
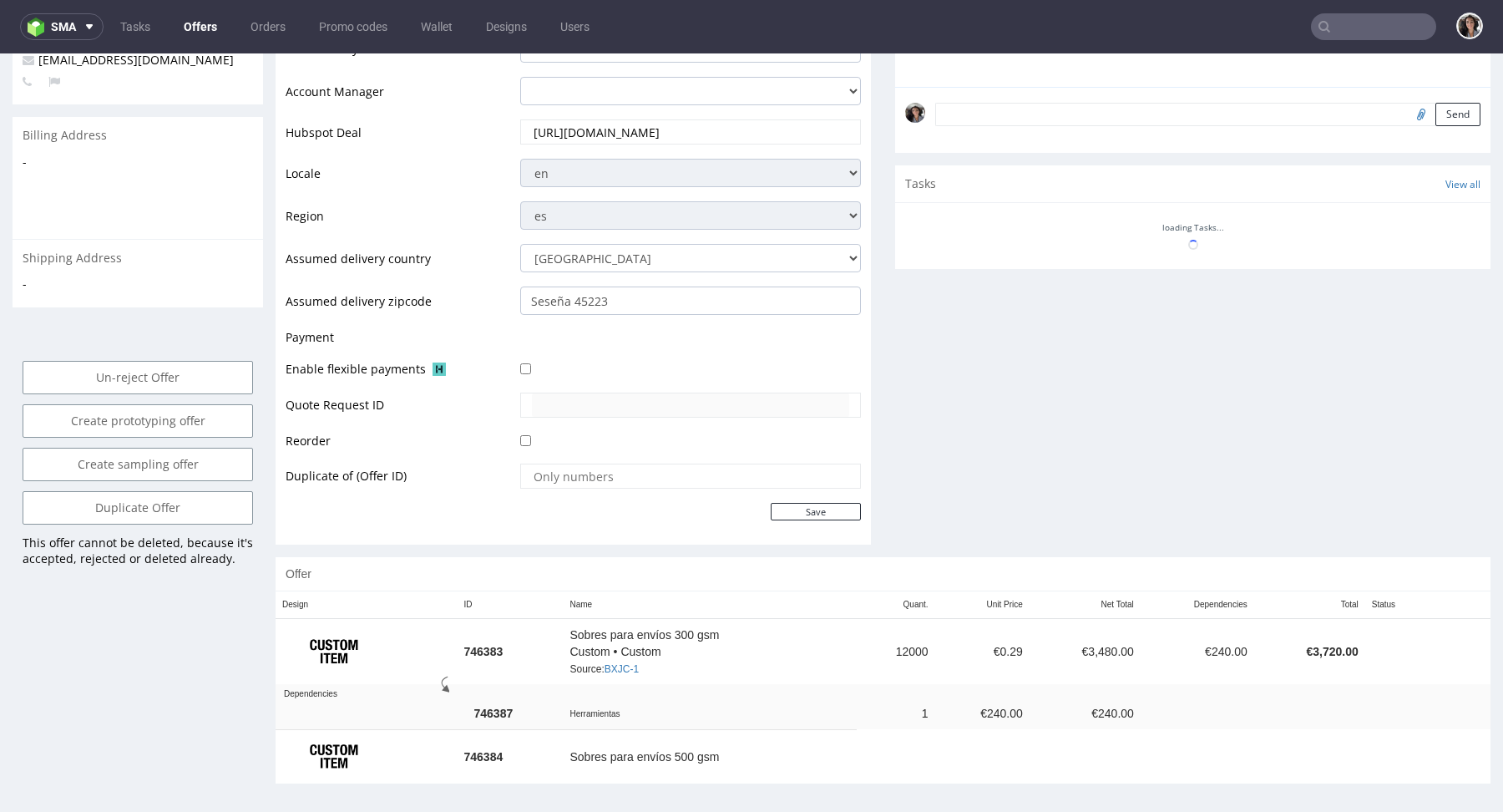
scroll to position [738, 0]
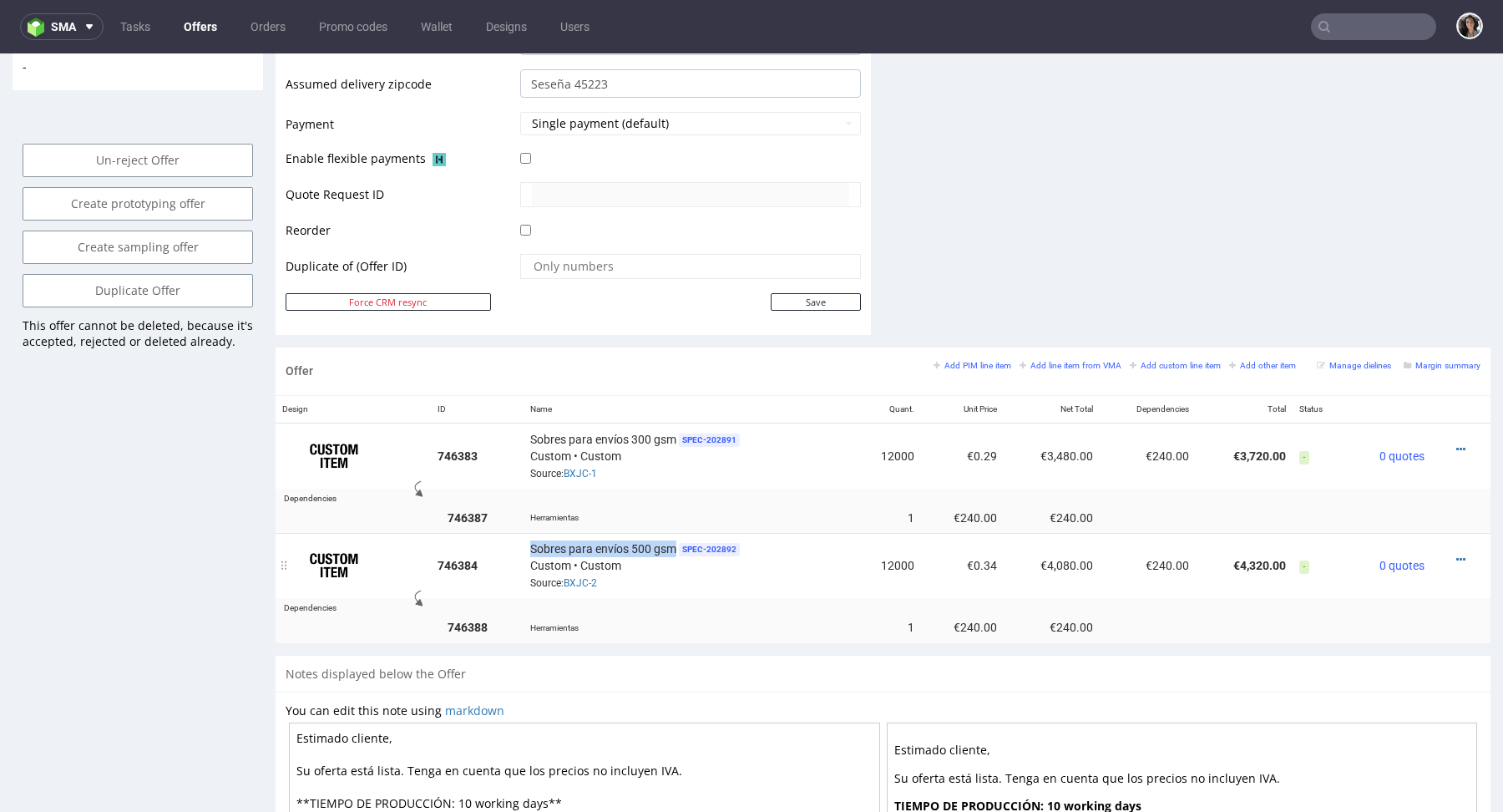
drag, startPoint x: 675, startPoint y: 540, endPoint x: 525, endPoint y: 540, distance: 150.0
click at [525, 540] on td "Sobres para envíos 500 gsm SPEC- 202892 Custom • Custom Source: BXJC-2" at bounding box center [688, 565] width 330 height 65
copy span "Sobres para envíos 500 gsm"
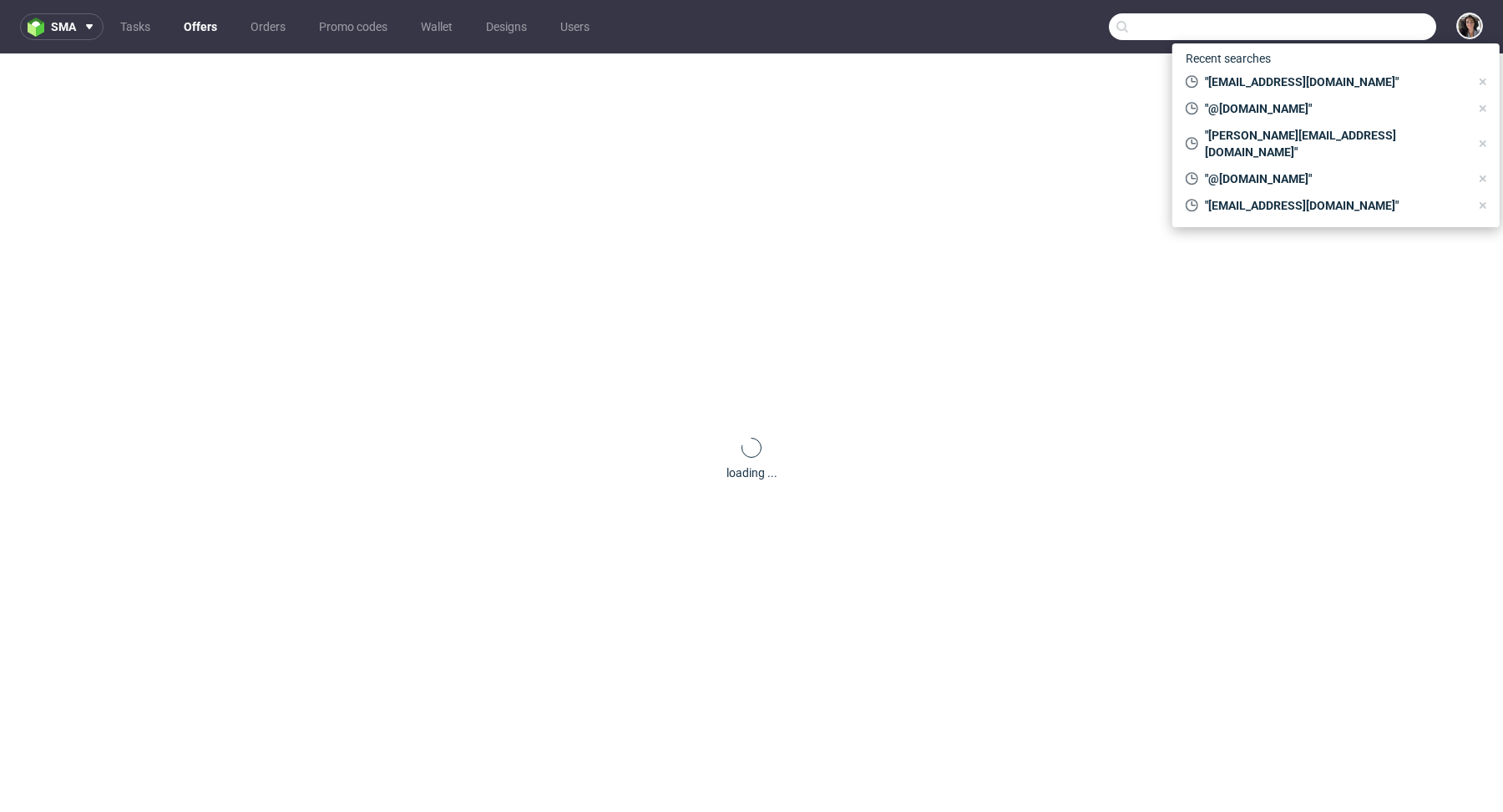
click at [1353, 28] on input "text" at bounding box center [1273, 26] width 328 height 27
paste input "timothee@chouaucarre.com"
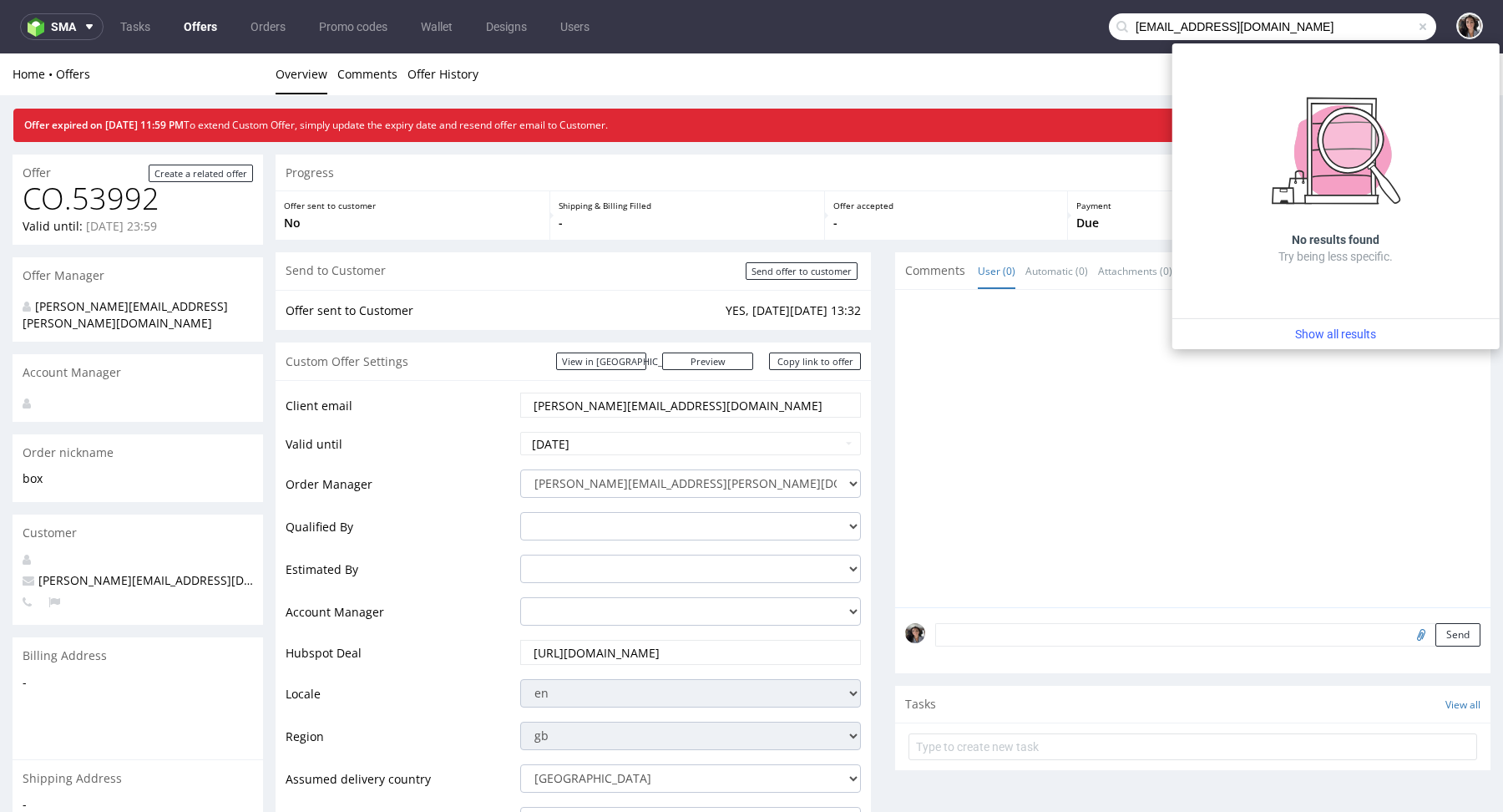
drag, startPoint x: 1169, startPoint y: 22, endPoint x: 1100, endPoint y: 22, distance: 69.0
click at [1109, 22] on div "timothee@chouaucarre.com" at bounding box center [1273, 26] width 328 height 27
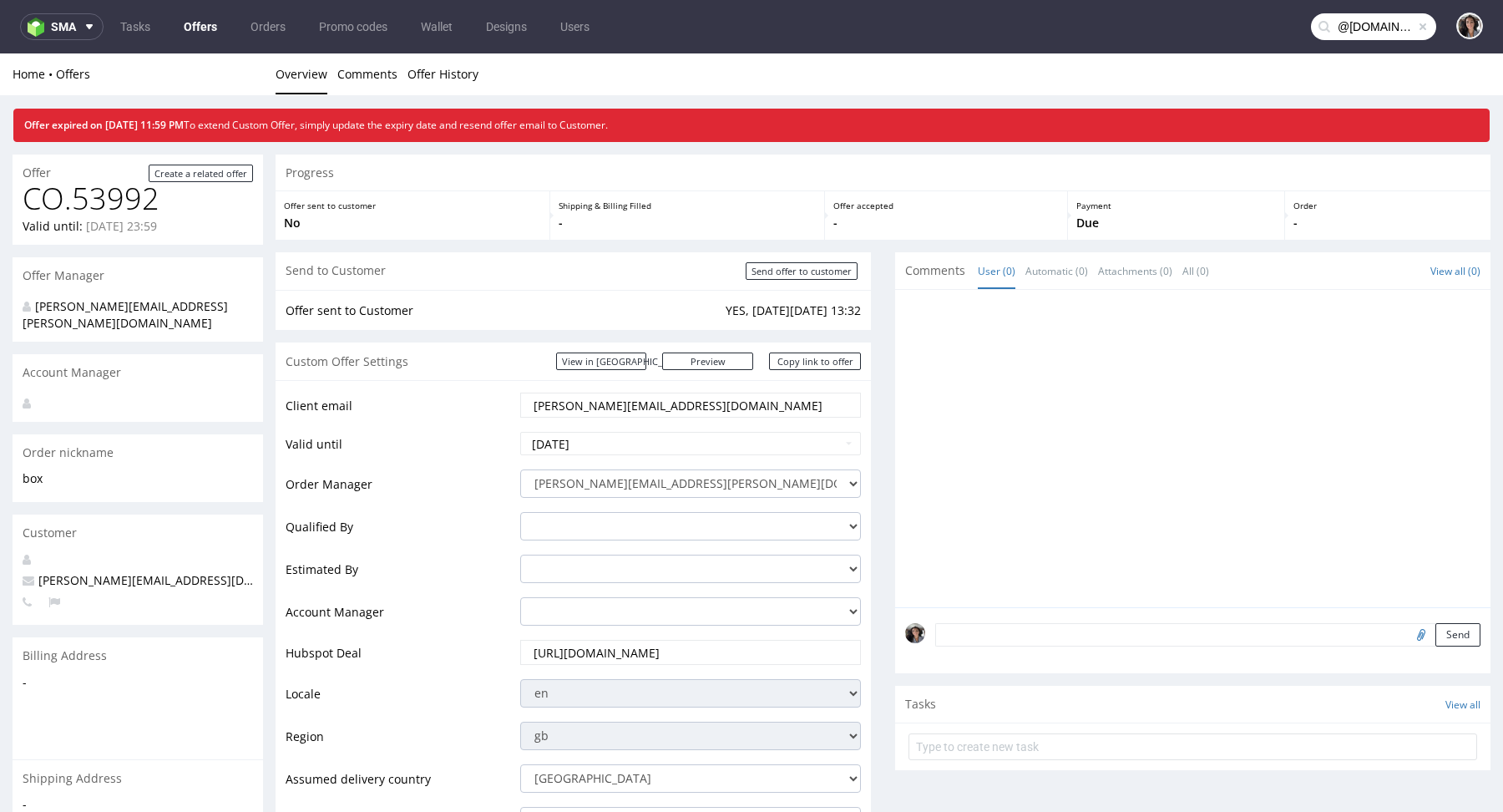
type input "@chouaucarre.com"
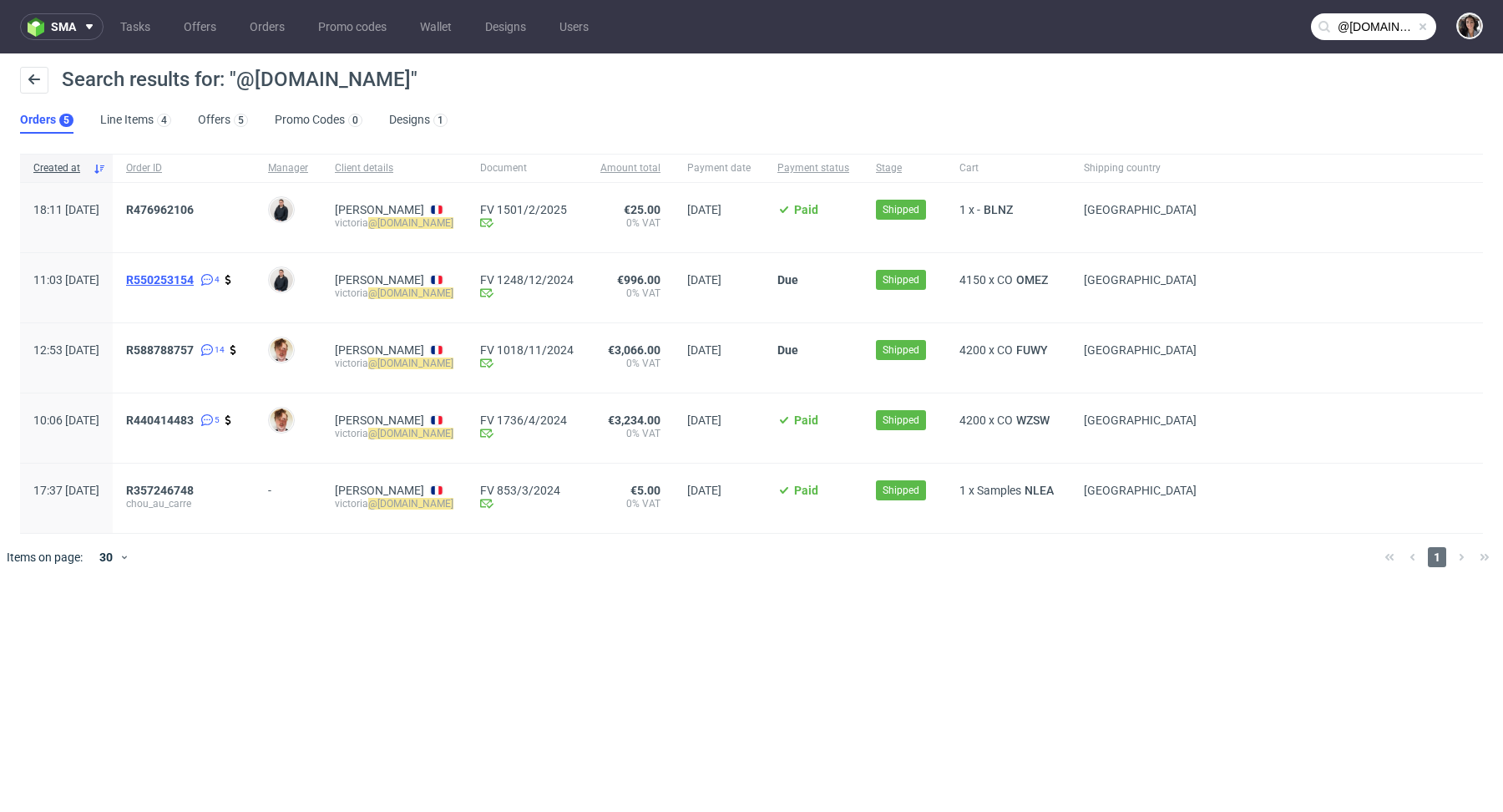
click at [194, 277] on span "R550253154" at bounding box center [159, 279] width 68 height 13
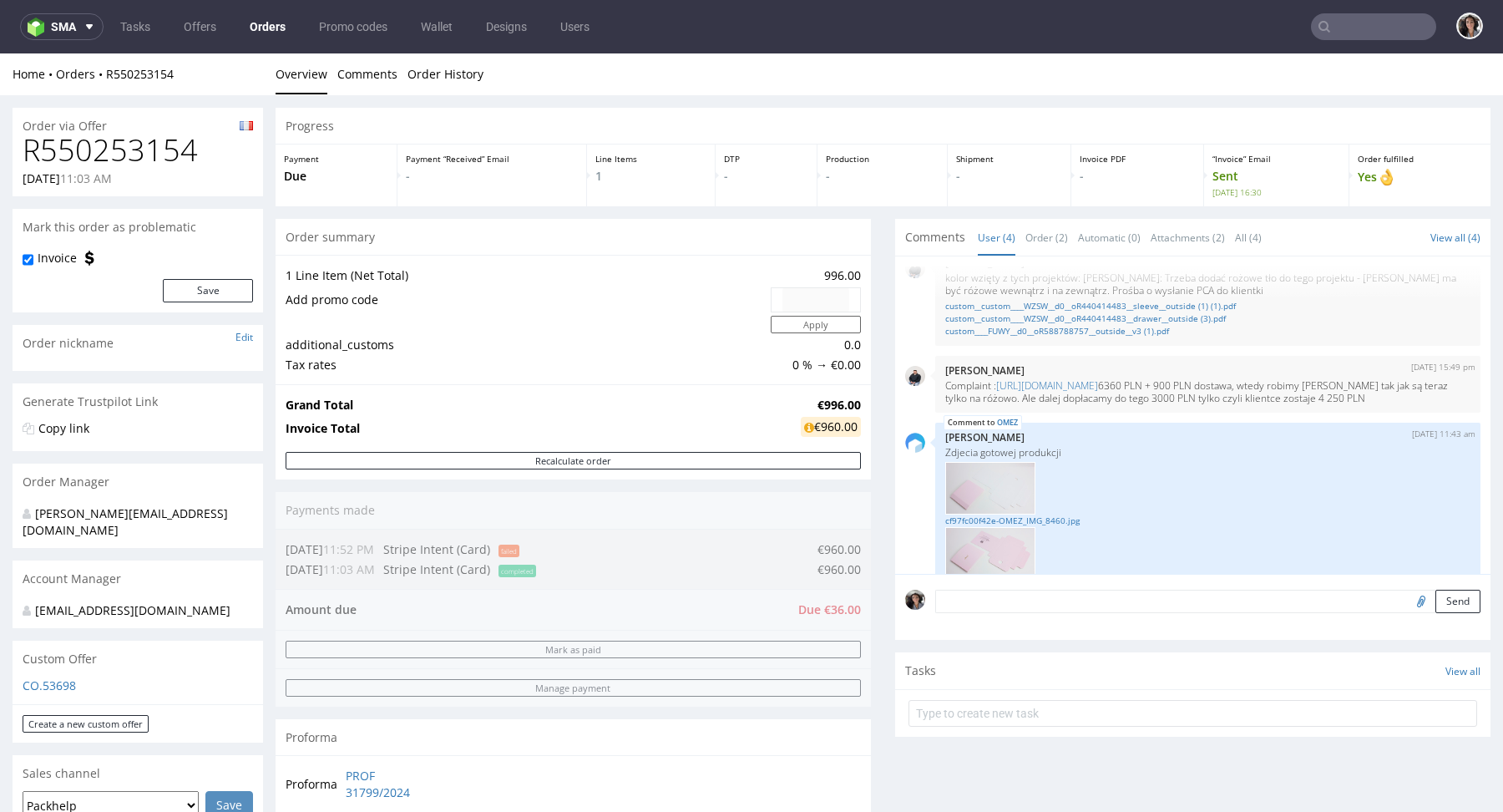
scroll to position [793, 0]
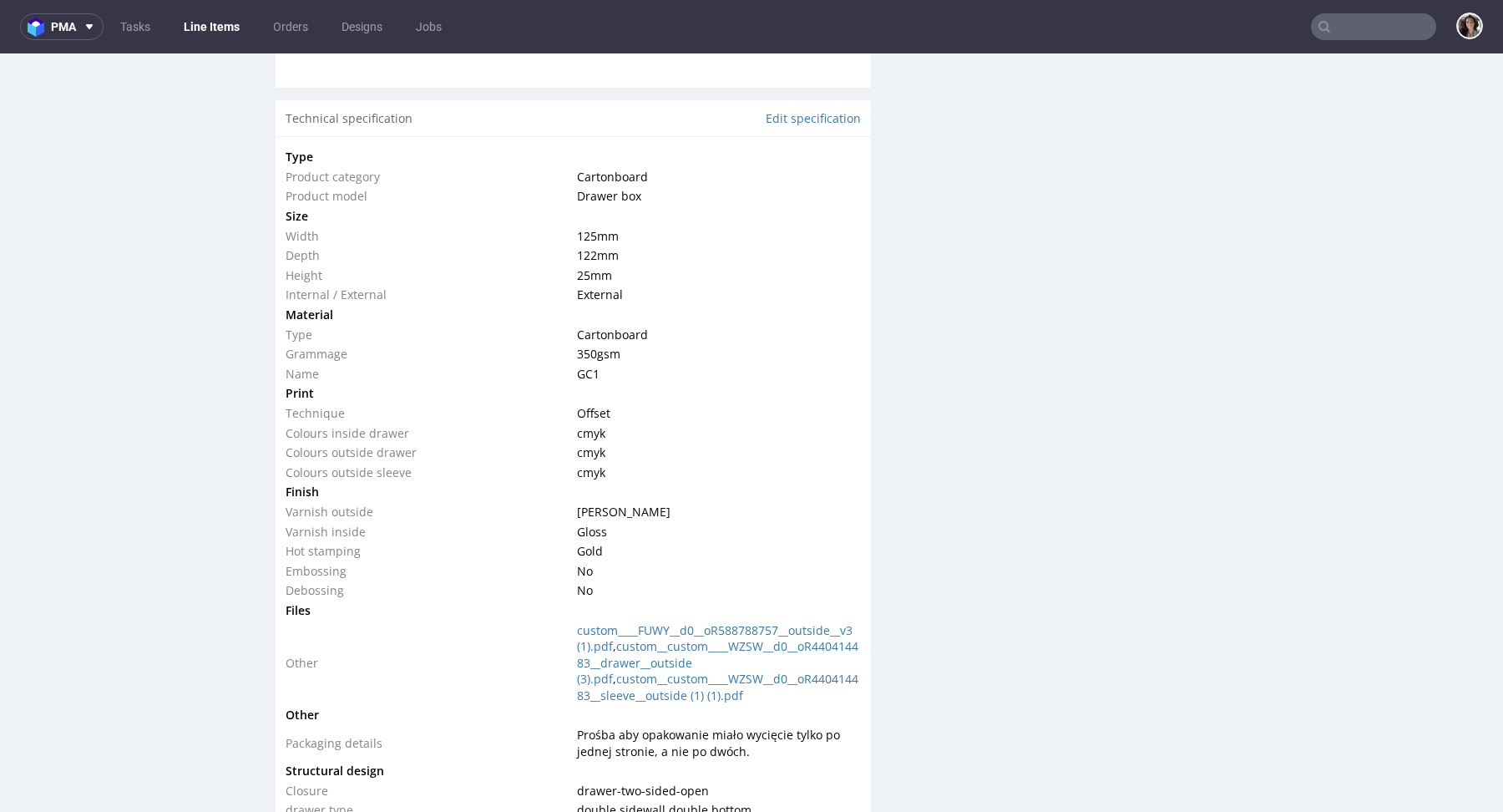
scroll to position [1584, 0]
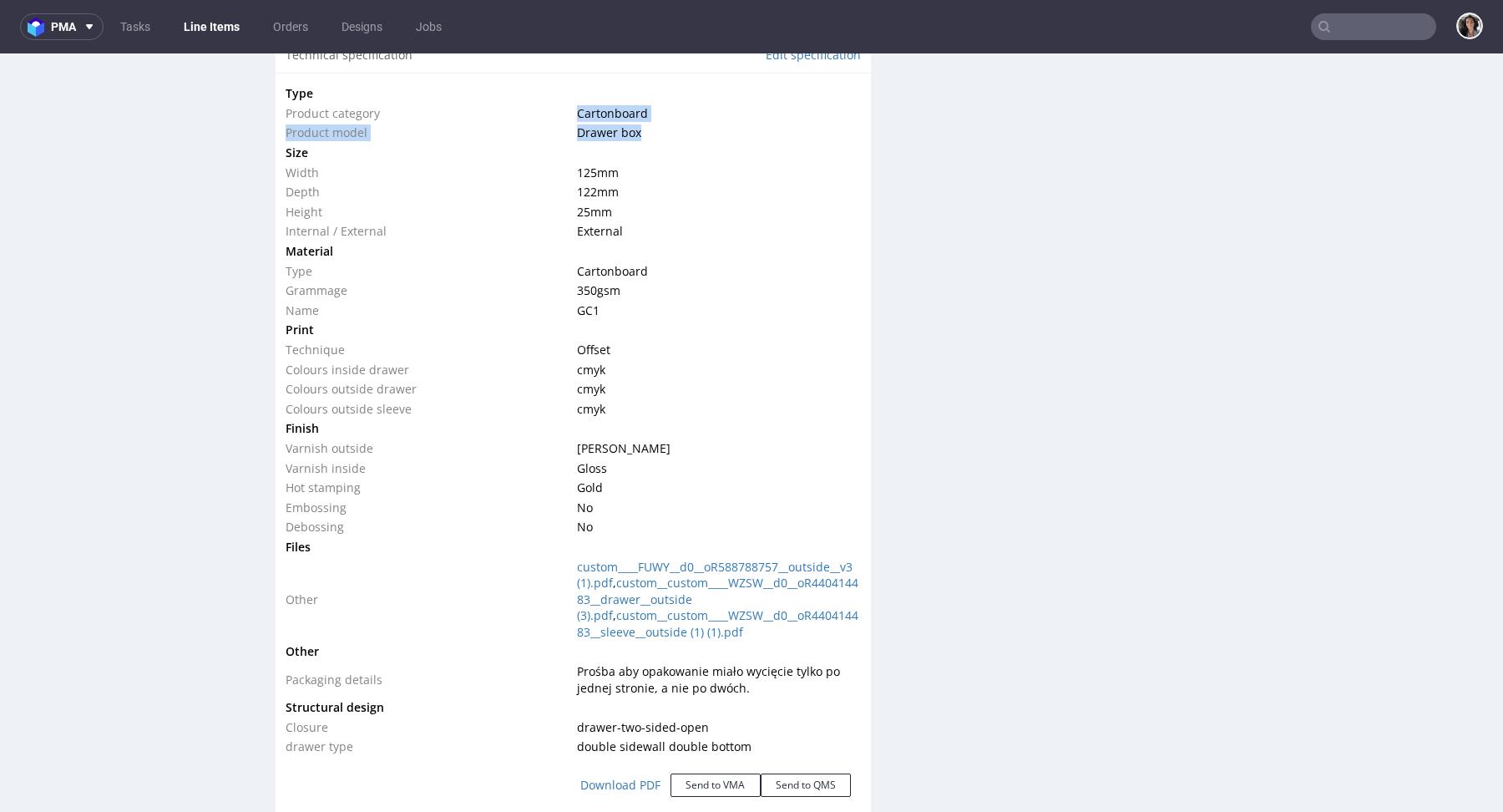
copy tbody "Cartonboard Product model Drawer box"
drag, startPoint x: 639, startPoint y: 130, endPoint x: 562, endPoint y: 109, distance: 79.8
click at [562, 109] on tbody "Type Product category Cartonboard Product model Drawer box Size Width 125 mm De…" at bounding box center [574, 420] width 575 height 673
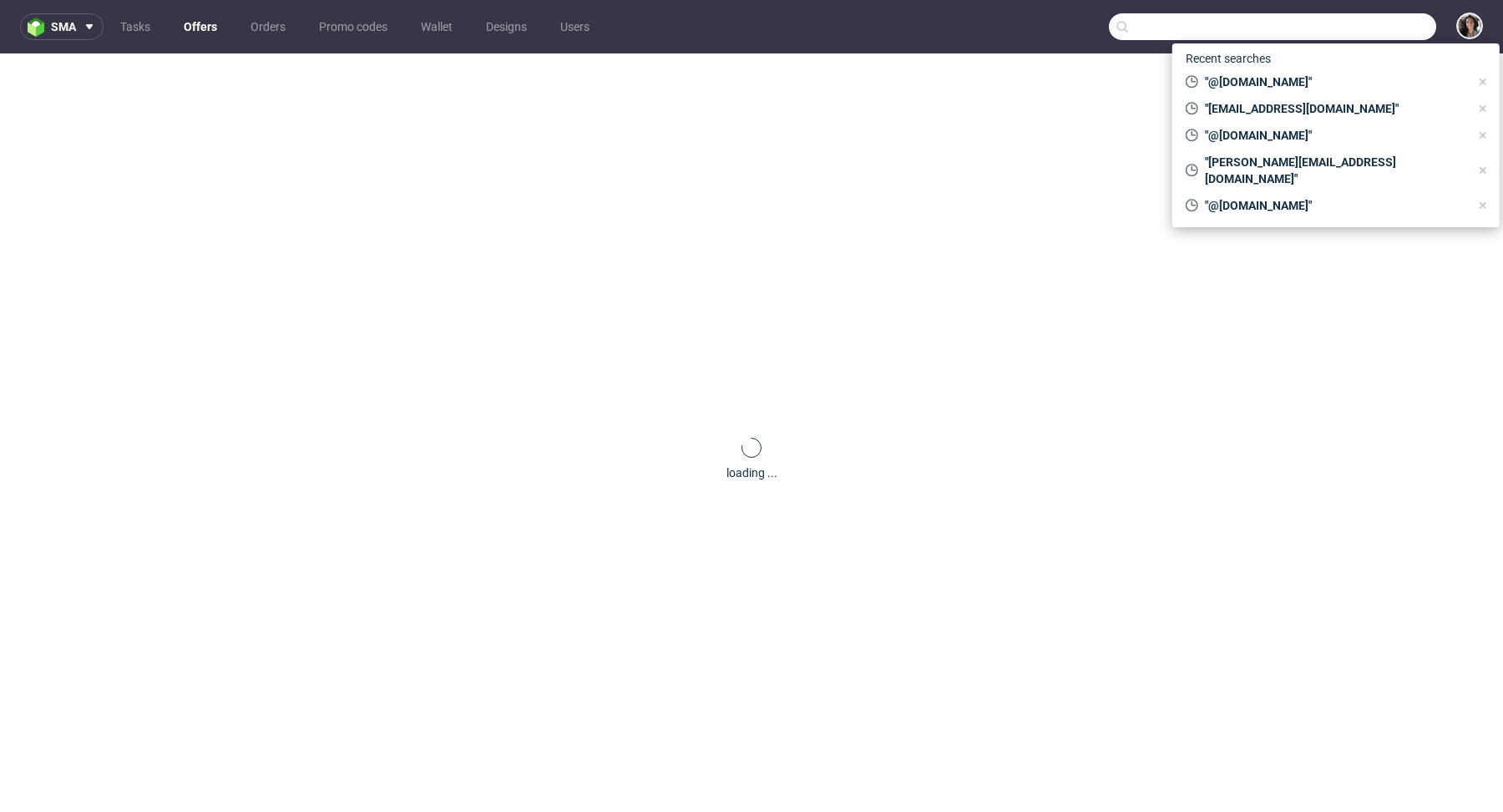
click at [1373, 35] on input "text" at bounding box center [1273, 26] width 328 height 27
paste input "[PERSON_NAME][EMAIL_ADDRESS][DOMAIN_NAME]"
type input "[PERSON_NAME][EMAIL_ADDRESS][DOMAIN_NAME]"
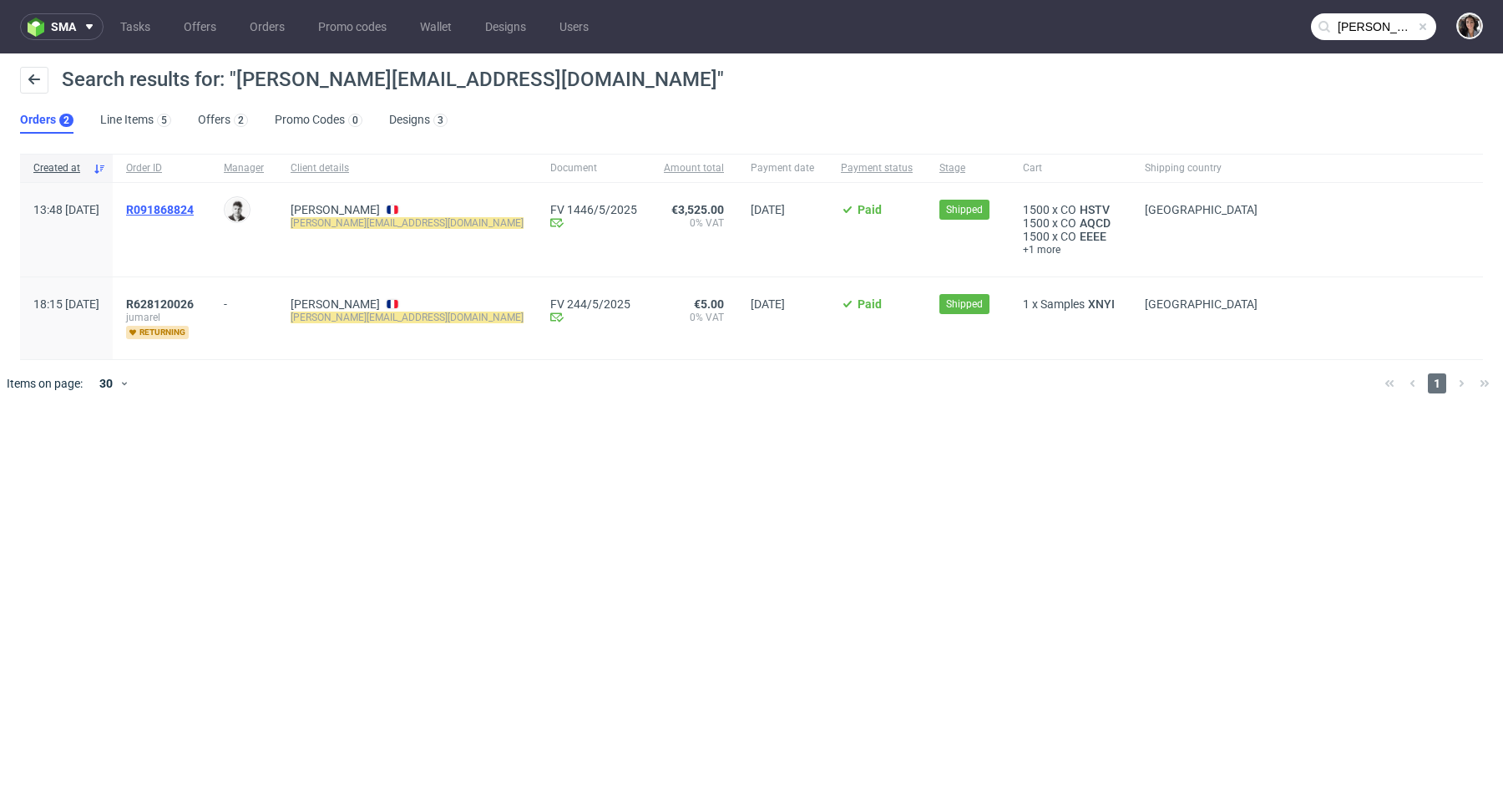
click at [194, 205] on span "R091868824" at bounding box center [159, 210] width 68 height 13
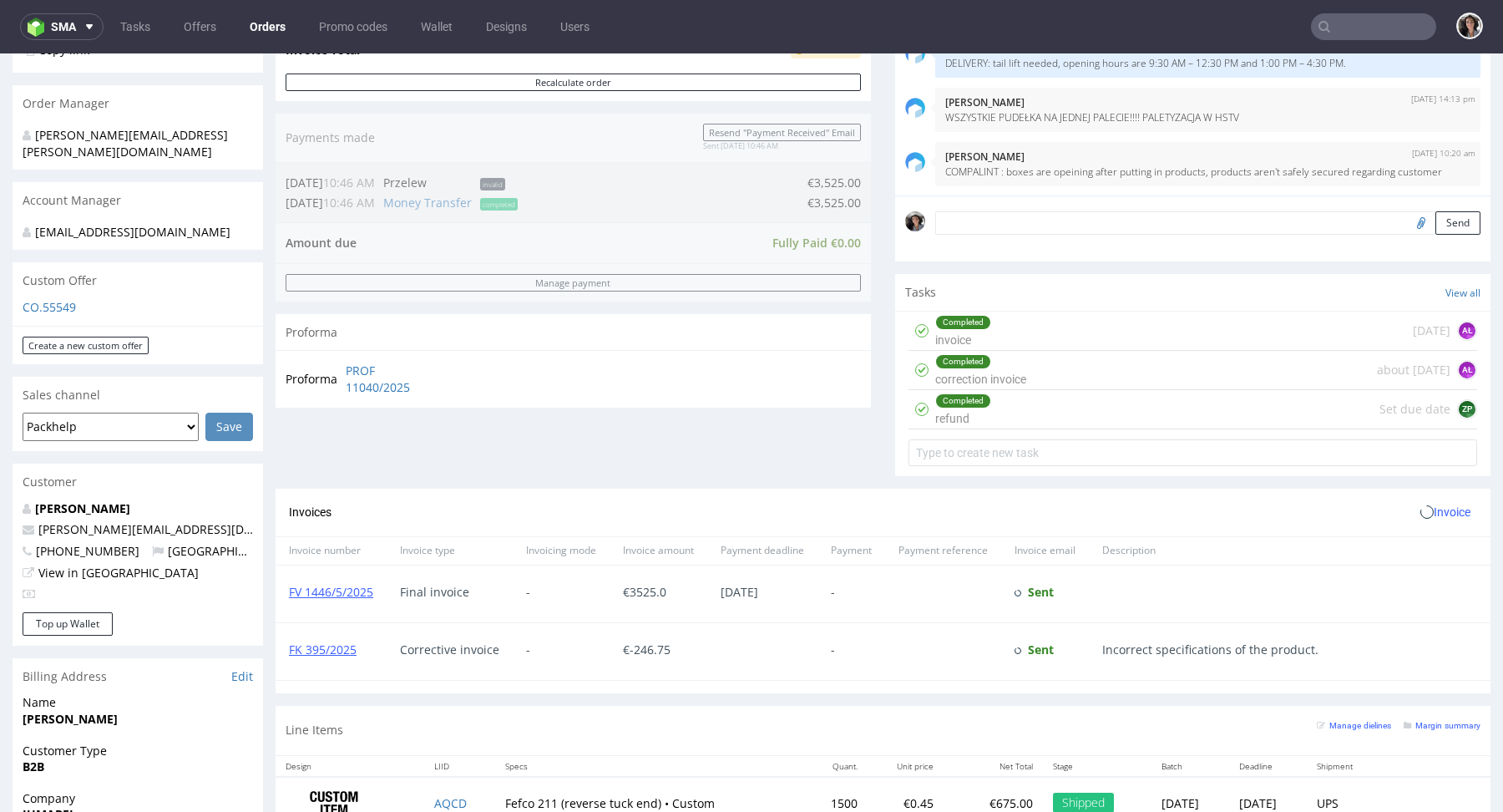
scroll to position [793, 0]
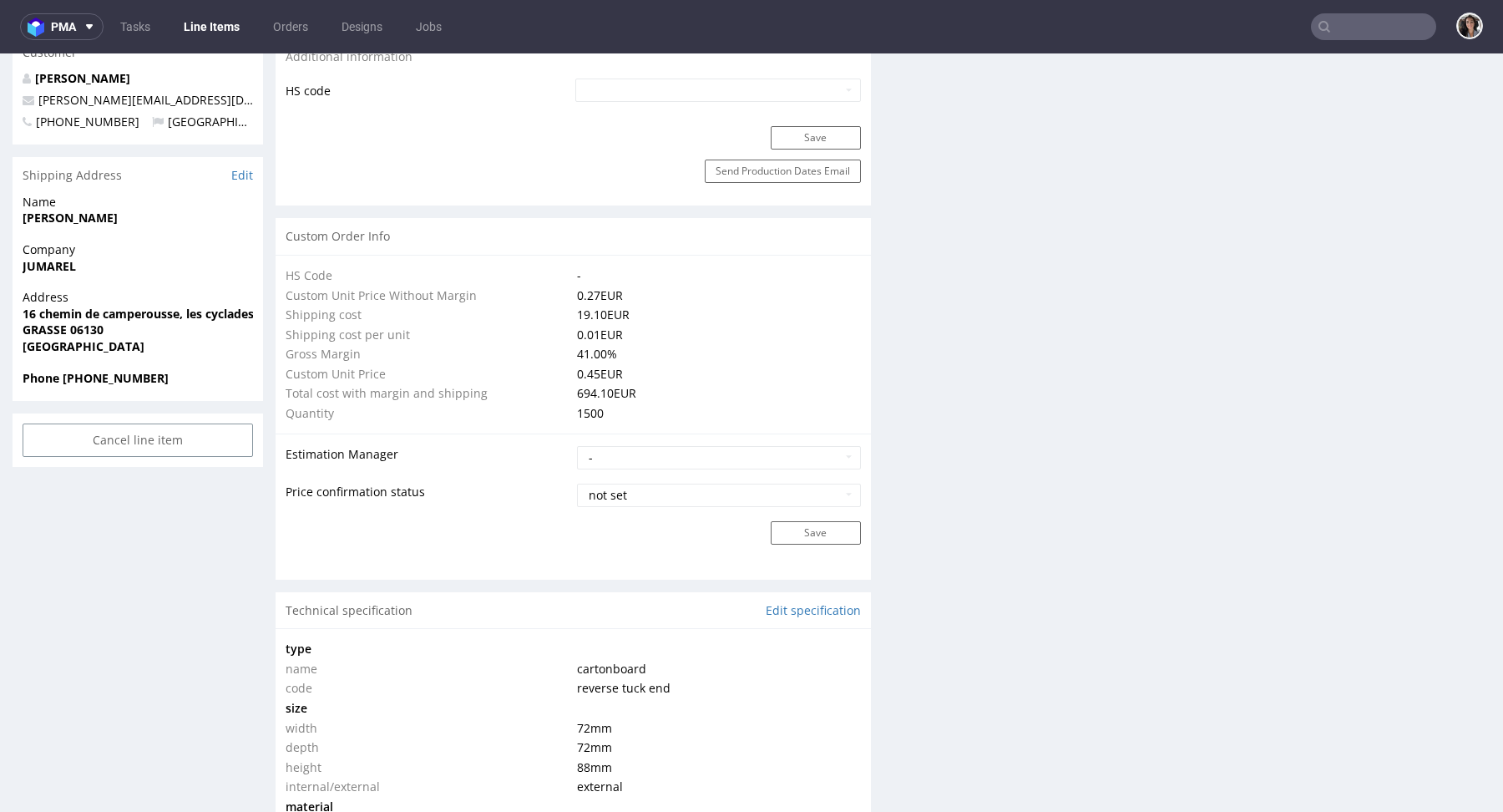
scroll to position [1464, 0]
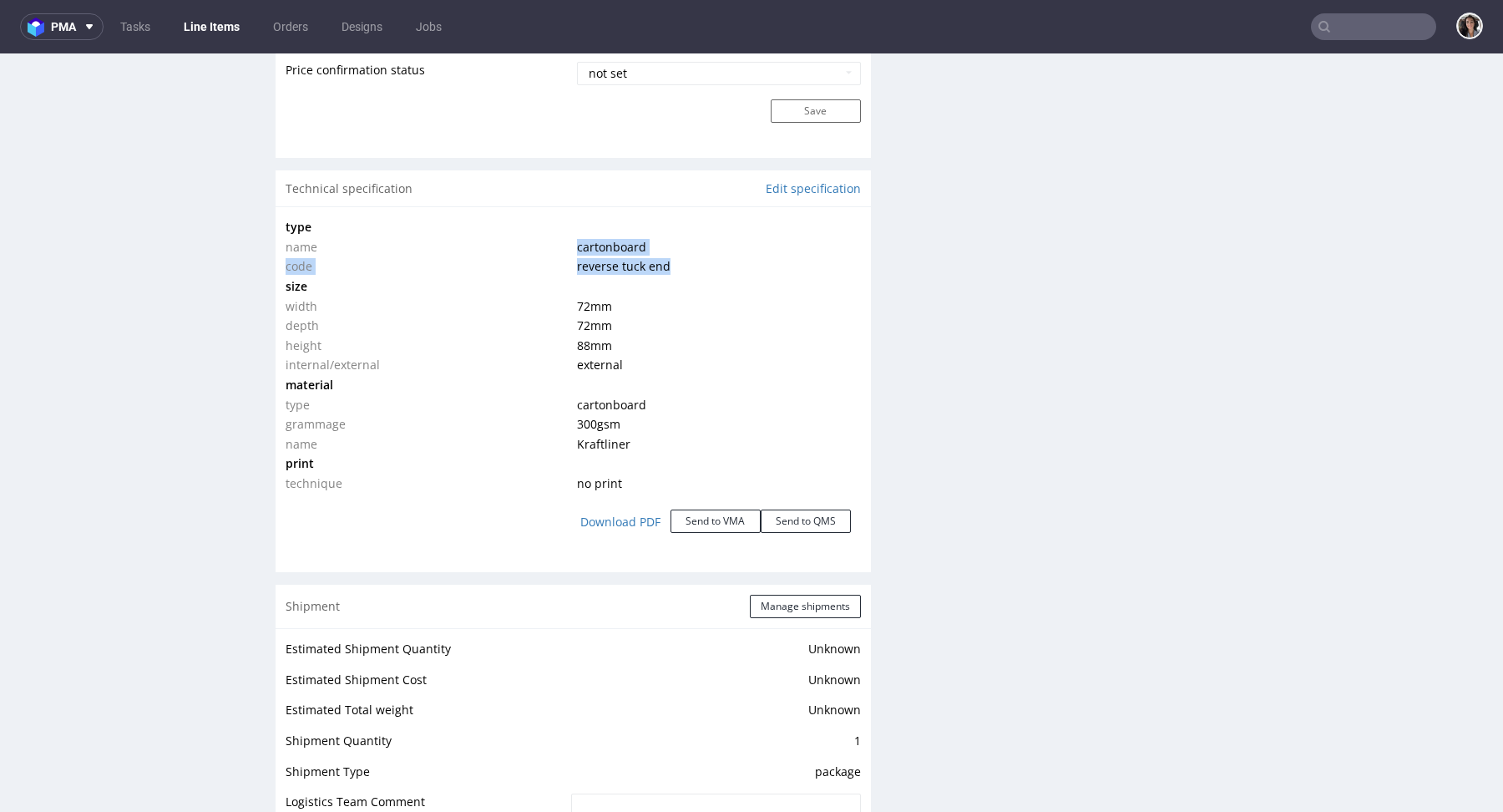
drag, startPoint x: 671, startPoint y: 258, endPoint x: 556, endPoint y: 250, distance: 115.3
click at [556, 250] on tbody "type name cartonboard code reverse tuck end size width 72 mm depth 72 mm height…" at bounding box center [574, 355] width 575 height 276
copy tbody "cartonboard code reverse tuck end"
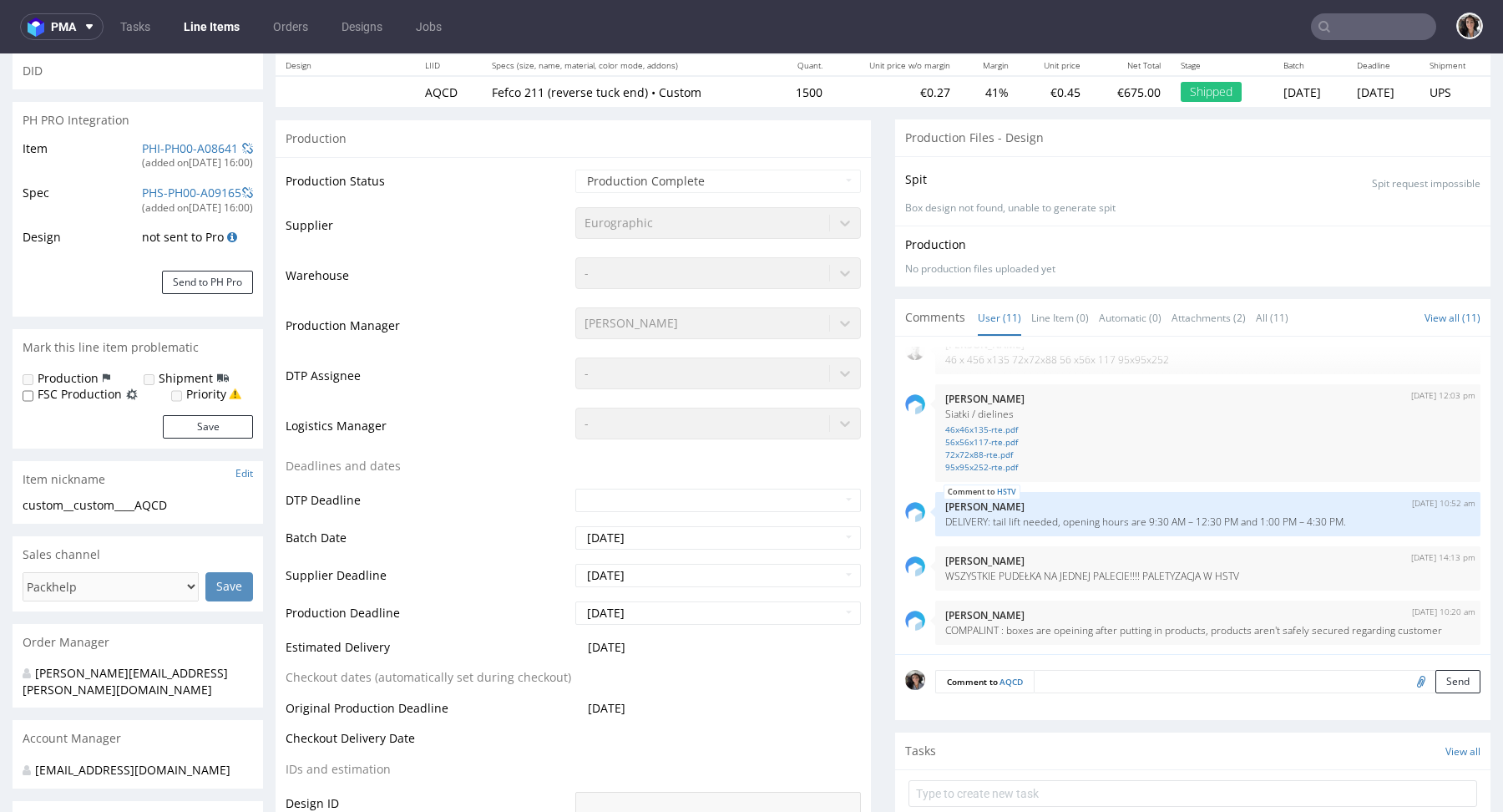
scroll to position [0, 0]
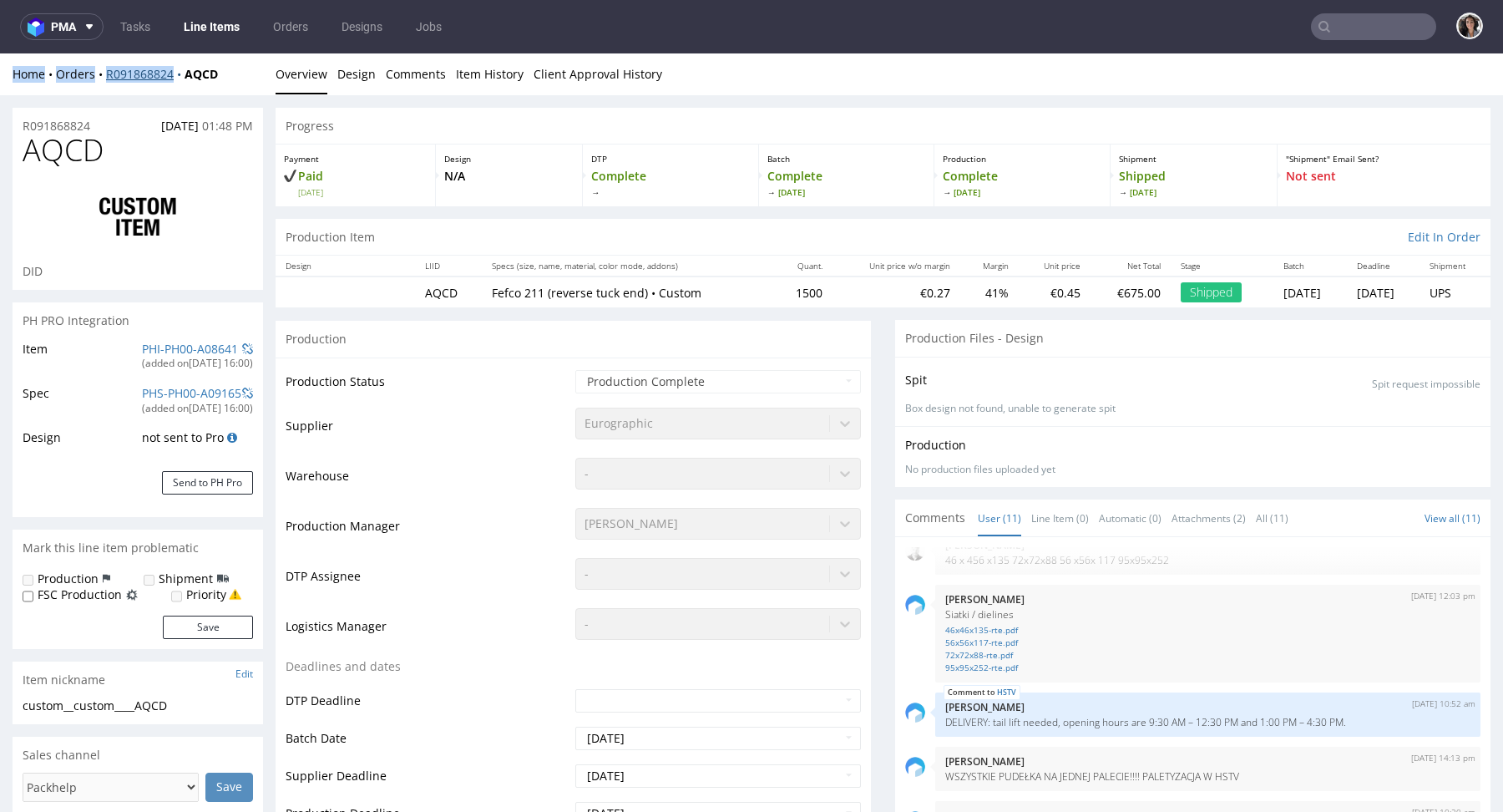
drag, startPoint x: 106, startPoint y: 54, endPoint x: 186, endPoint y: 73, distance: 82.2
click at [186, 73] on div "Home Orders R091868824 AQCD Overview Design Comments Item History Client Approv…" at bounding box center [752, 74] width 1503 height 42
copy div "Home Orders R091868824"
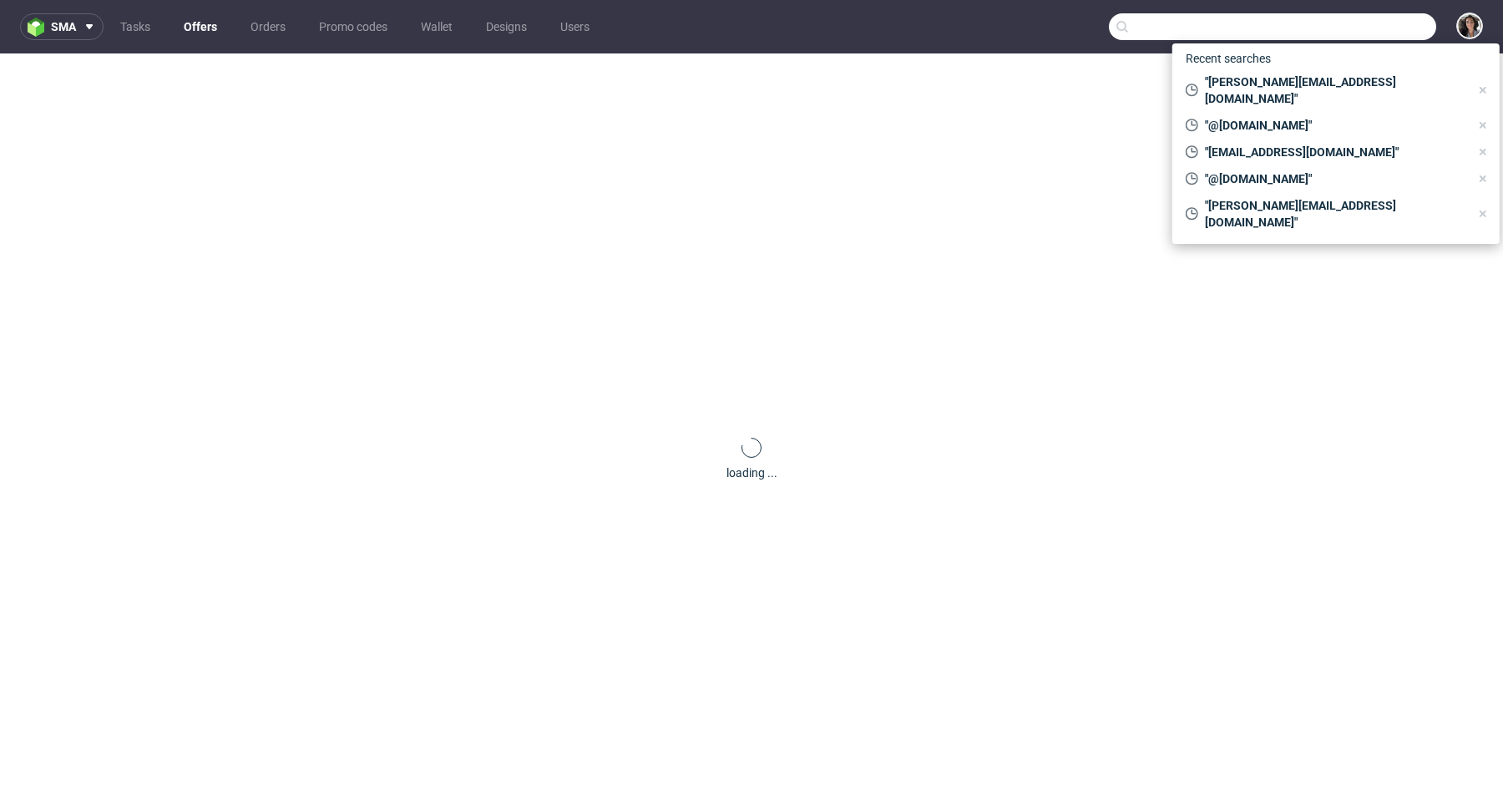
click at [1331, 29] on input "text" at bounding box center [1273, 26] width 328 height 27
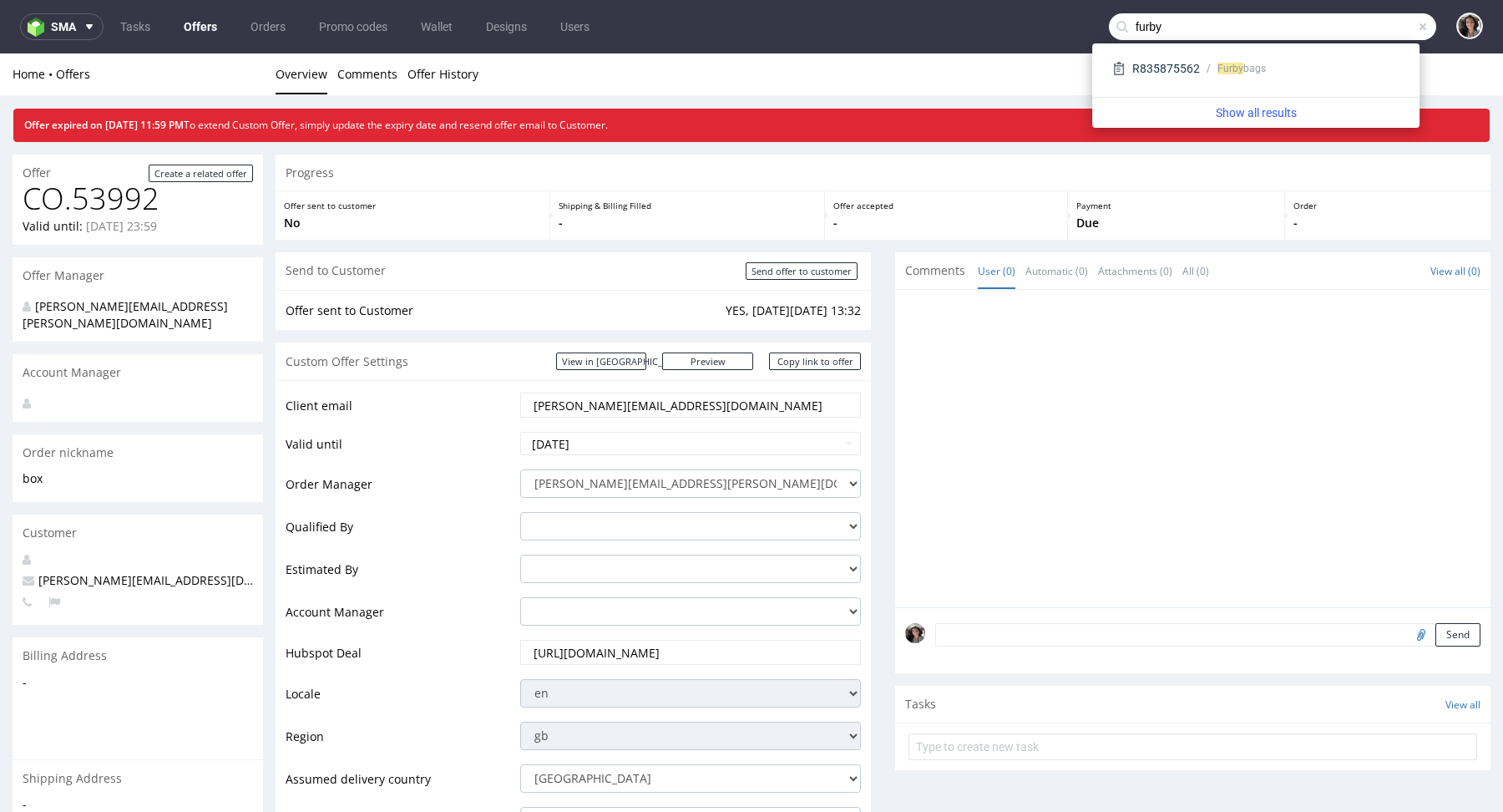
type input "furby"
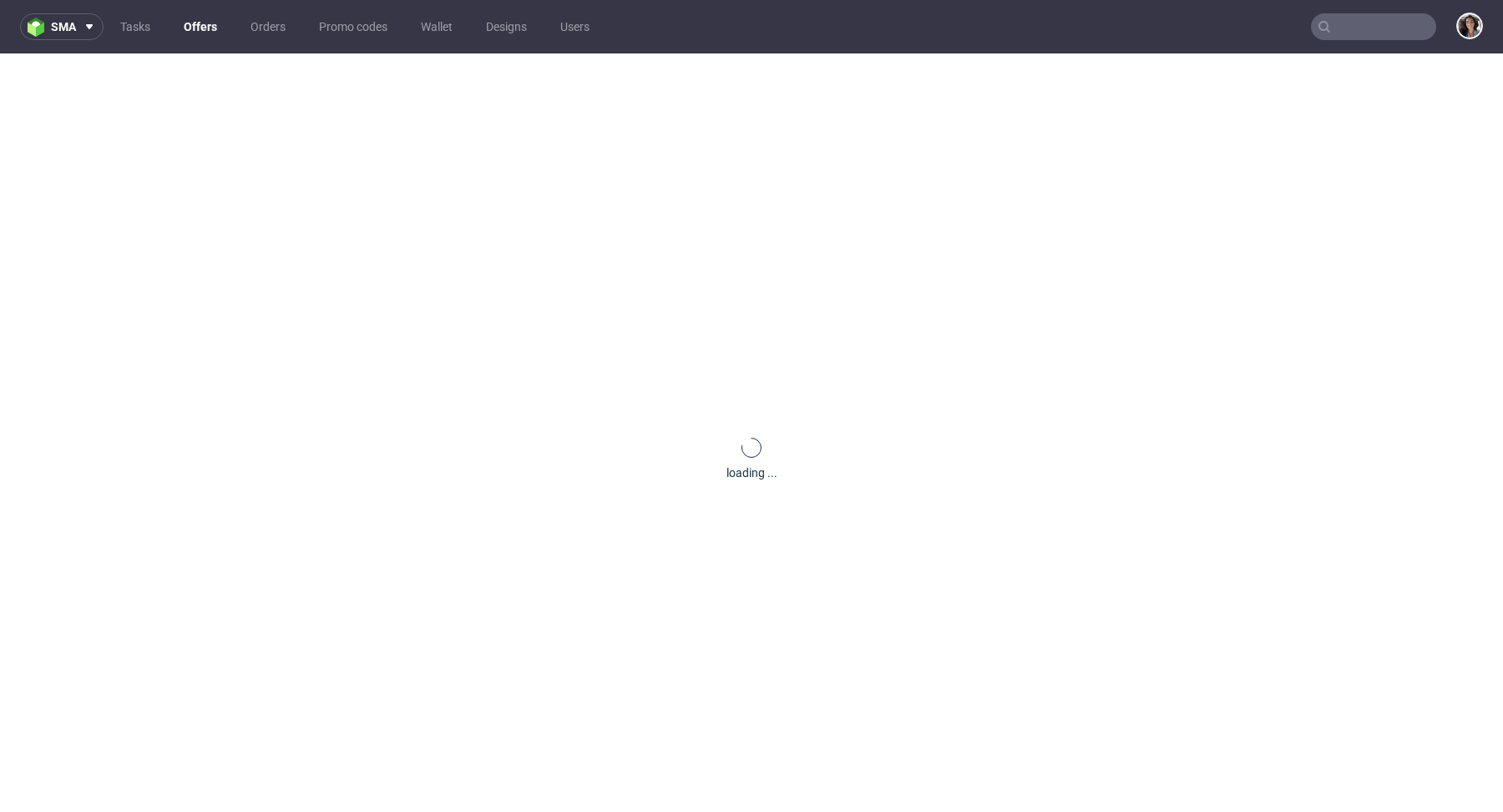
click at [1356, 15] on input "text" at bounding box center [1374, 26] width 126 height 27
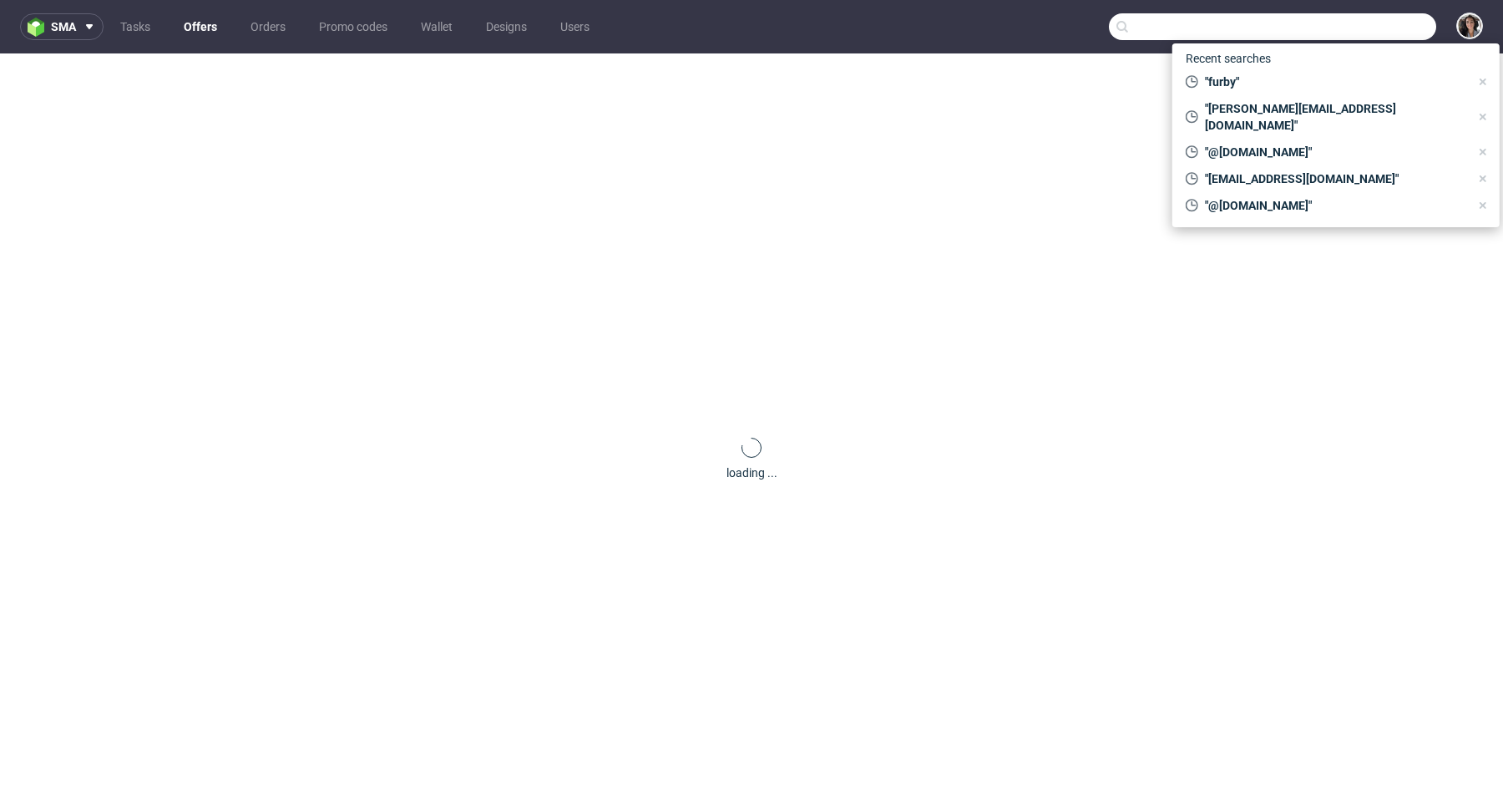
paste input "[PERSON_NAME][EMAIL_ADDRESS][DOMAIN_NAME]"
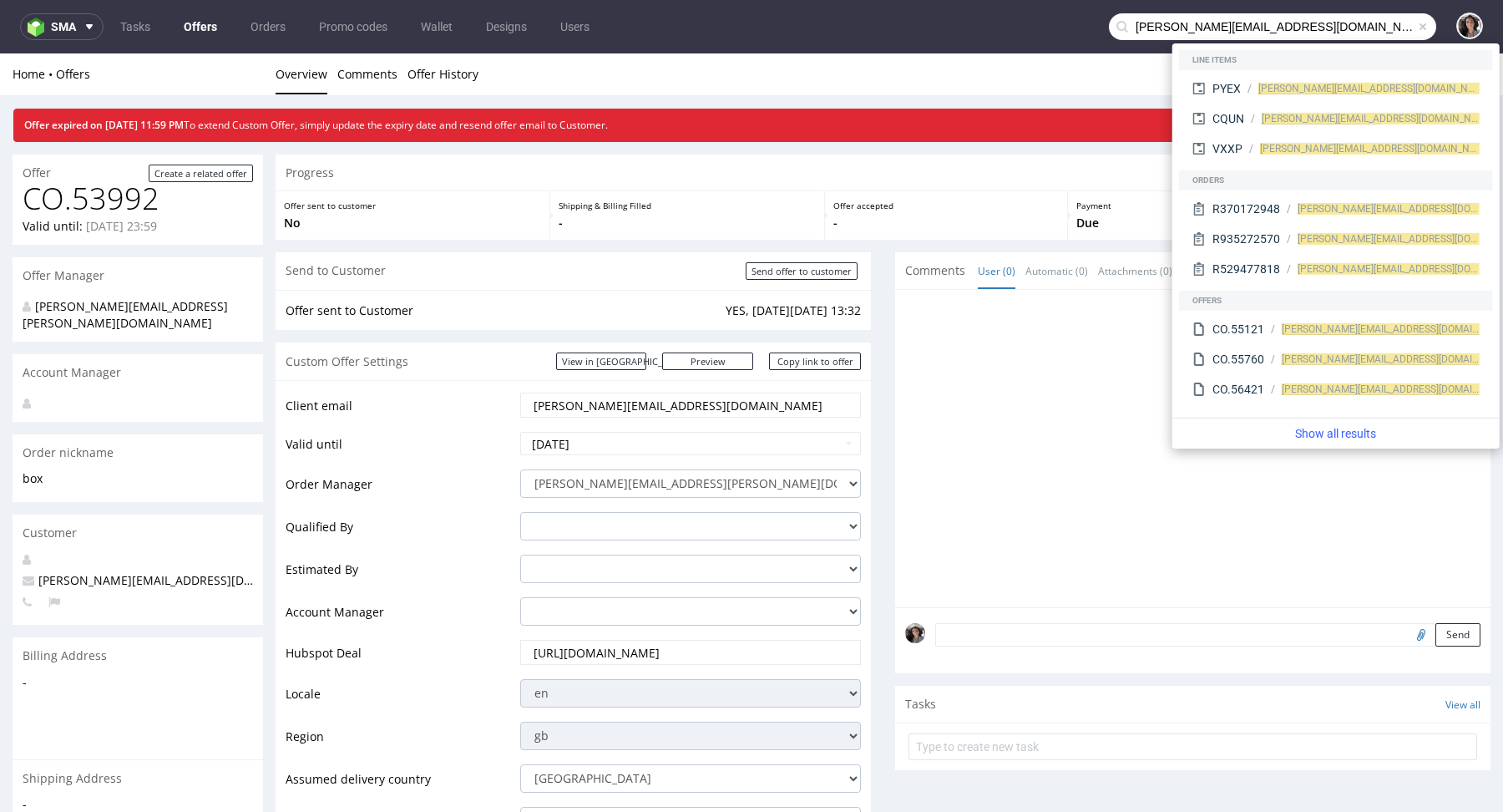
drag, startPoint x: 1169, startPoint y: 23, endPoint x: 1047, endPoint y: 30, distance: 122.2
click at [1047, 30] on nav "sma Tasks Offers Orders Promo codes Wallet Designs Users [PERSON_NAME][EMAIL_AD…" at bounding box center [752, 26] width 1503 height 53
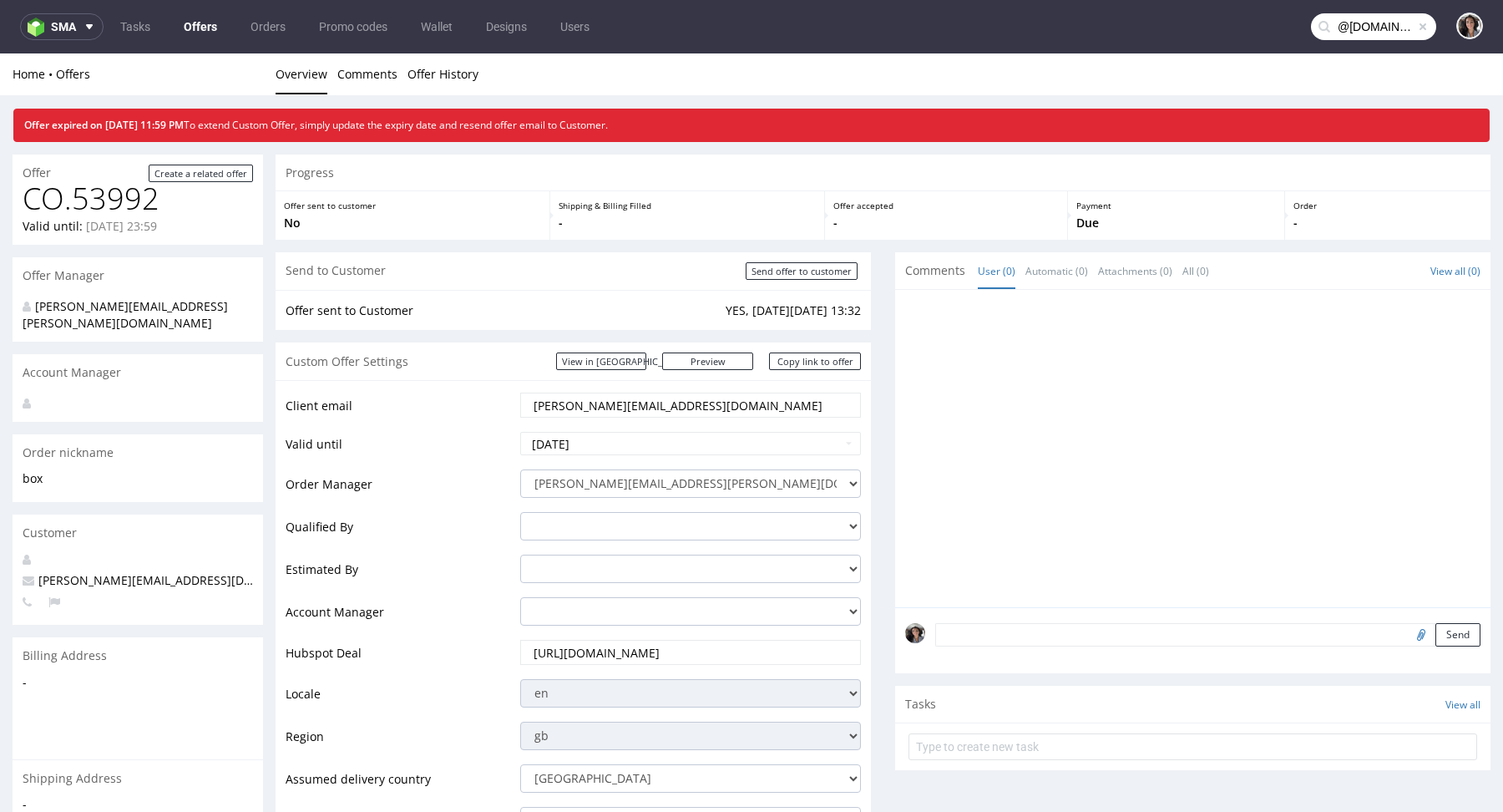
type input "@[DOMAIN_NAME]"
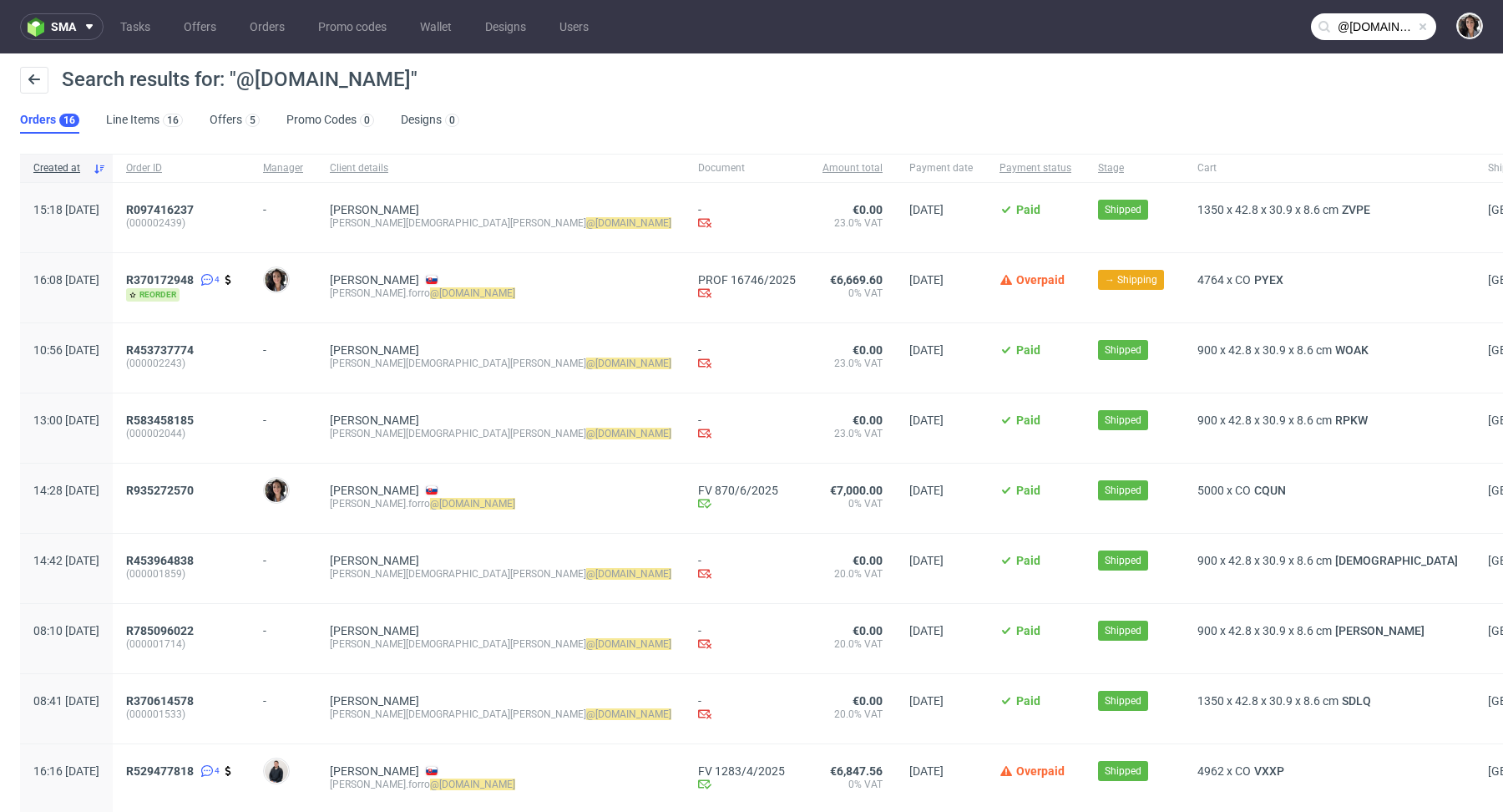
click at [1016, 276] on span "Overpaid" at bounding box center [1040, 279] width 48 height 13
click at [194, 277] on span "R370172948" at bounding box center [159, 279] width 68 height 13
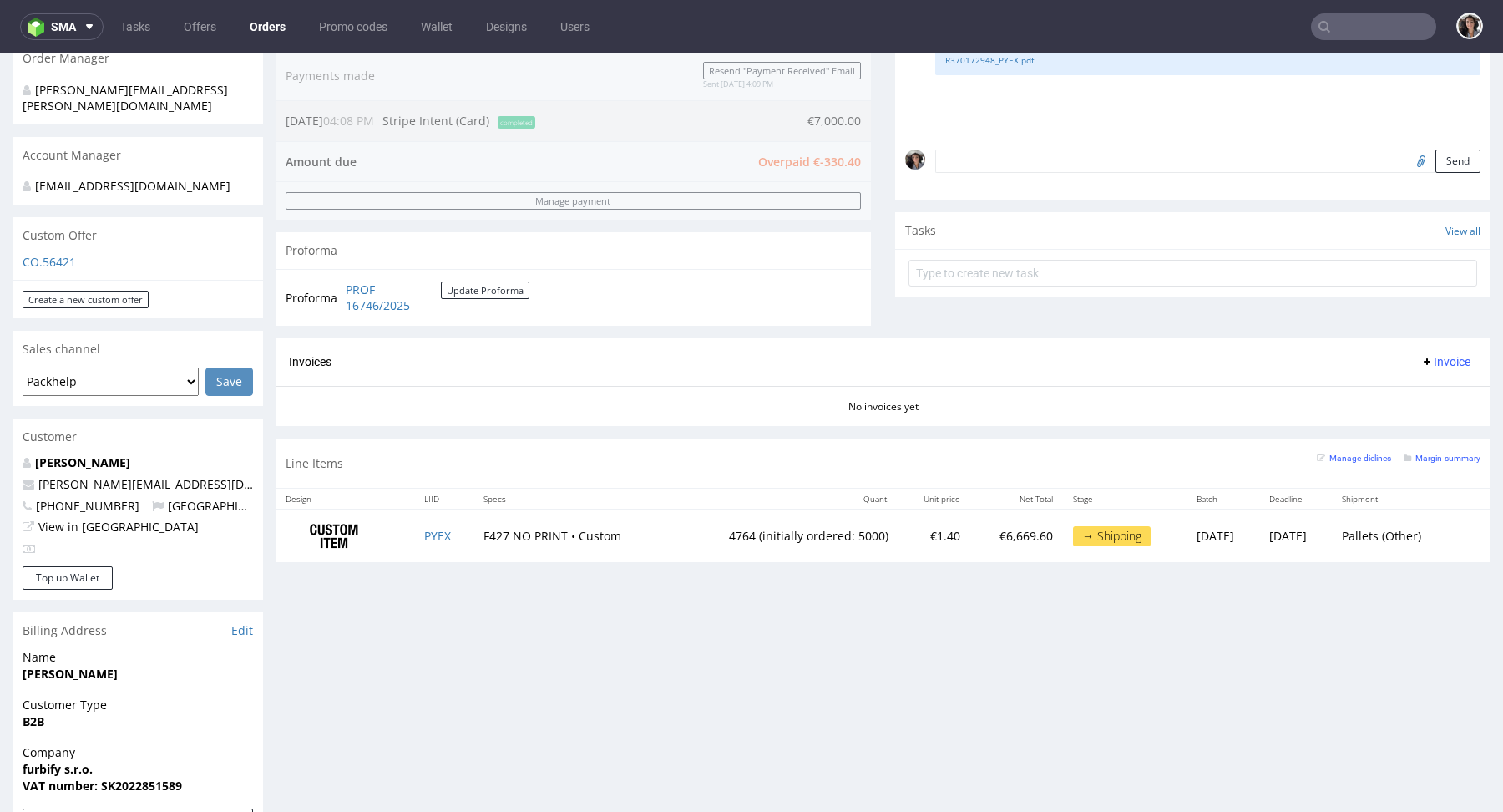
scroll to position [115, 0]
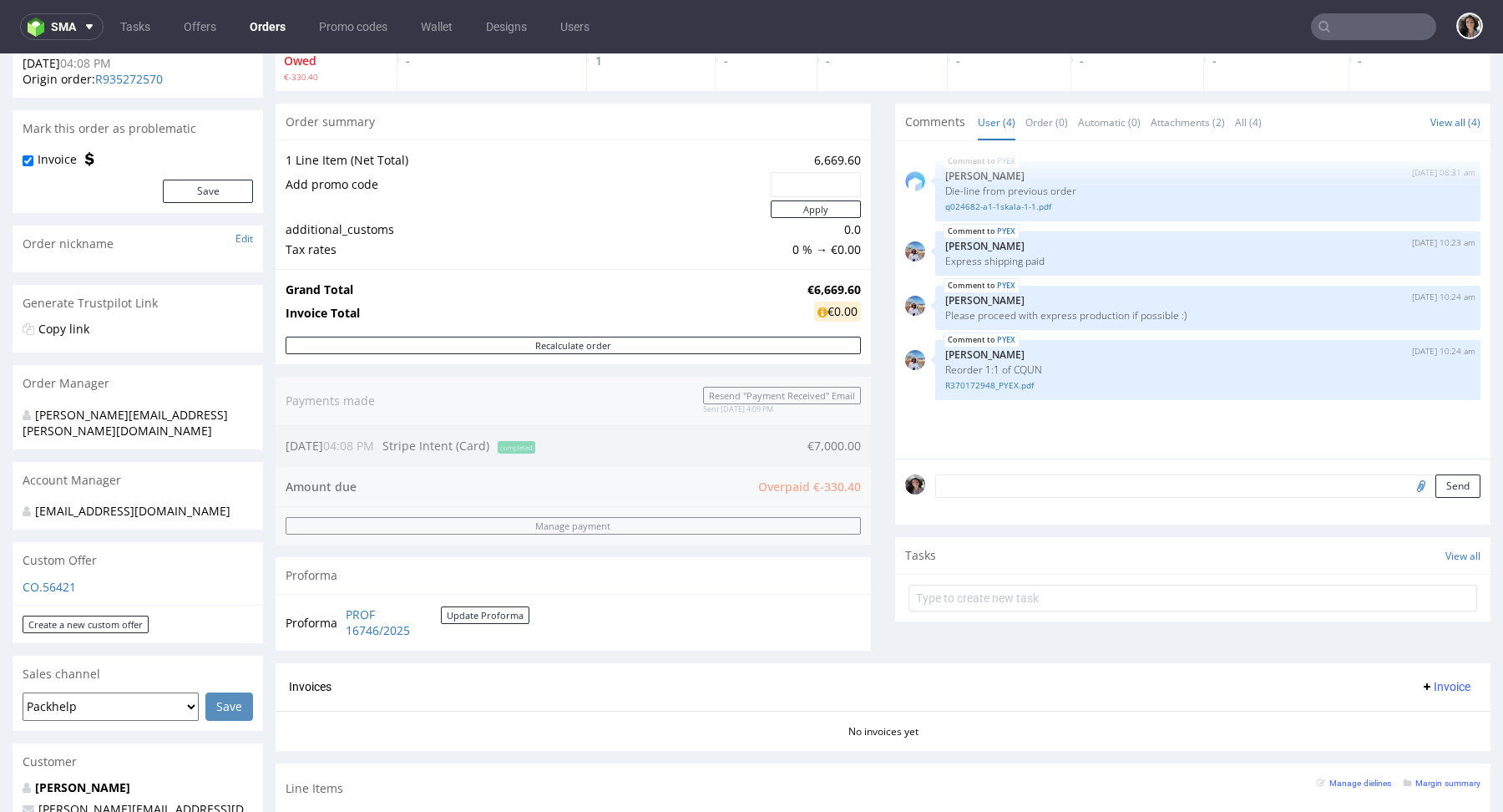
type input "@[DOMAIN_NAME]"
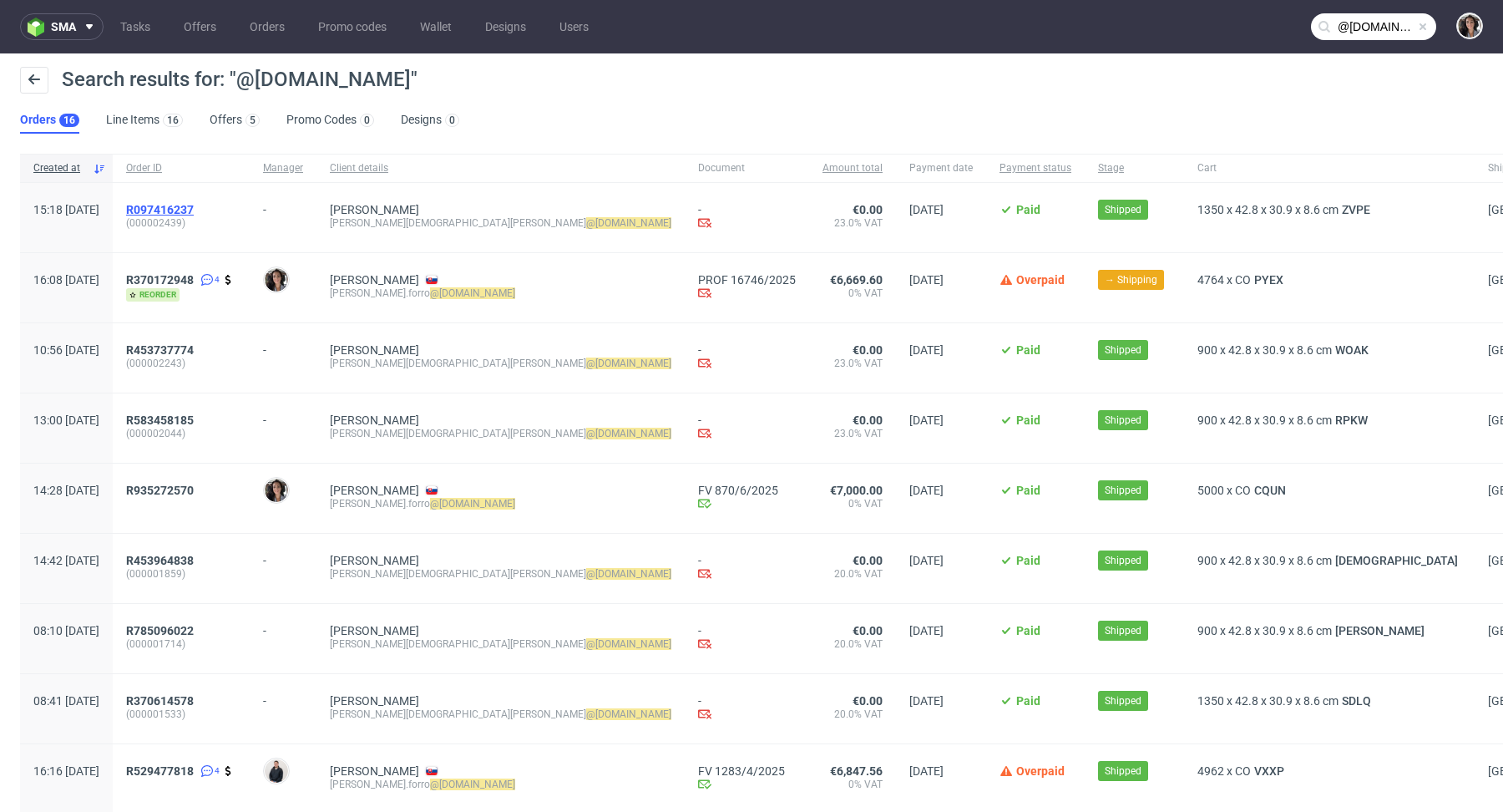
click at [194, 203] on span "R097416237" at bounding box center [159, 210] width 68 height 13
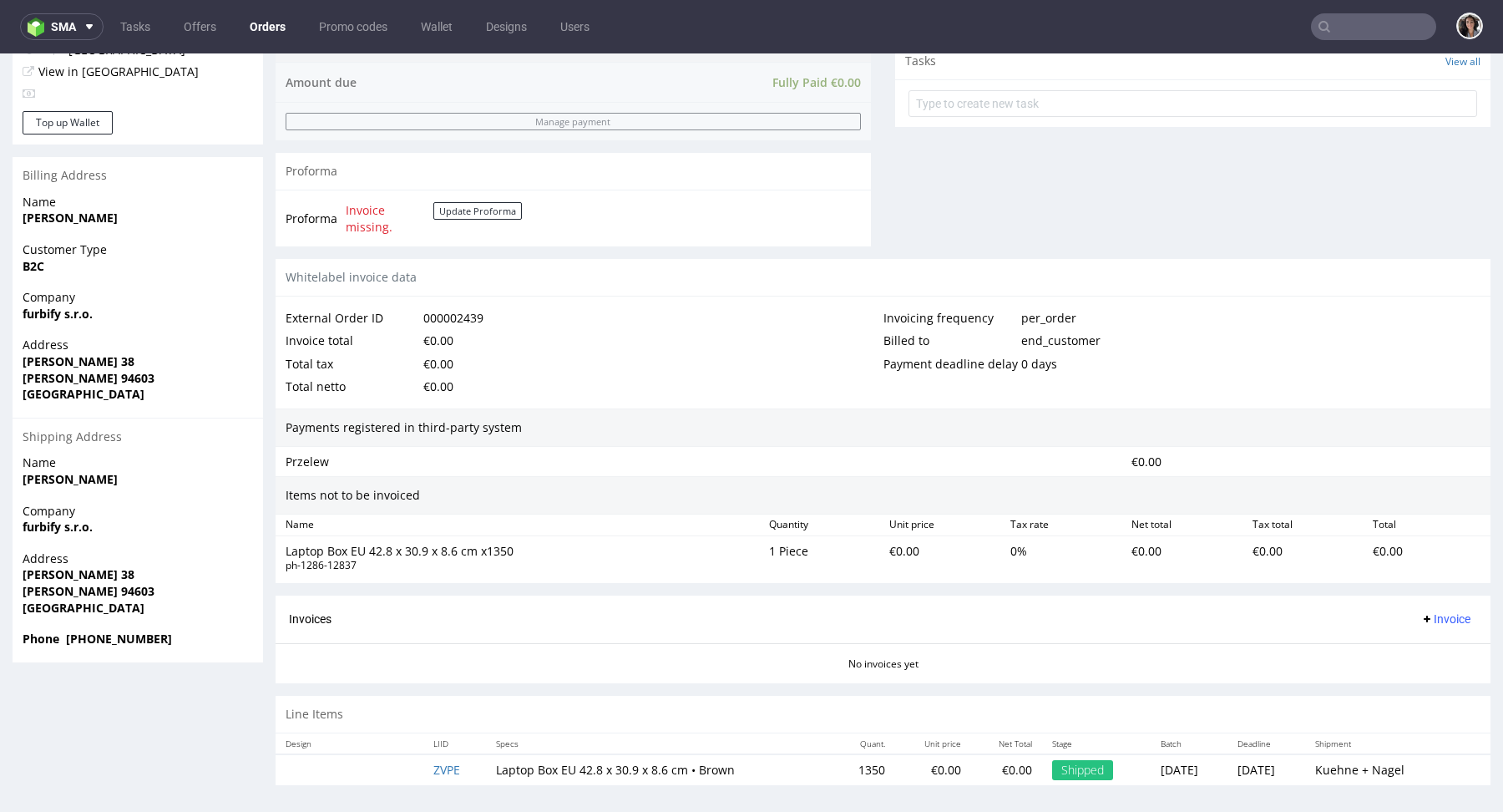
scroll to position [4, 0]
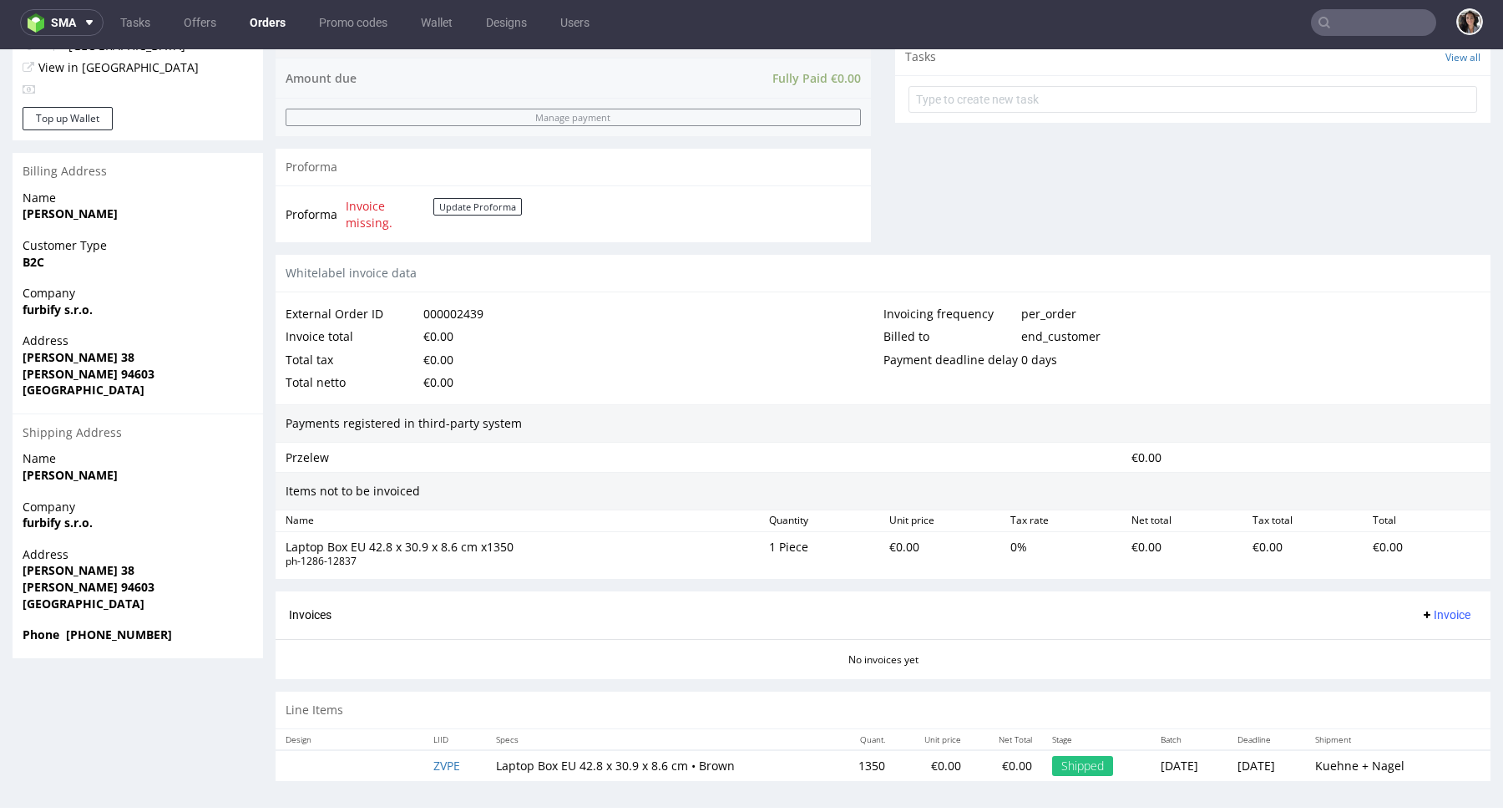
type input "@[DOMAIN_NAME]"
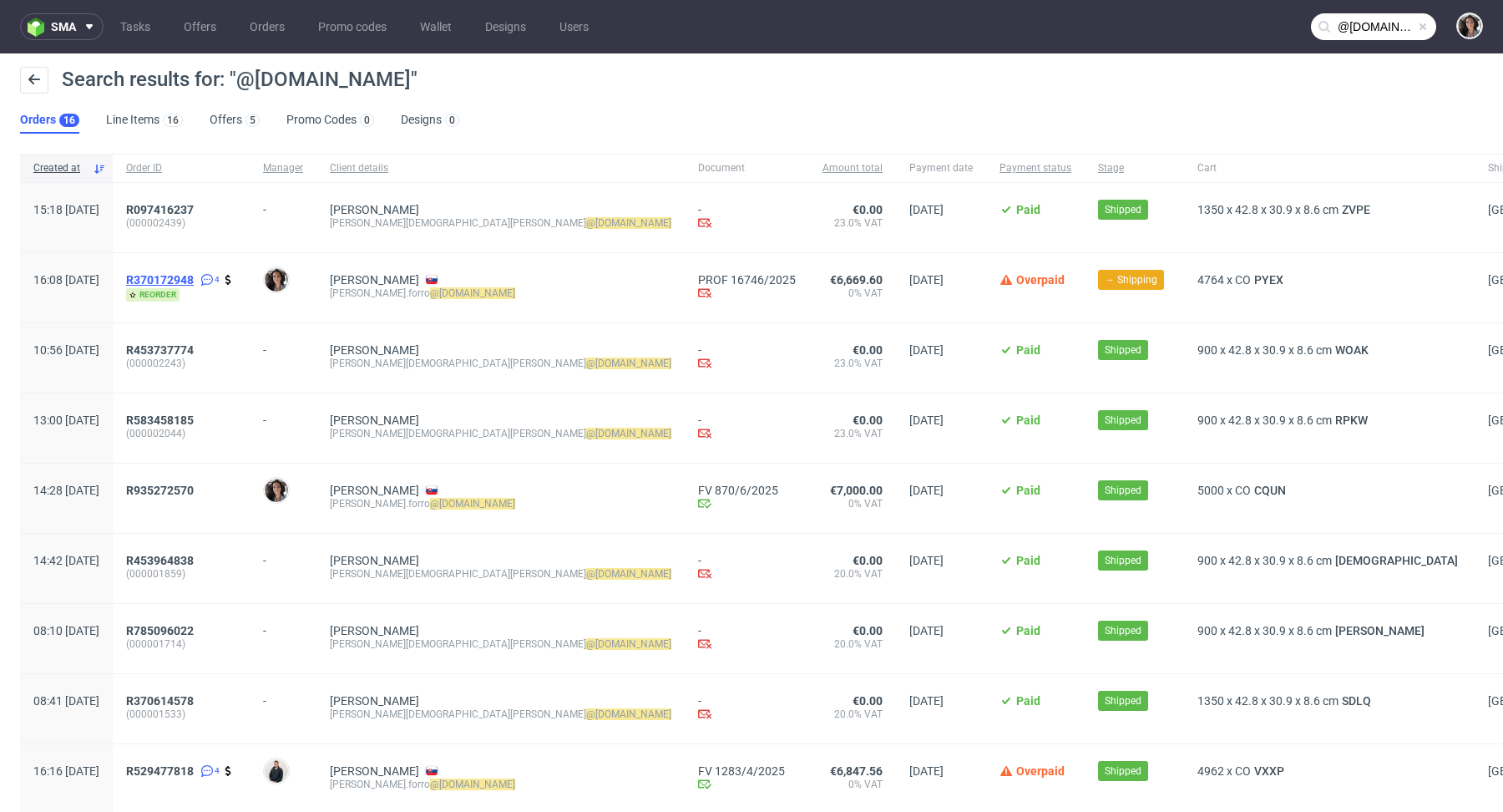
click at [194, 281] on span "R370172948" at bounding box center [159, 279] width 68 height 13
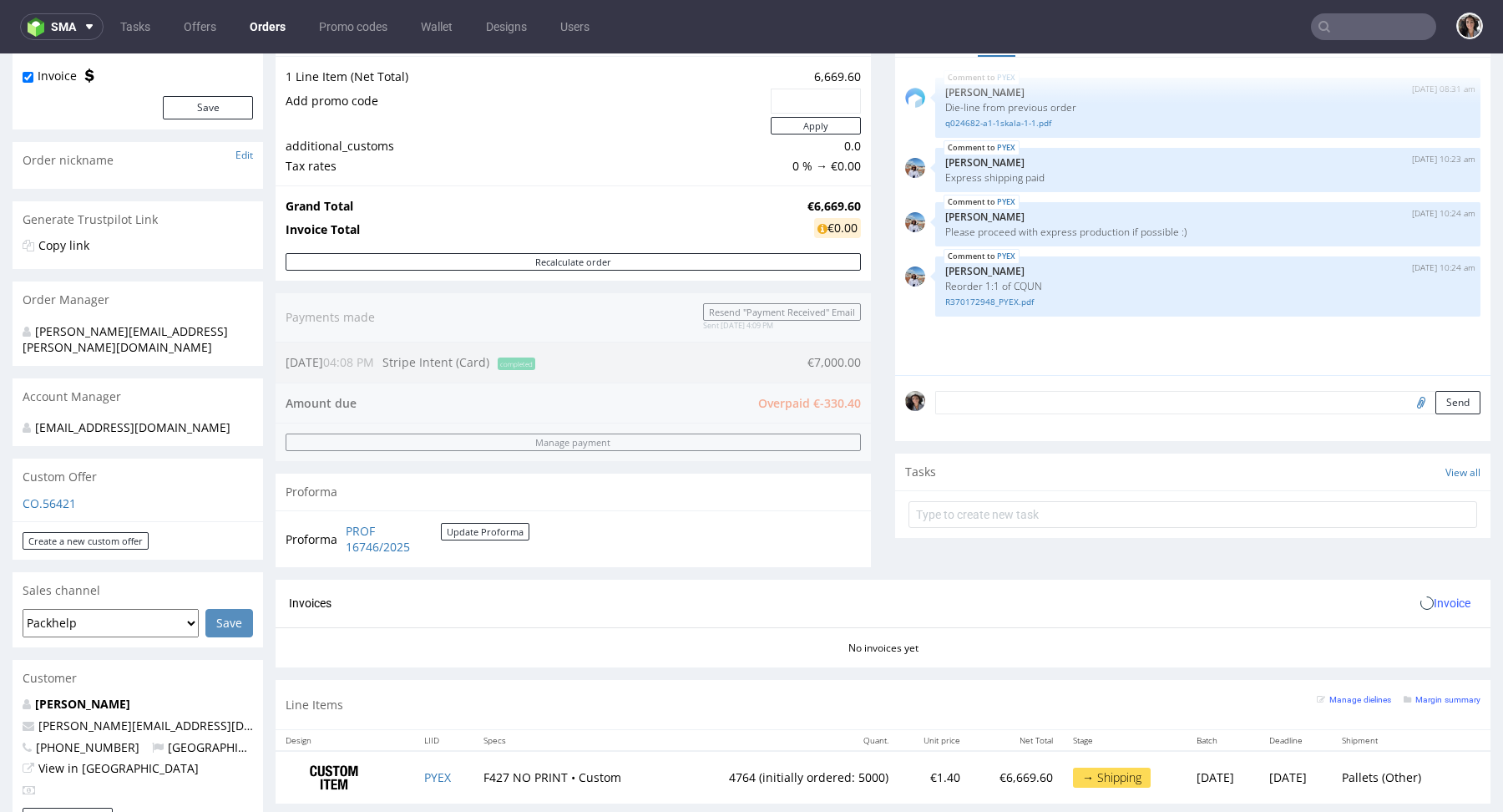
scroll to position [758, 0]
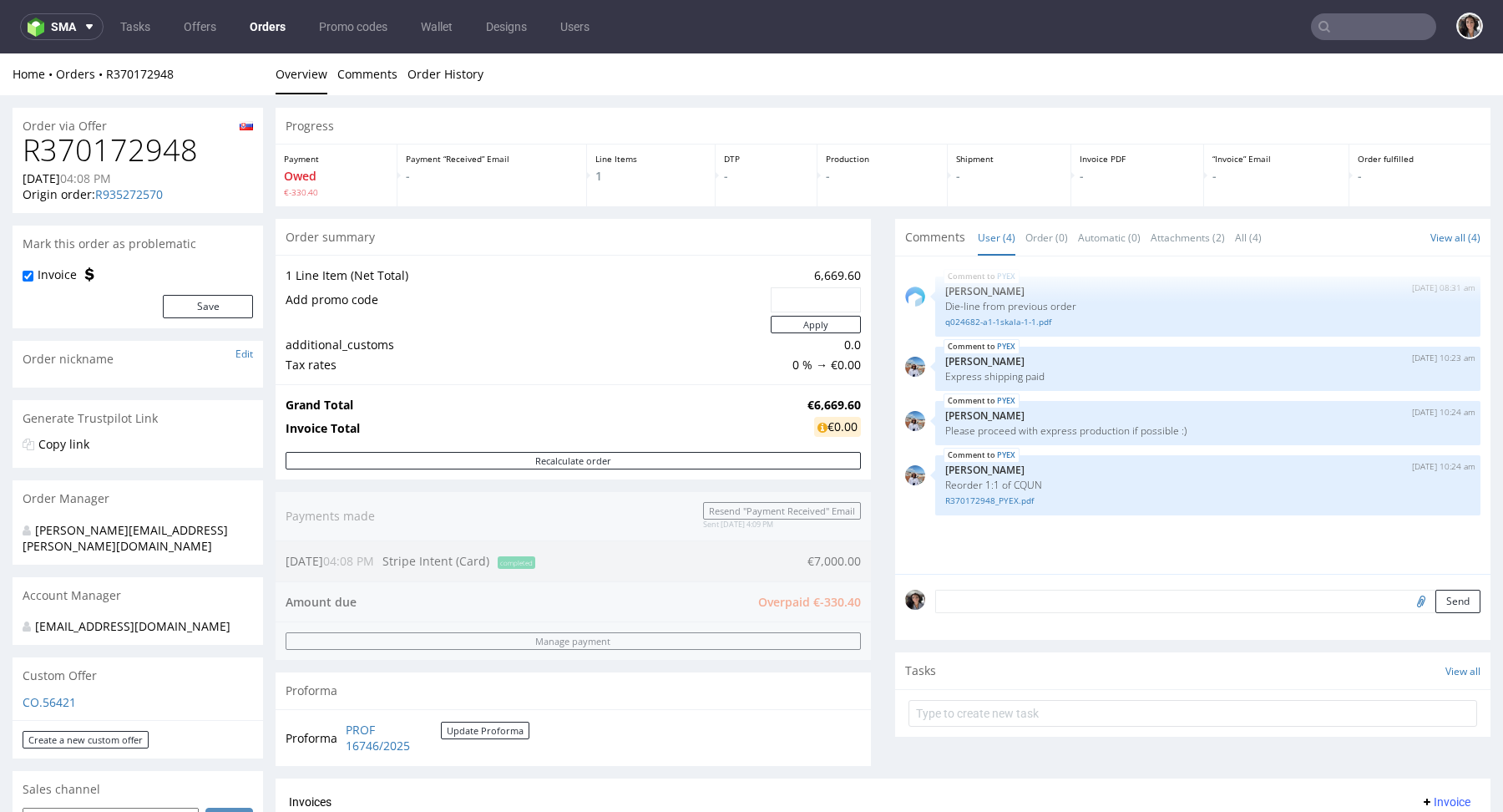
type input "@[DOMAIN_NAME]"
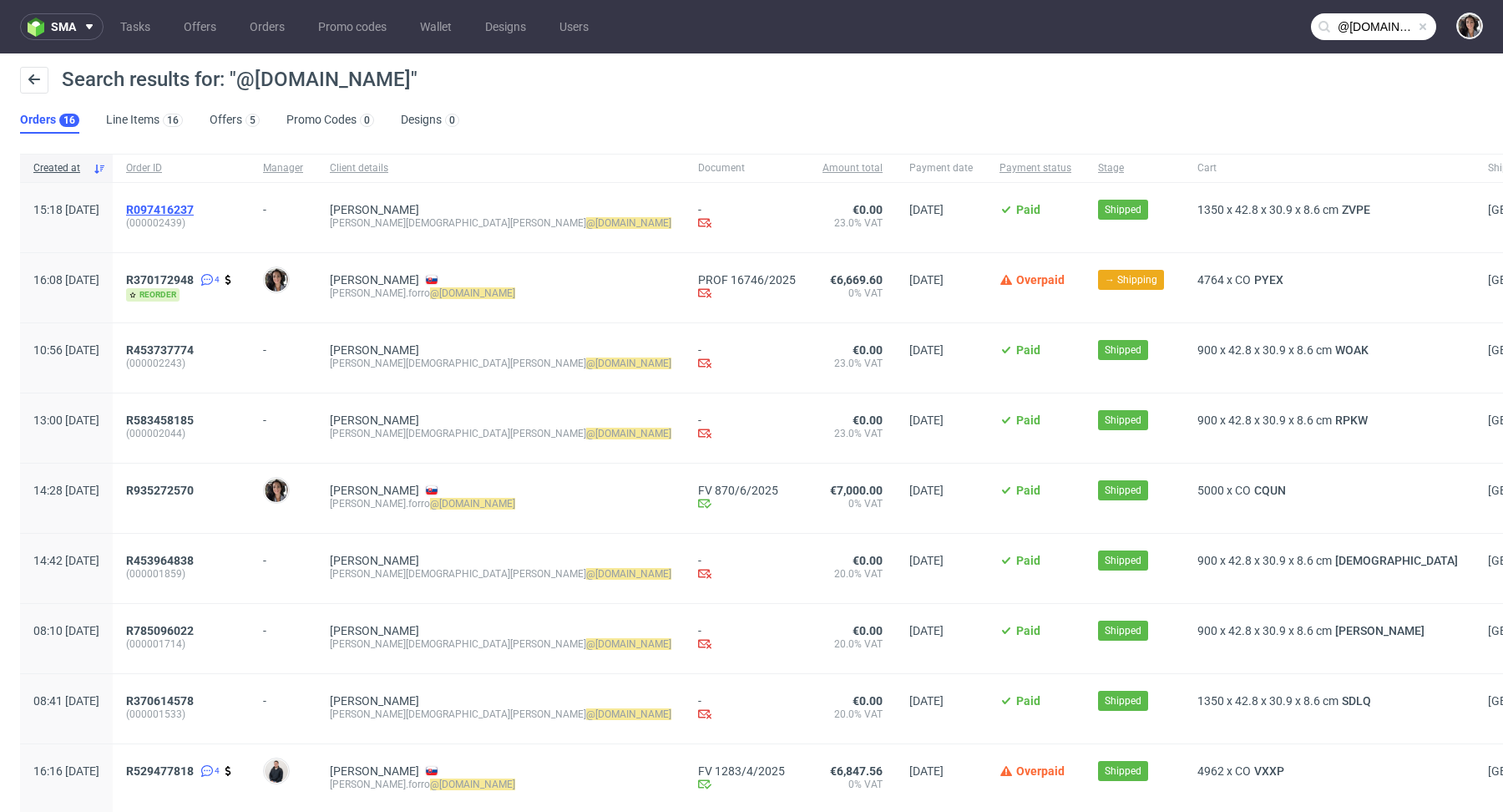
click at [194, 205] on span "R097416237" at bounding box center [159, 210] width 68 height 13
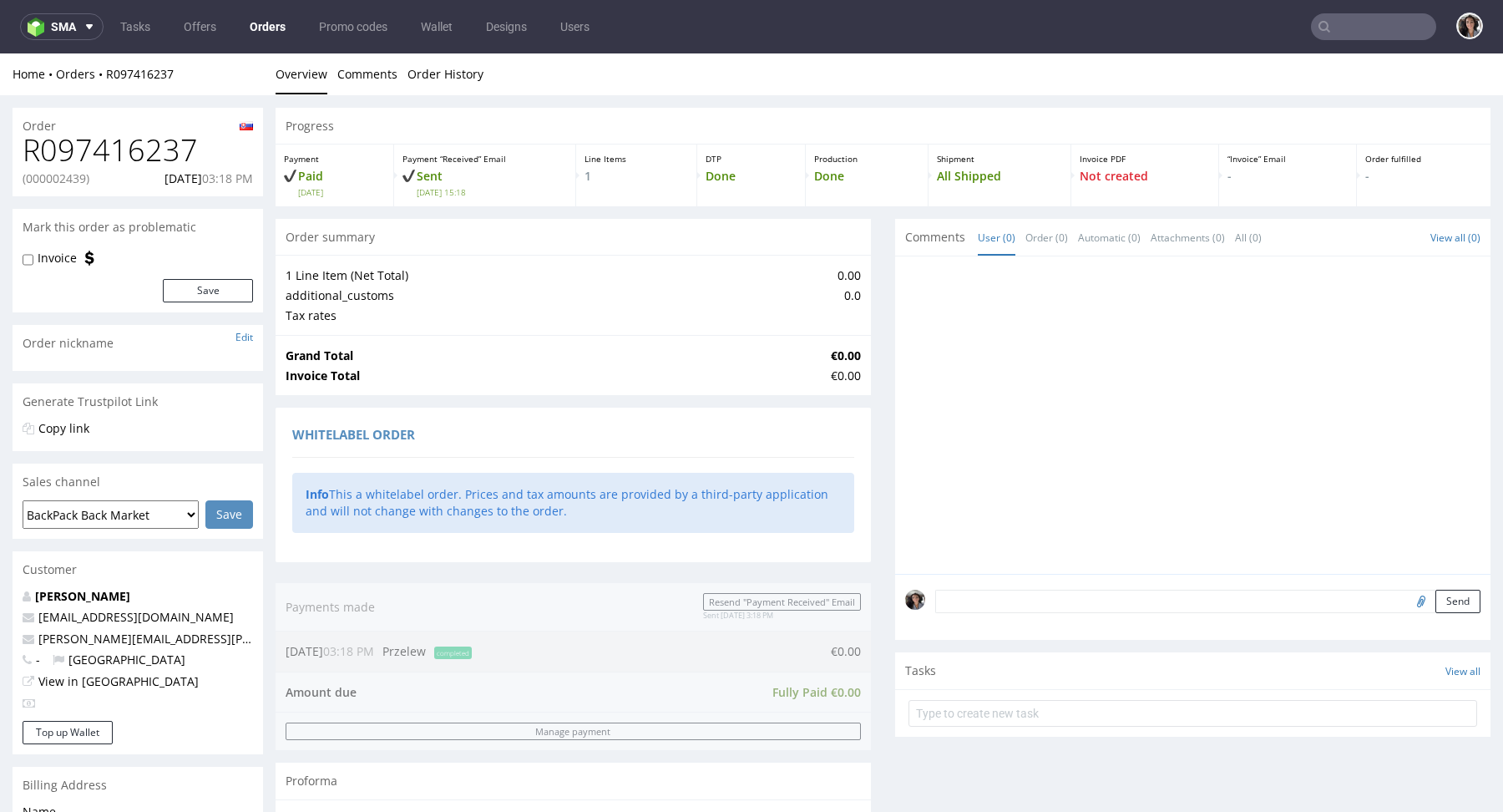
scroll to position [610, 0]
